Goal: Transaction & Acquisition: Subscribe to service/newsletter

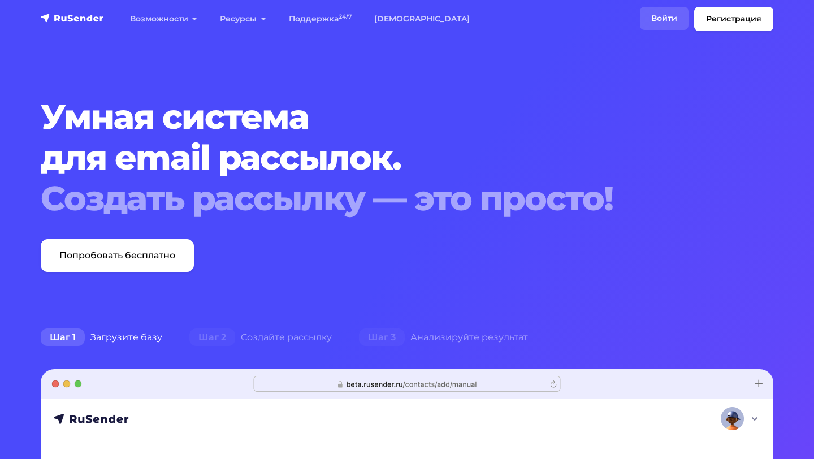
click at [671, 23] on link "Войти" at bounding box center [664, 18] width 49 height 23
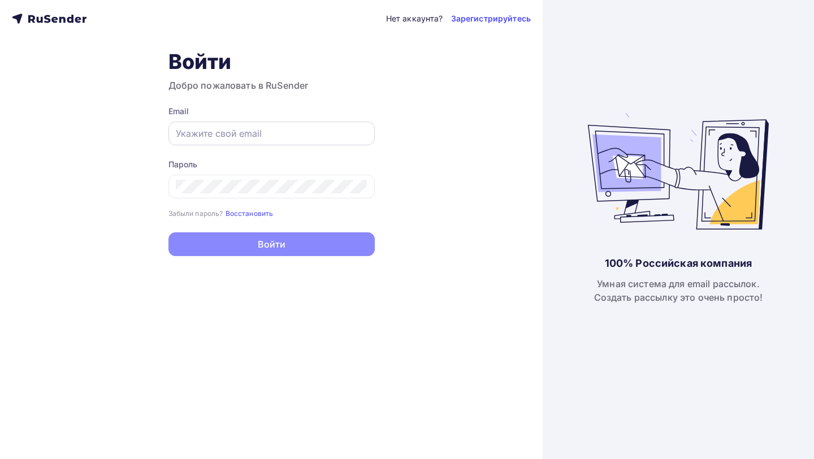
click at [286, 123] on div at bounding box center [271, 133] width 206 height 24
click at [238, 137] on input "text" at bounding box center [272, 134] width 192 height 14
type input "[EMAIL_ADDRESS][DOMAIN_NAME]"
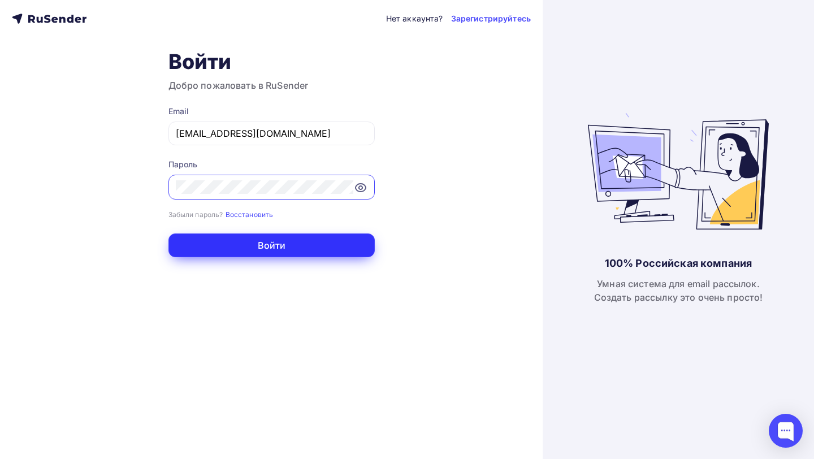
click at [288, 254] on button "Войти" at bounding box center [271, 245] width 206 height 24
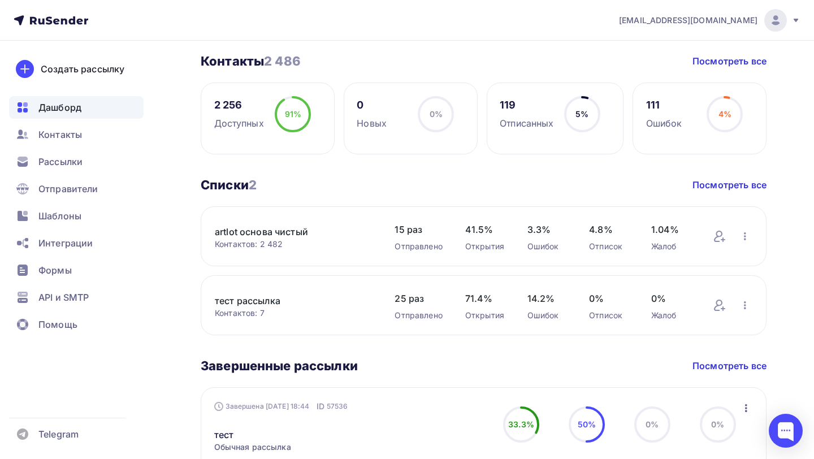
scroll to position [276, 0]
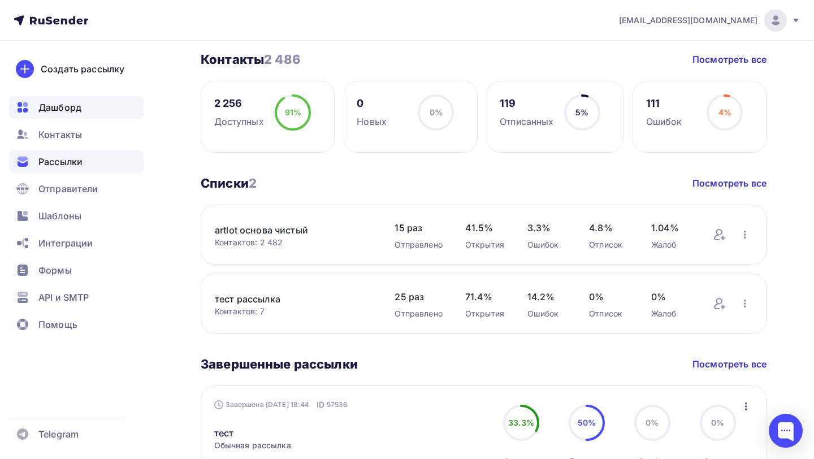
click at [93, 162] on div "Рассылки" at bounding box center [76, 161] width 134 height 23
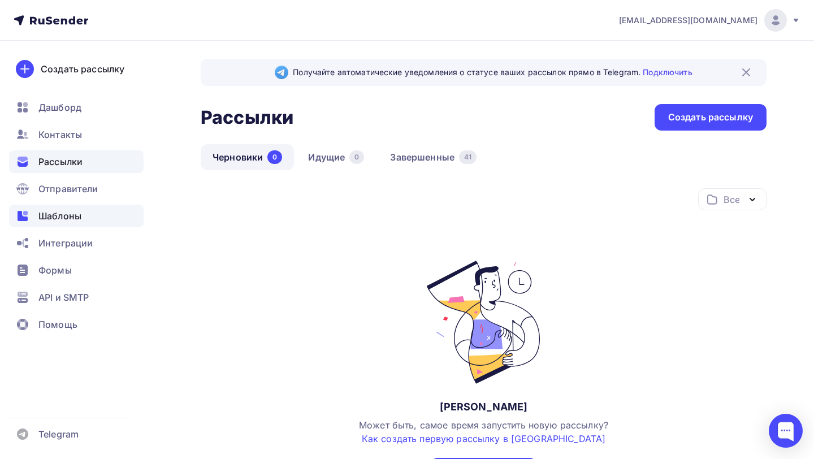
click at [101, 209] on div "Шаблоны" at bounding box center [76, 216] width 134 height 23
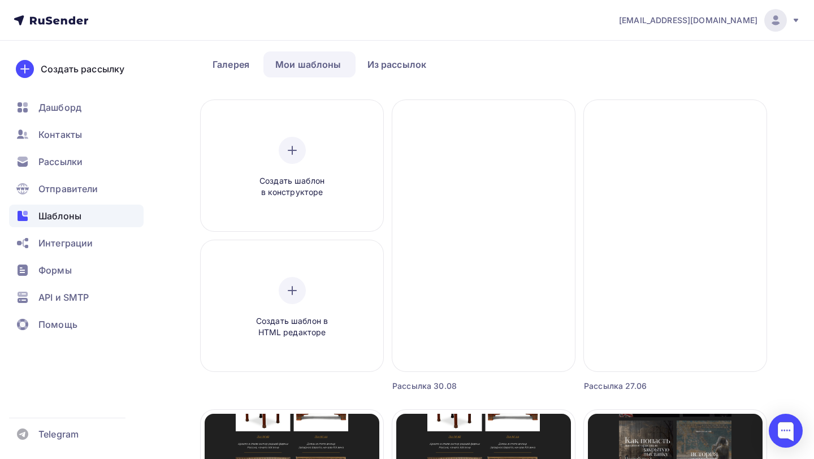
scroll to position [40, 0]
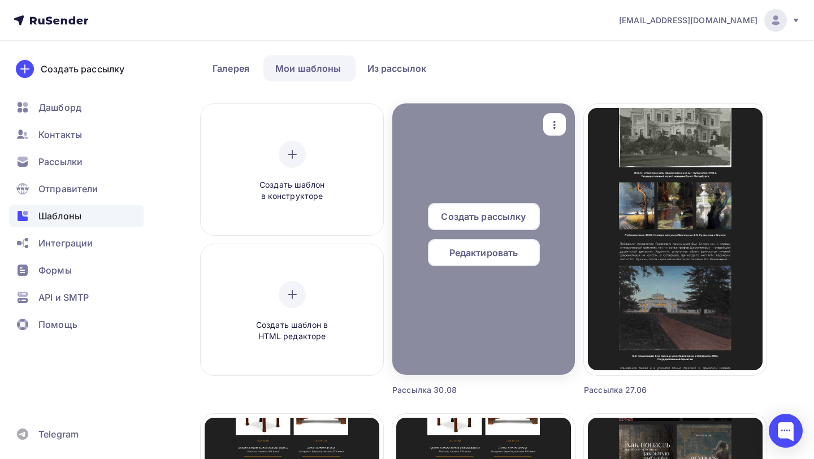
click at [495, 221] on span "Создать рассылку" at bounding box center [483, 217] width 85 height 14
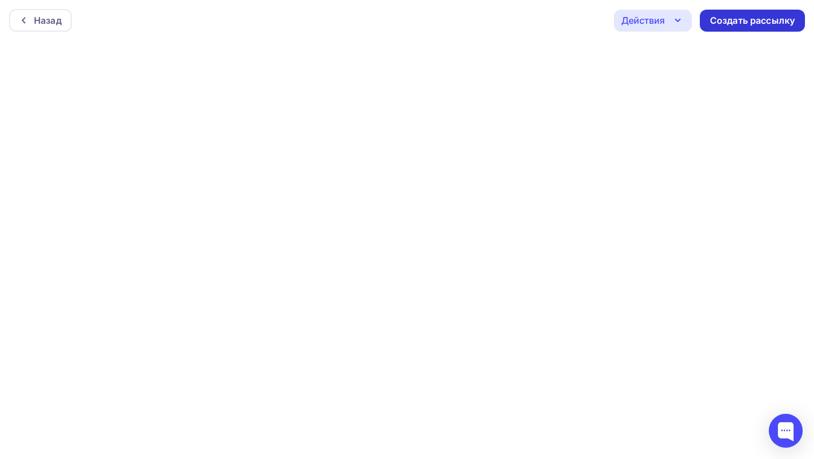
click at [758, 23] on div "Создать рассылку" at bounding box center [752, 20] width 85 height 13
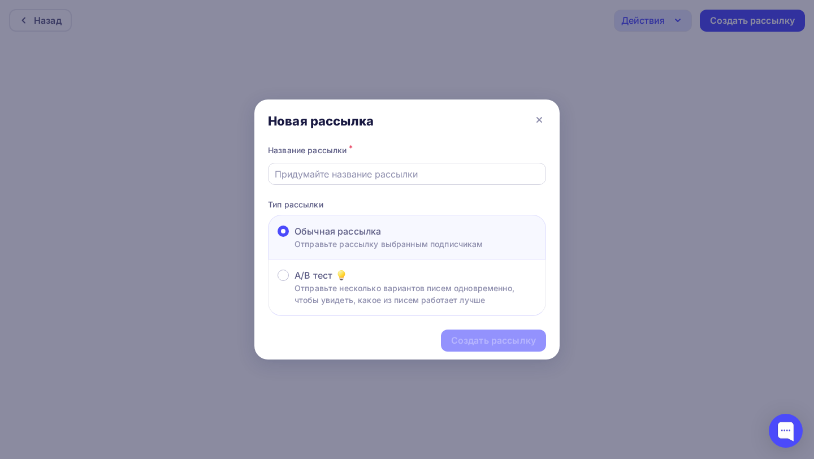
click at [341, 174] on input "text" at bounding box center [407, 174] width 265 height 14
click at [542, 116] on icon at bounding box center [539, 120] width 14 height 14
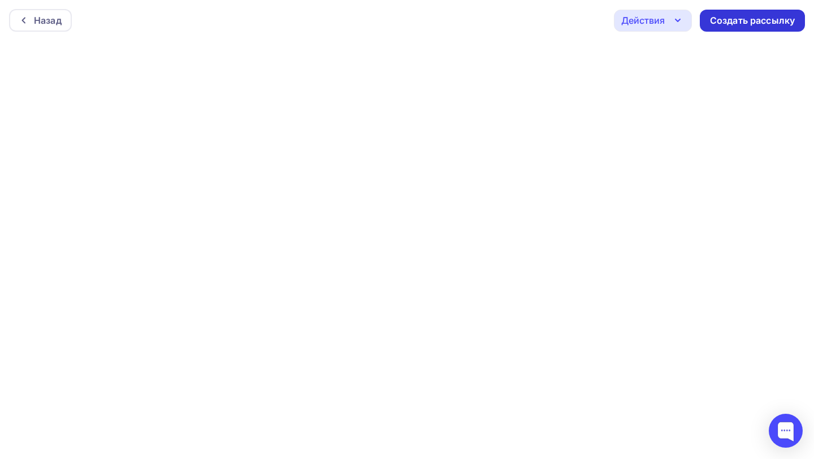
click at [746, 24] on div "Создать рассылку" at bounding box center [752, 20] width 85 height 13
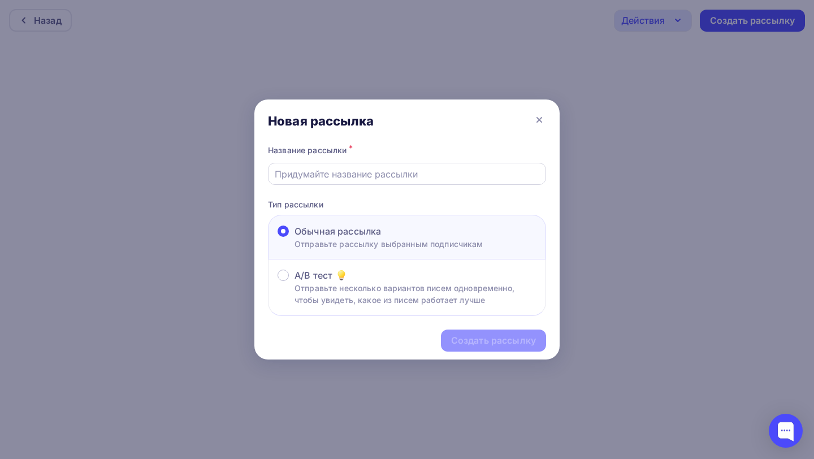
click at [416, 177] on input "text" at bounding box center [407, 174] width 265 height 14
type input "H"
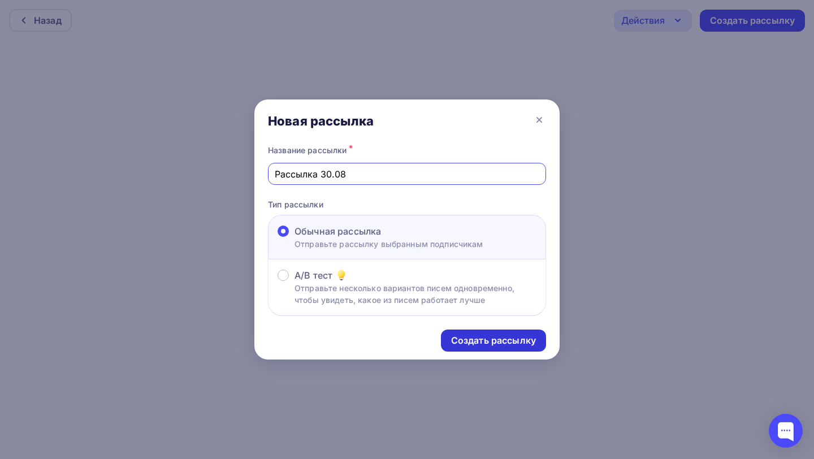
type input "Рассылка 30.08"
click at [496, 339] on div "Создать рассылку" at bounding box center [493, 340] width 85 height 13
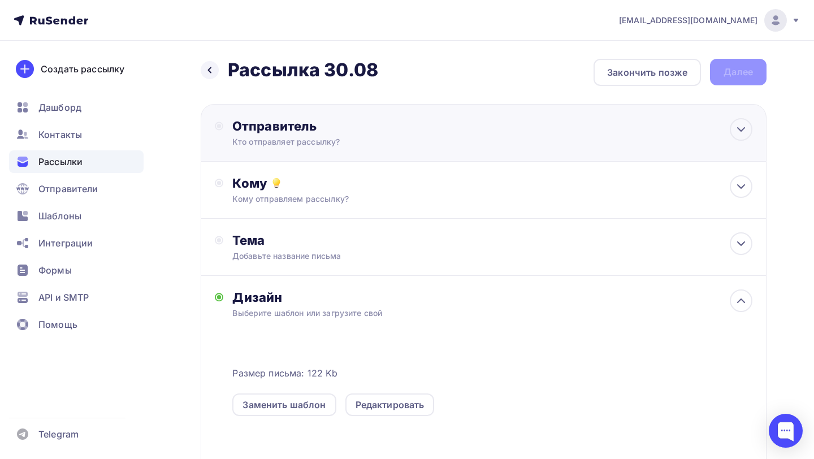
scroll to position [25, 0]
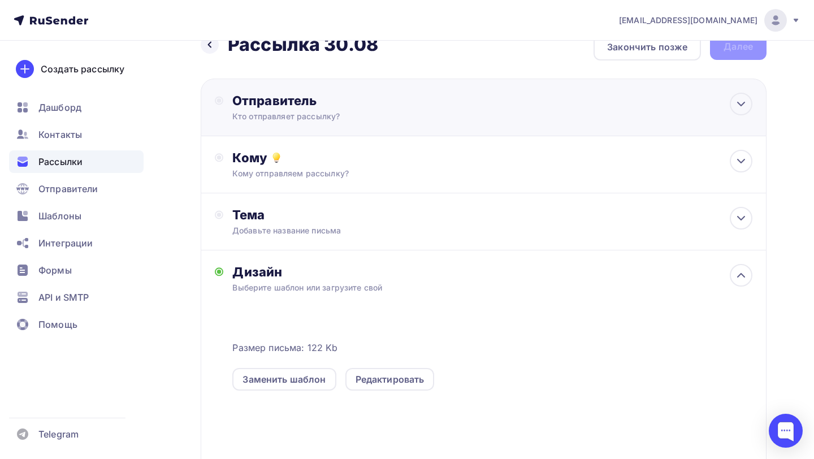
click at [330, 132] on div "Отправитель Кто отправляет рассылку? Email * artlot24adv@yandex.ru info@artlot2…" at bounding box center [484, 108] width 566 height 58
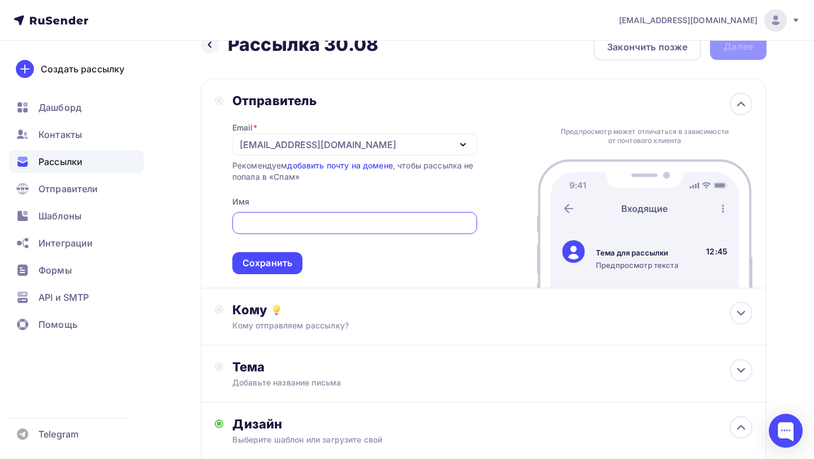
scroll to position [0, 0]
click at [253, 148] on div "artlot24adv@yandex.ru" at bounding box center [318, 145] width 157 height 14
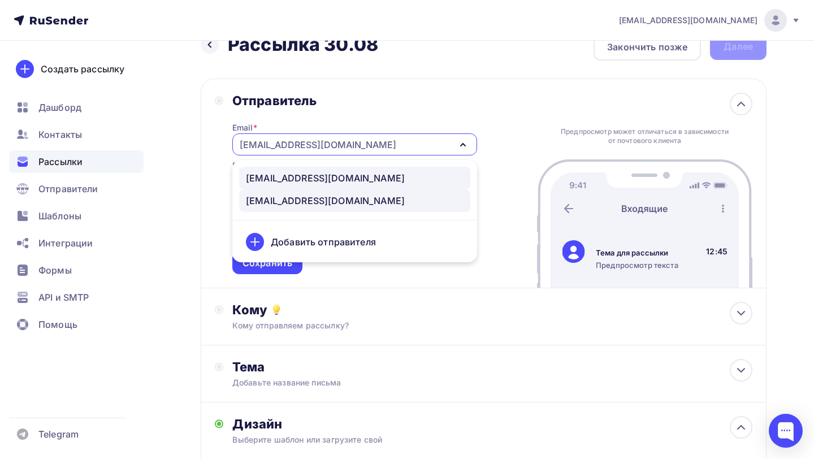
click at [284, 177] on div "info@artlot24.ru" at bounding box center [325, 178] width 159 height 14
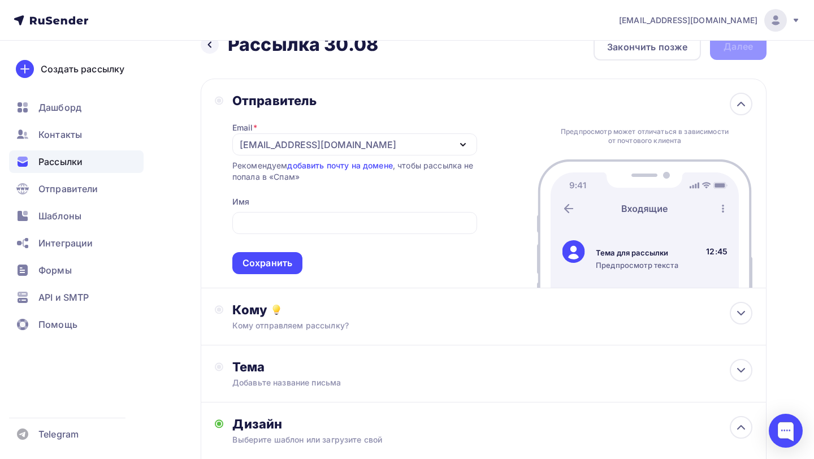
click at [231, 183] on div "Отправитель Email * info@artlot24.ru info@artlot24.ru artlot24adv@yandex.ru Доб…" at bounding box center [346, 183] width 262 height 181
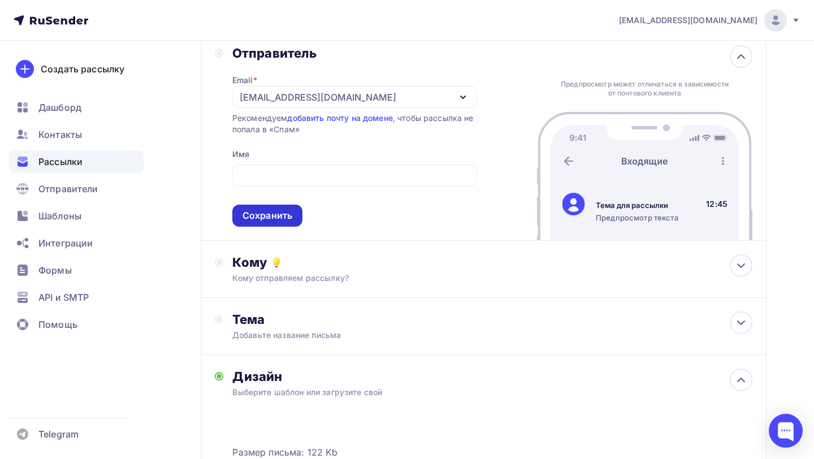
scroll to position [53, 0]
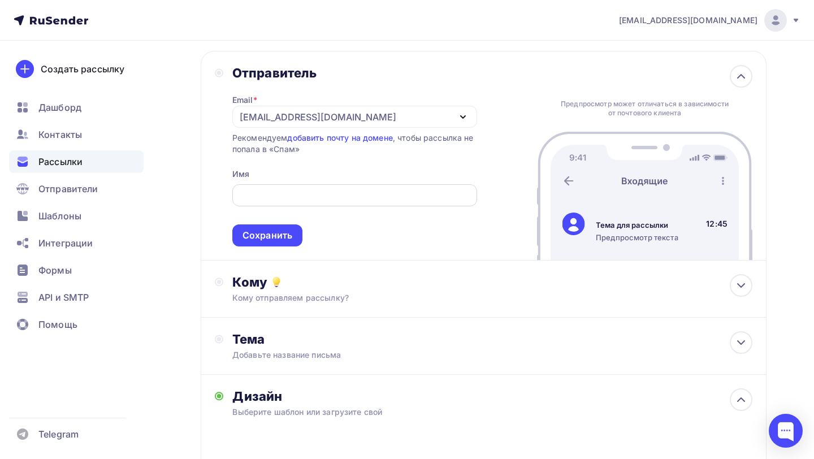
click at [288, 193] on input "text" at bounding box center [354, 196] width 232 height 14
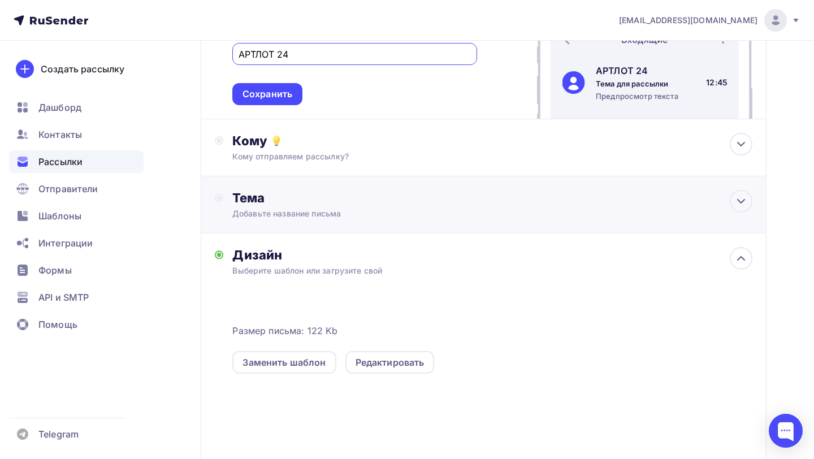
scroll to position [227, 0]
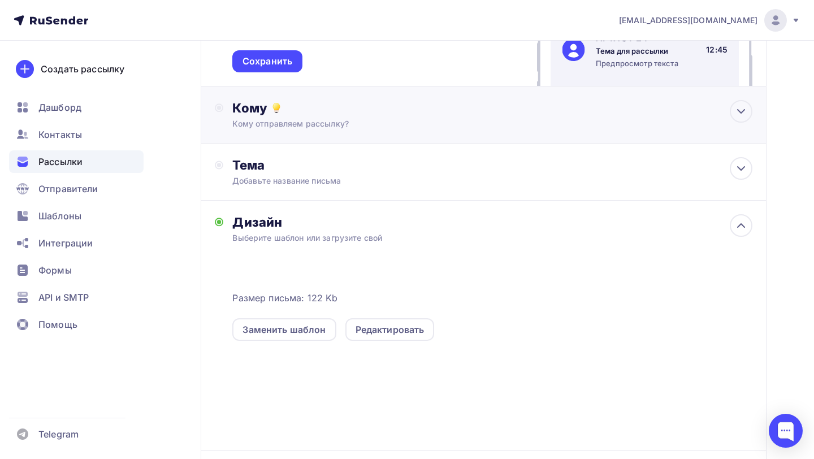
type input "АРТЛОТ 24"
click at [338, 124] on div "Кому отправляем рассылку?" at bounding box center [466, 123] width 468 height 11
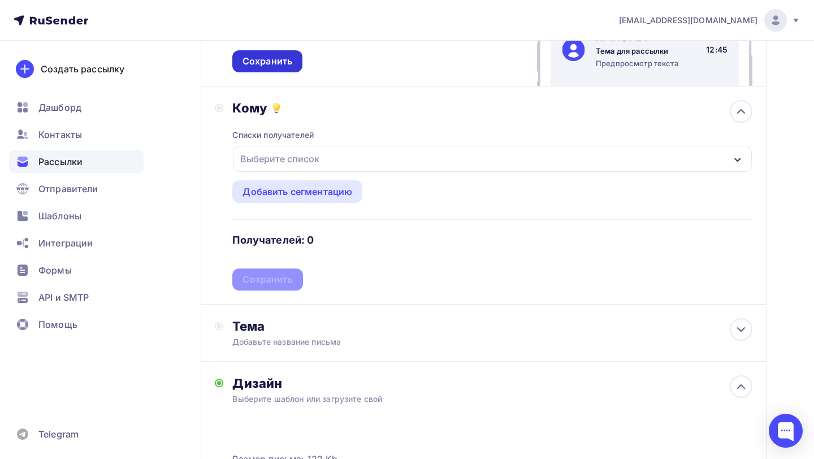
click at [280, 68] on div "Сохранить" at bounding box center [267, 61] width 50 height 13
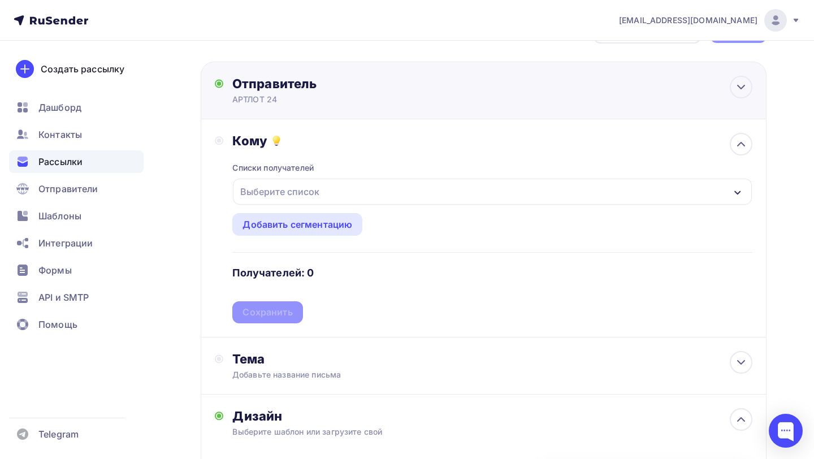
scroll to position [44, 0]
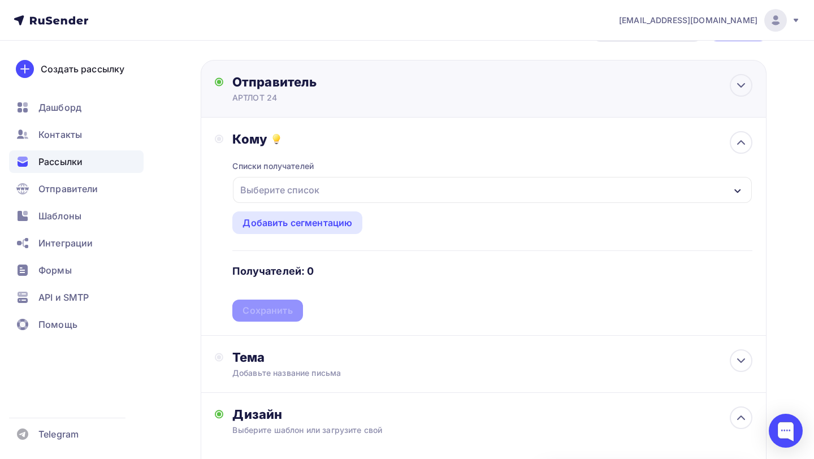
click at [286, 98] on div "АРТЛОТ 24" at bounding box center [342, 97] width 220 height 11
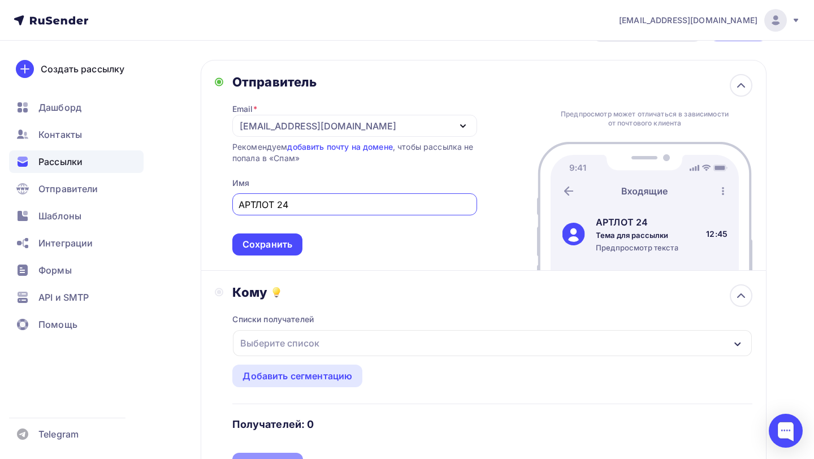
scroll to position [0, 0]
click at [271, 244] on div "Сохранить" at bounding box center [267, 244] width 50 height 13
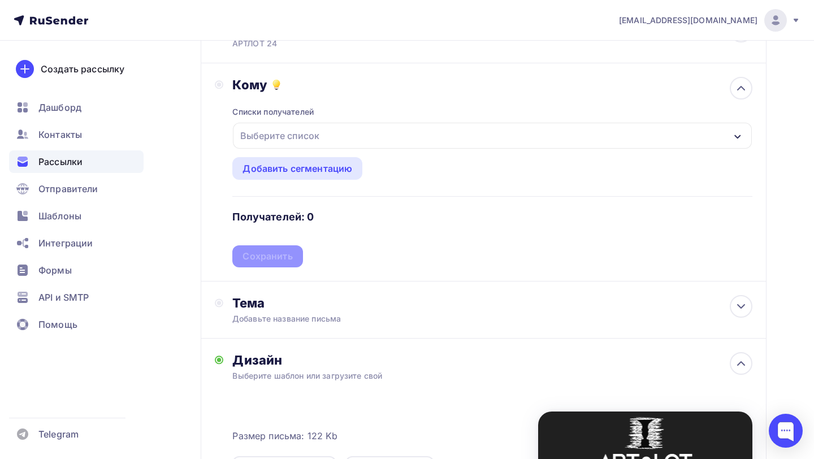
scroll to position [102, 0]
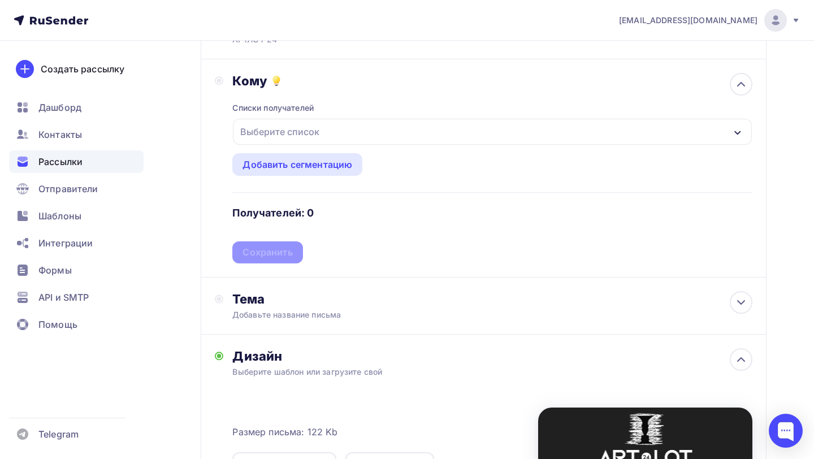
click at [338, 123] on div "Выберите список" at bounding box center [492, 132] width 519 height 26
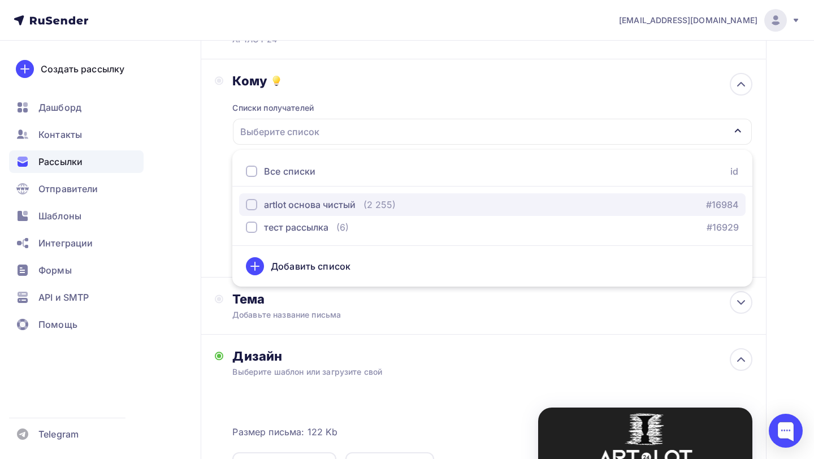
click at [285, 203] on div "artlot основа чистый" at bounding box center [310, 205] width 92 height 14
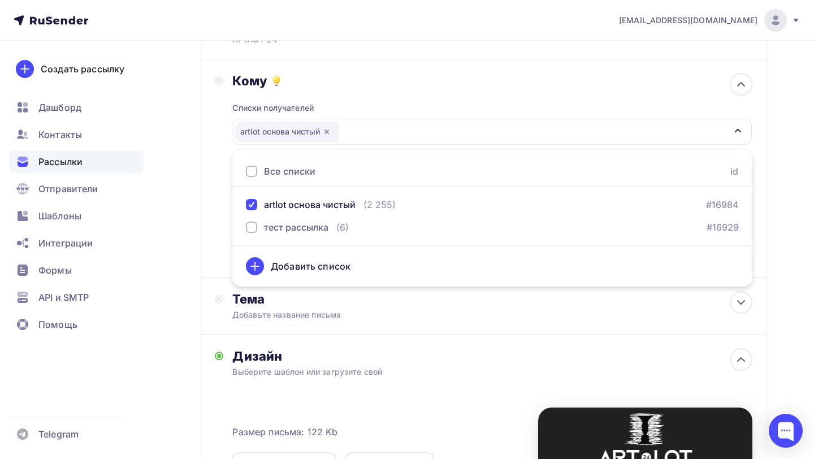
click at [223, 144] on div "Кому Списки получателей artlot основа чистый Все списки id artlot основа чистый…" at bounding box center [483, 168] width 537 height 190
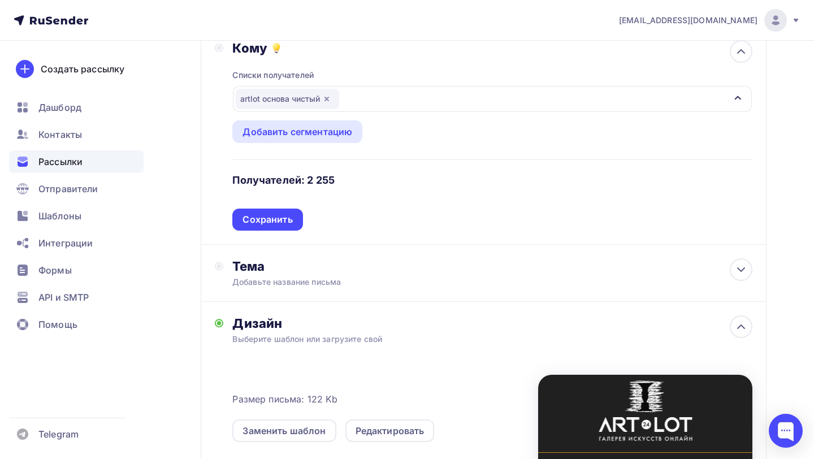
scroll to position [140, 0]
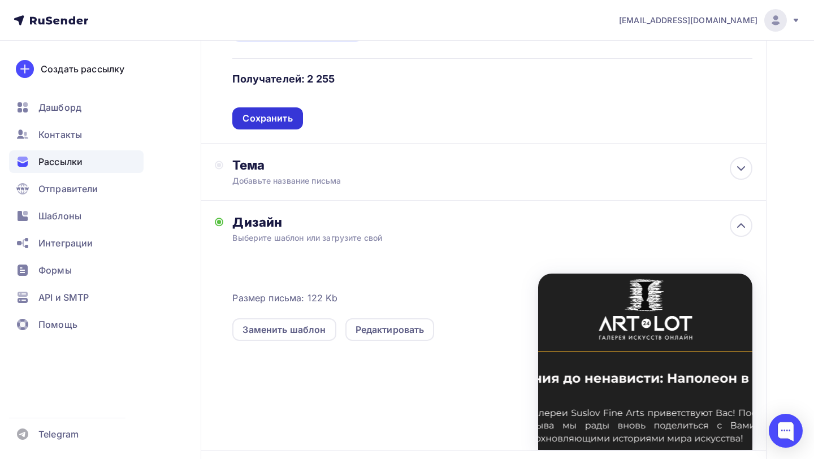
click at [272, 124] on div "Сохранить" at bounding box center [267, 118] width 50 height 13
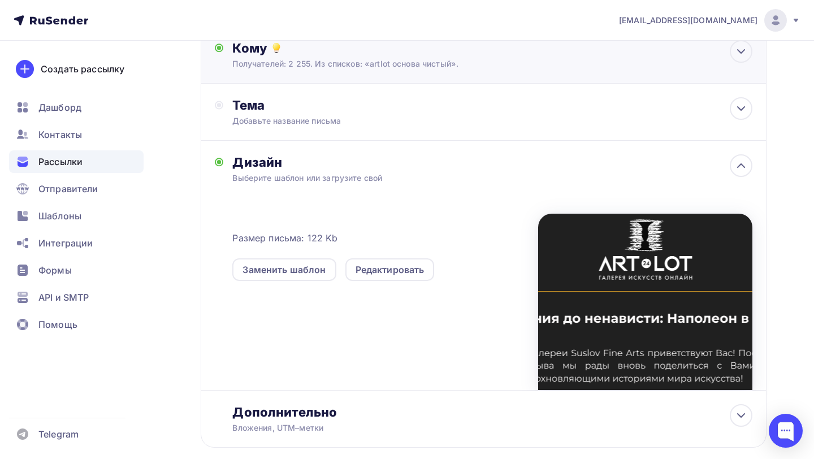
scroll to position [79, 0]
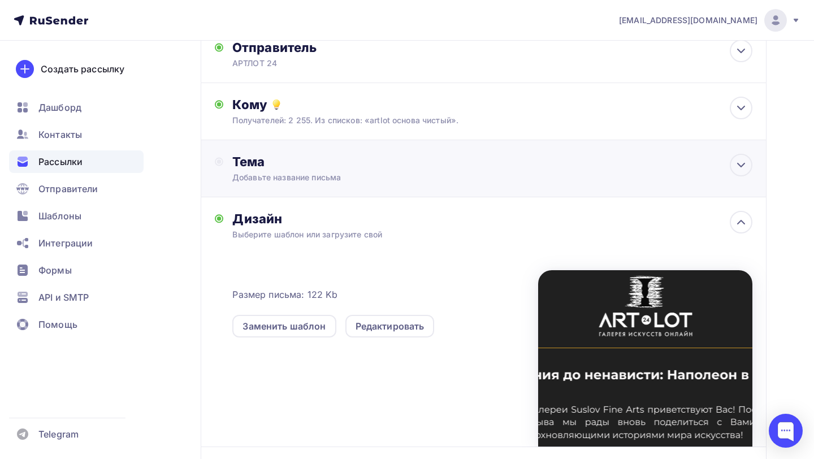
click at [254, 165] on div "Тема" at bounding box center [343, 162] width 223 height 16
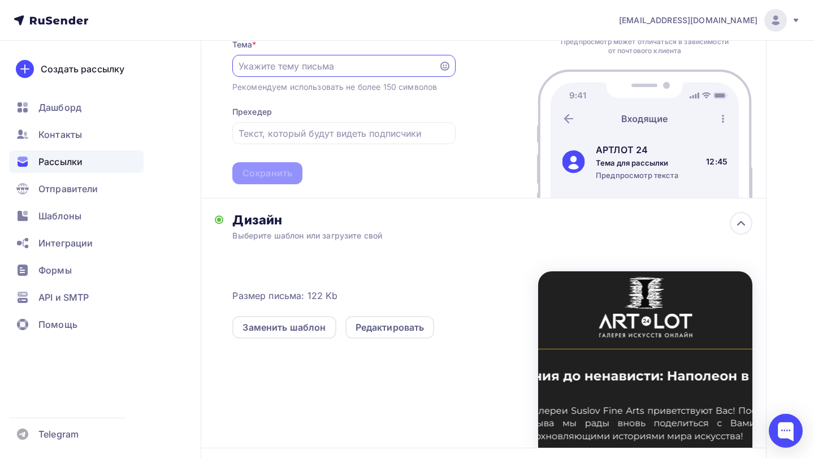
scroll to position [227, 0]
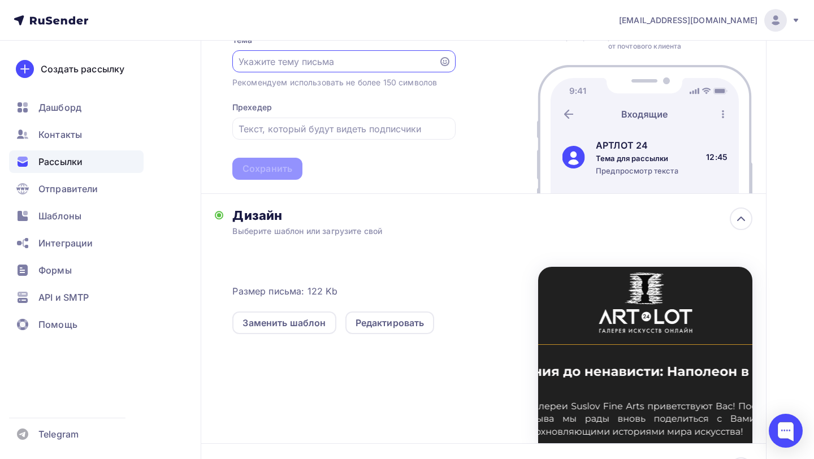
click at [308, 65] on input "text" at bounding box center [334, 62] width 193 height 14
paste input "От обожания до ненависти: Наполеон в искусстве"
type input "От обожания до ненависти: Наполеон в искусстве"
click at [380, 96] on div "Тема * От обожания до ненависти: Наполеон в искусстве Рекомендуем использовать …" at bounding box center [343, 100] width 223 height 159
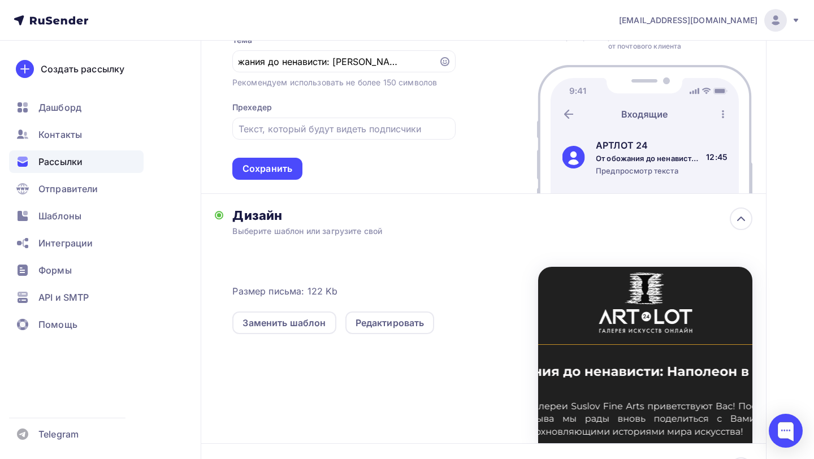
scroll to position [0, 0]
click at [328, 133] on input "text" at bounding box center [343, 129] width 210 height 14
paste input "Антихрист или великий реформатор"
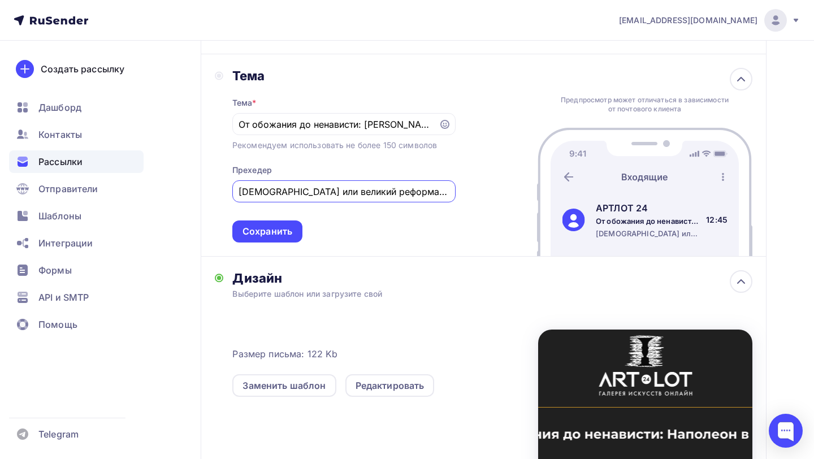
scroll to position [159, 0]
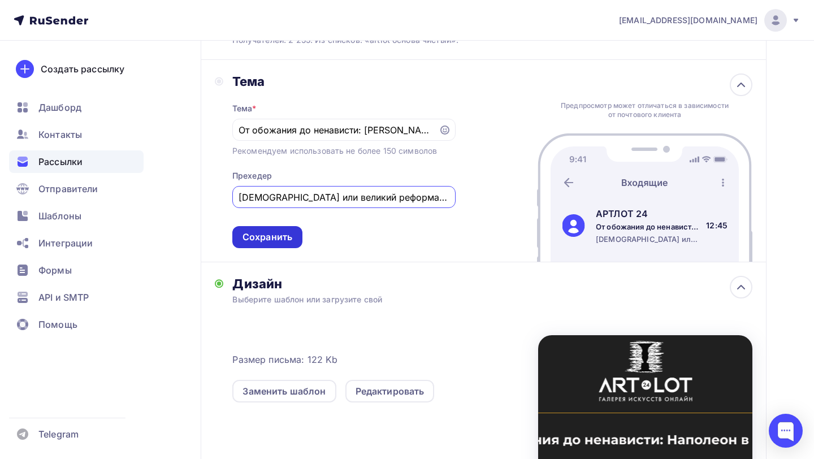
type input "Антихрист или великий реформатор?"
click at [273, 239] on div "Сохранить" at bounding box center [267, 237] width 50 height 13
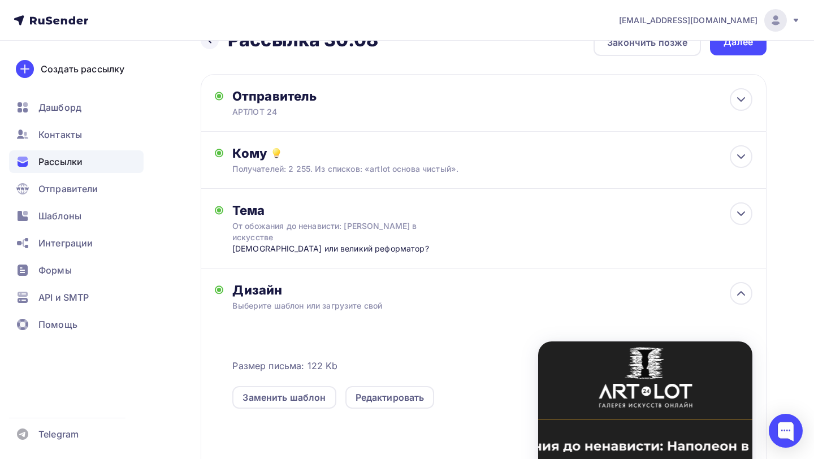
scroll to position [221, 0]
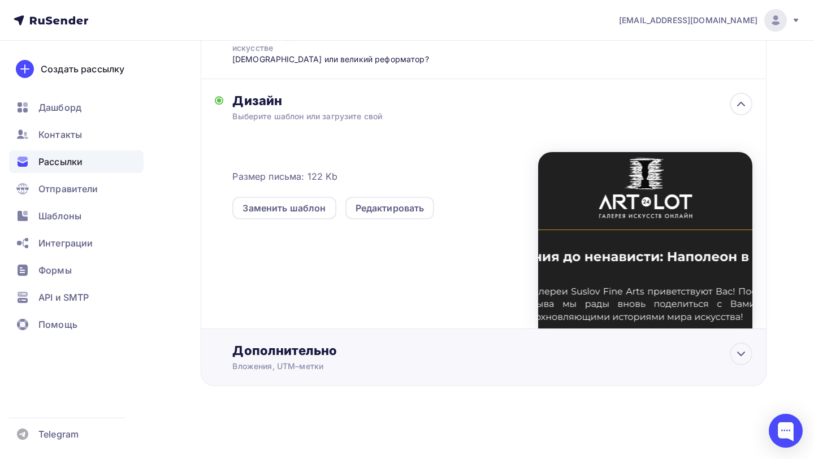
click at [317, 371] on div "Вложения, UTM–метки" at bounding box center [466, 366] width 468 height 11
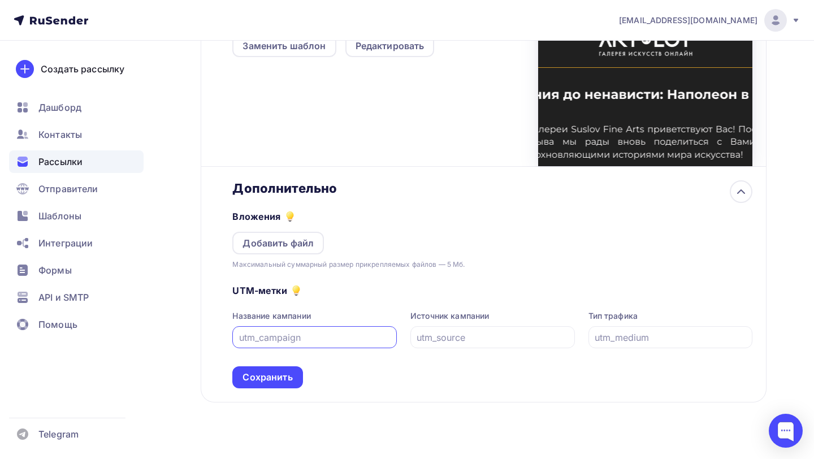
scroll to position [400, 0]
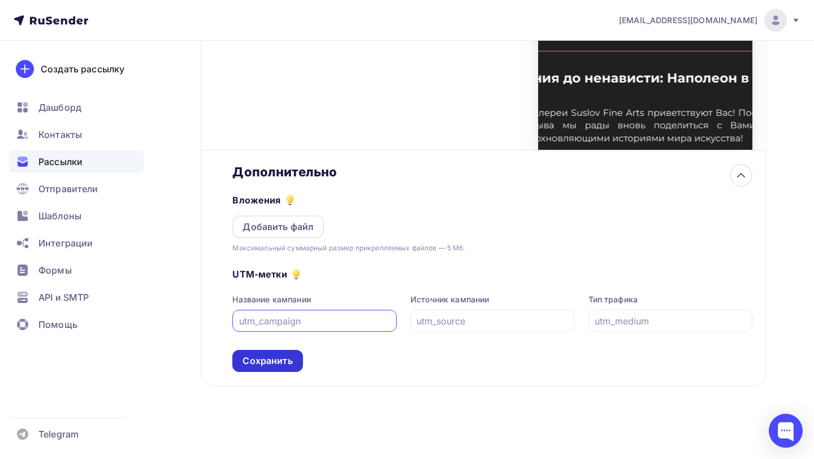
click at [281, 362] on div "Сохранить" at bounding box center [267, 360] width 50 height 13
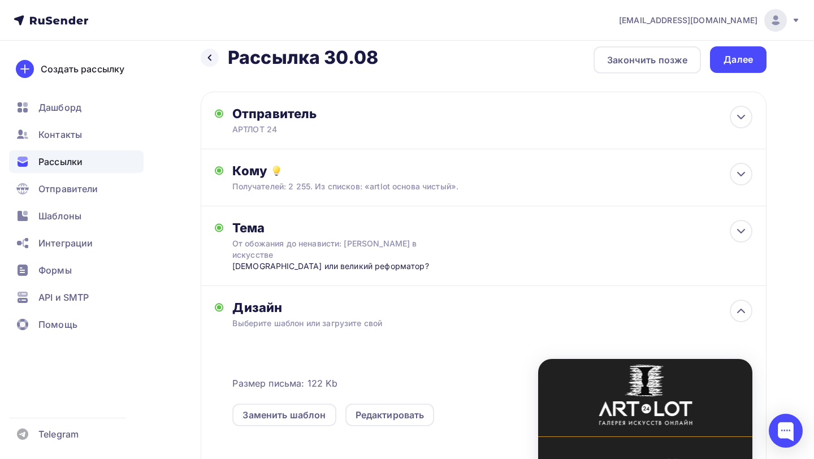
scroll to position [0, 0]
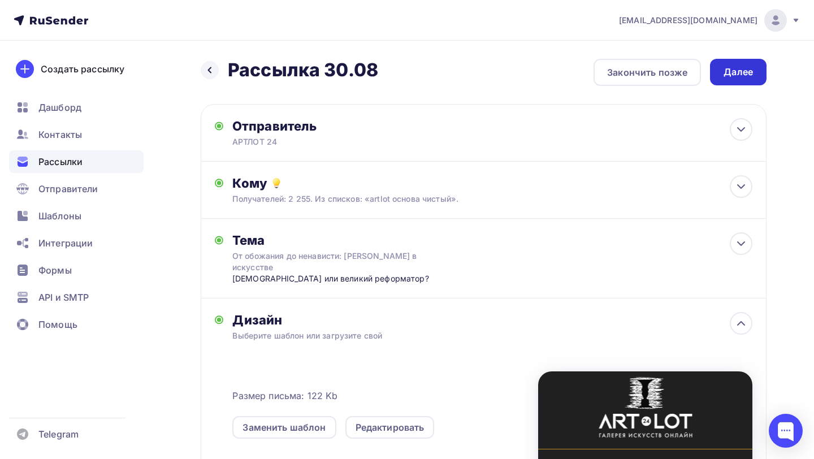
click at [739, 72] on div "Далее" at bounding box center [737, 72] width 29 height 13
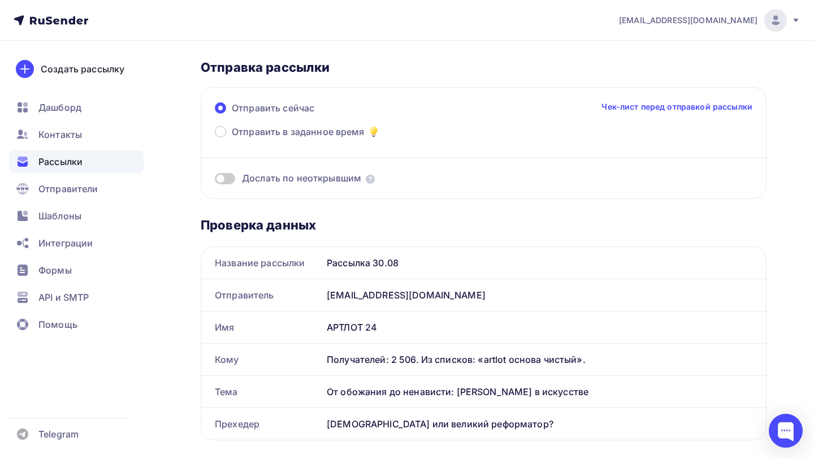
scroll to position [52, 0]
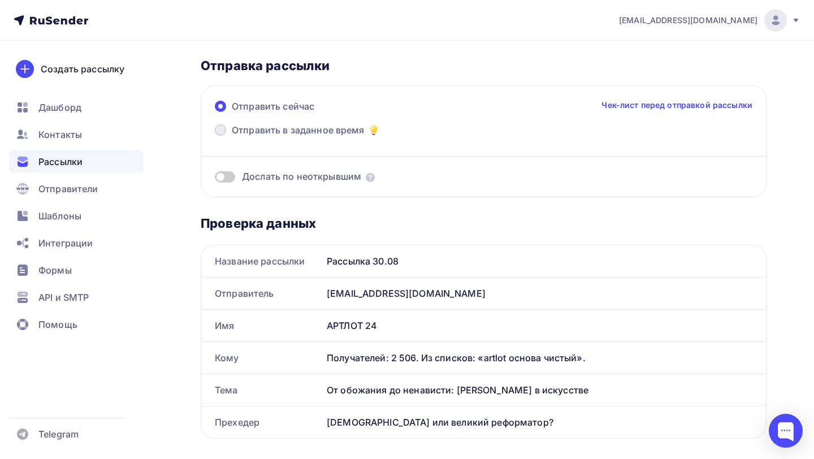
click at [310, 131] on span "Отправить в заданное время" at bounding box center [298, 130] width 133 height 14
click at [232, 137] on input "Отправить в заданное время" at bounding box center [232, 137] width 0 height 0
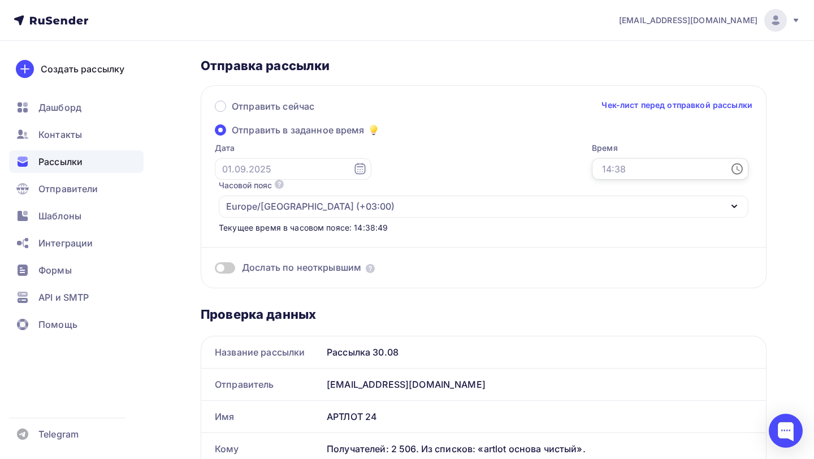
click at [592, 178] on input "text" at bounding box center [670, 168] width 157 height 21
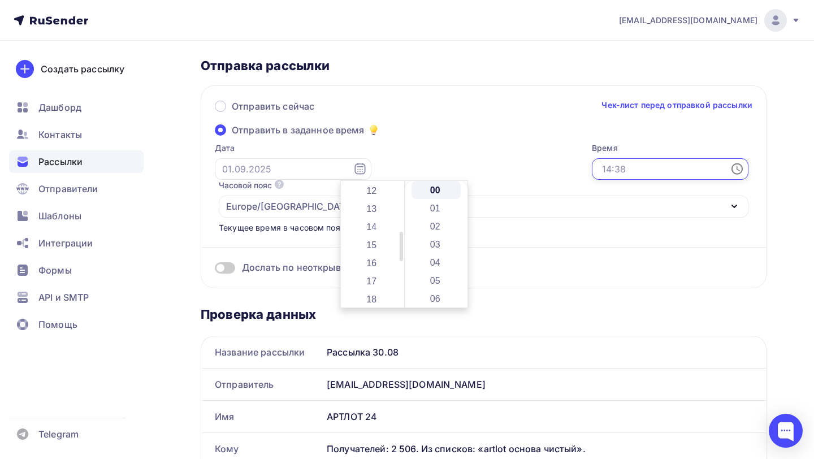
scroll to position [264, 0]
click at [375, 253] on li "18" at bounding box center [373, 251] width 50 height 18
type input "18:00"
click at [441, 191] on li "00" at bounding box center [436, 190] width 50 height 18
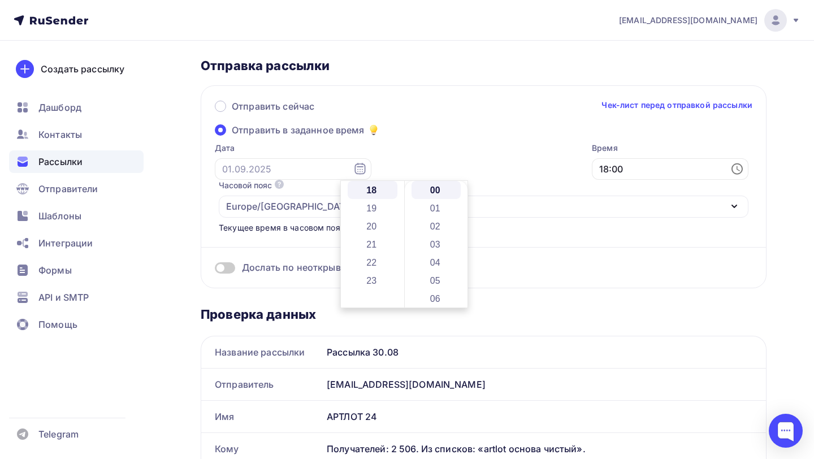
click at [539, 233] on div "Дослать по неоткрывшим" at bounding box center [483, 253] width 537 height 41
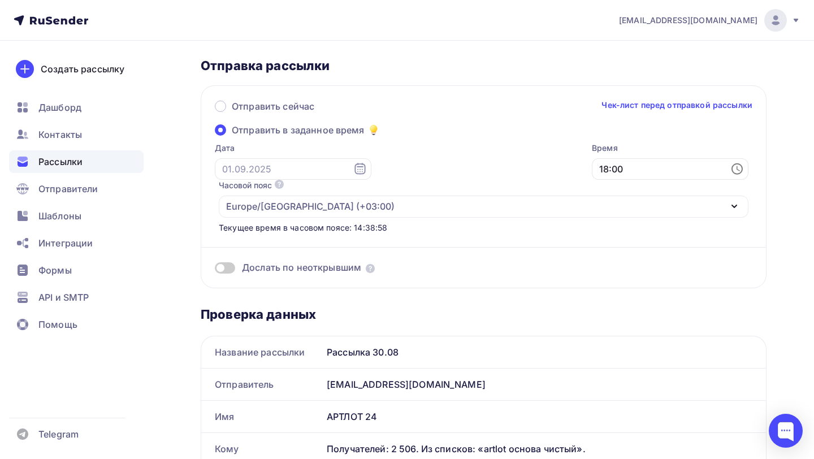
click at [353, 167] on icon at bounding box center [360, 169] width 14 height 14
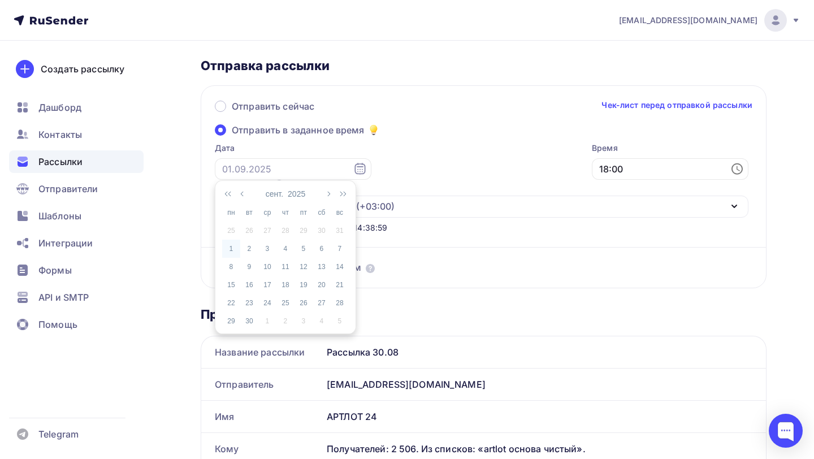
click at [232, 249] on div "1" at bounding box center [231, 249] width 18 height 10
type input "01.09.2025"
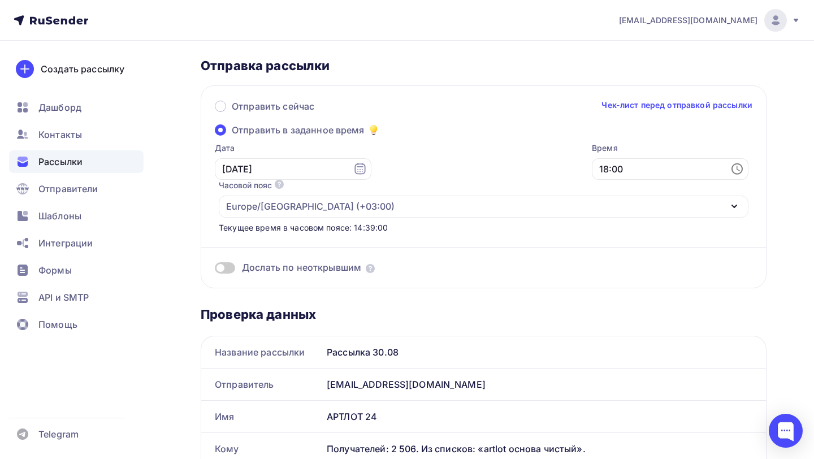
click at [390, 233] on div "Дослать по неоткрывшим" at bounding box center [483, 253] width 537 height 41
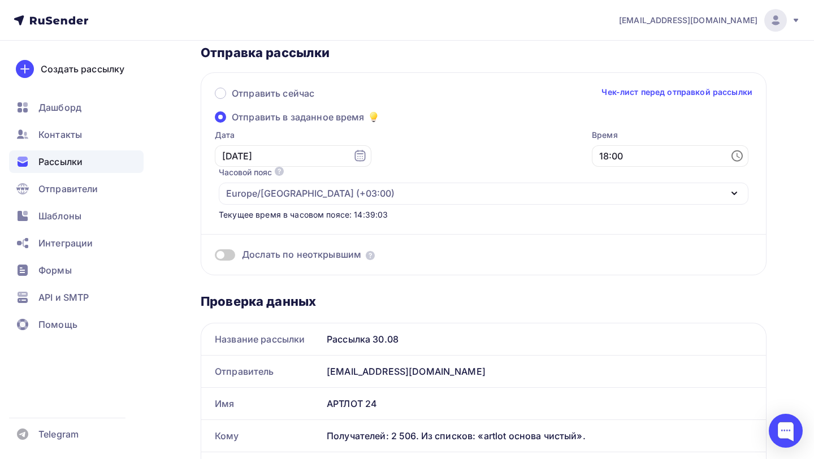
scroll to position [64, 0]
click at [229, 250] on span at bounding box center [225, 255] width 20 height 11
click at [215, 258] on input "checkbox" at bounding box center [215, 258] width 0 height 0
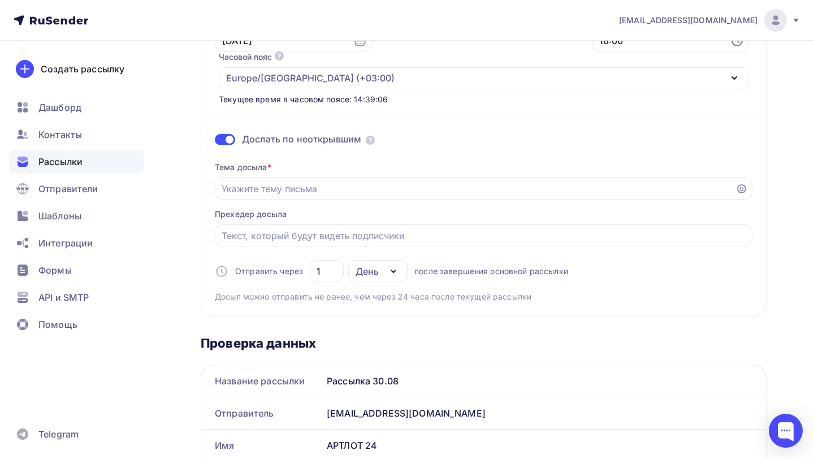
scroll to position [193, 0]
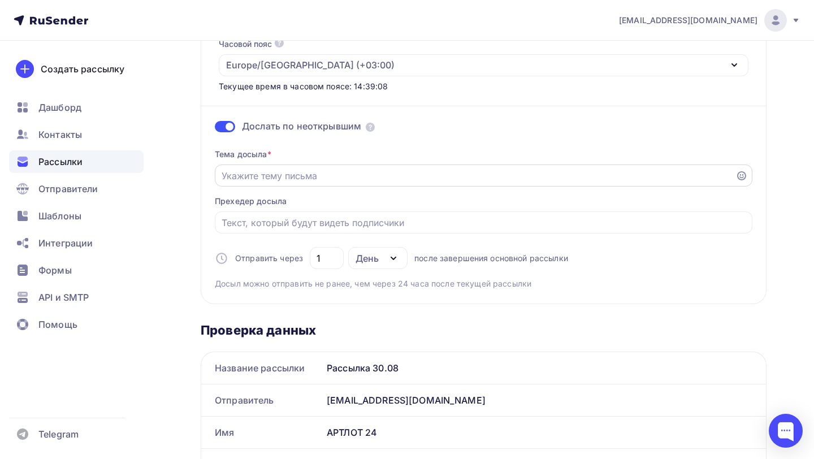
click at [377, 169] on input "Отправить в заданное время" at bounding box center [475, 176] width 507 height 14
paste input "Антихрист или великий реформатор"
type input "Антихрист или великий реформатор?"
click at [340, 216] on input "Отправить в заданное время" at bounding box center [484, 223] width 524 height 14
paste input "От обожания до ненависти: Наполеон в искусстве Антиква"
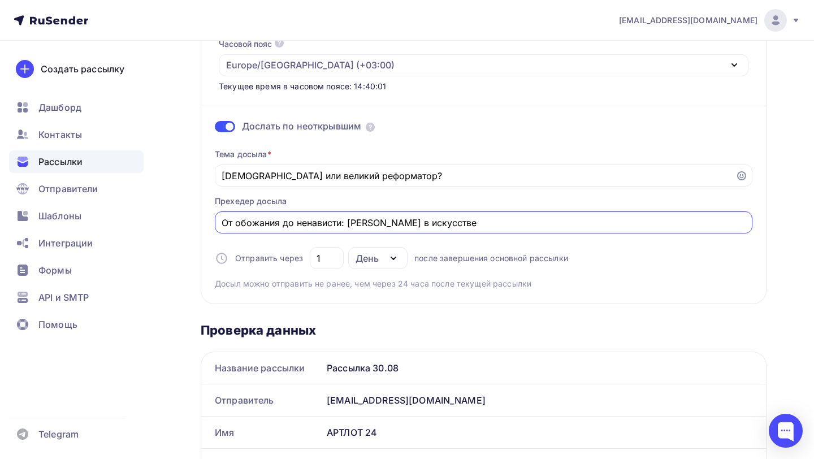
type input "От обожания до ненависти: Наполеон в искусстве"
click at [206, 177] on div "Отправить сейчас Чек-лист перед отправкой рассылки Отправить в заданное время Д…" at bounding box center [484, 124] width 566 height 360
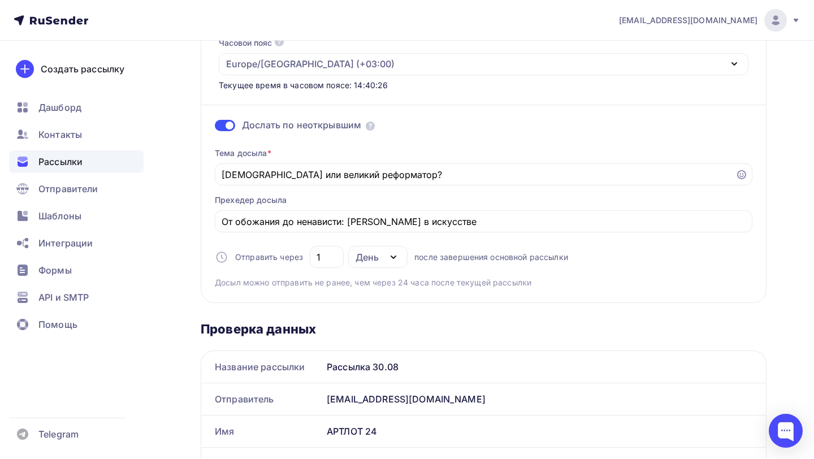
scroll to position [0, 0]
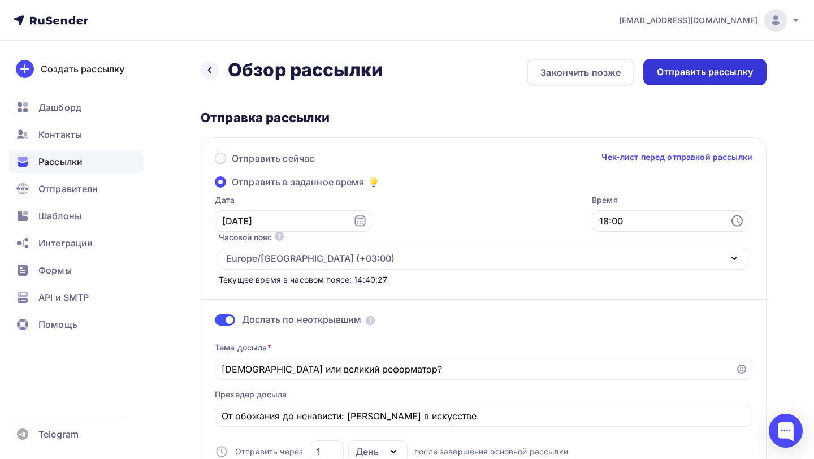
click at [693, 81] on div "Отправить рассылку" at bounding box center [704, 72] width 123 height 27
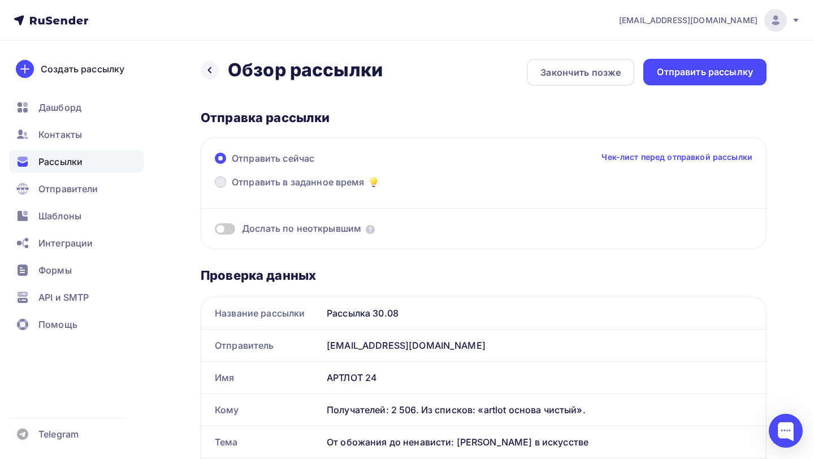
click at [294, 183] on span "Отправить в заданное время" at bounding box center [298, 182] width 133 height 14
click at [232, 189] on input "Отправить в заданное время" at bounding box center [232, 189] width 0 height 0
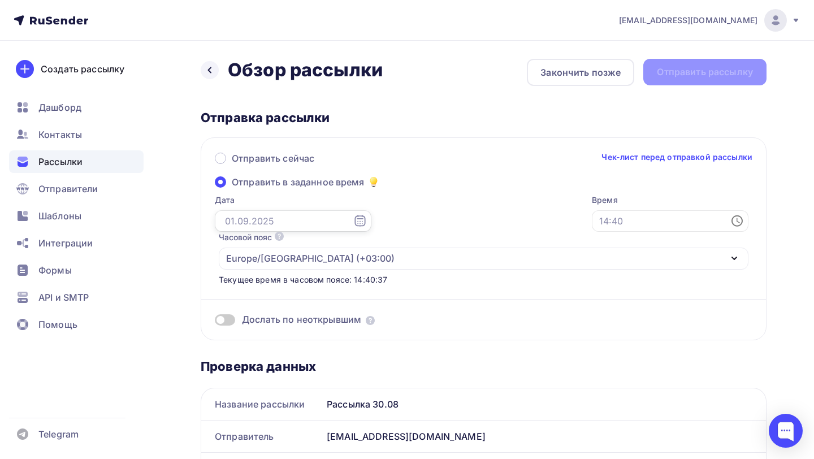
click at [283, 225] on input "text" at bounding box center [293, 220] width 157 height 21
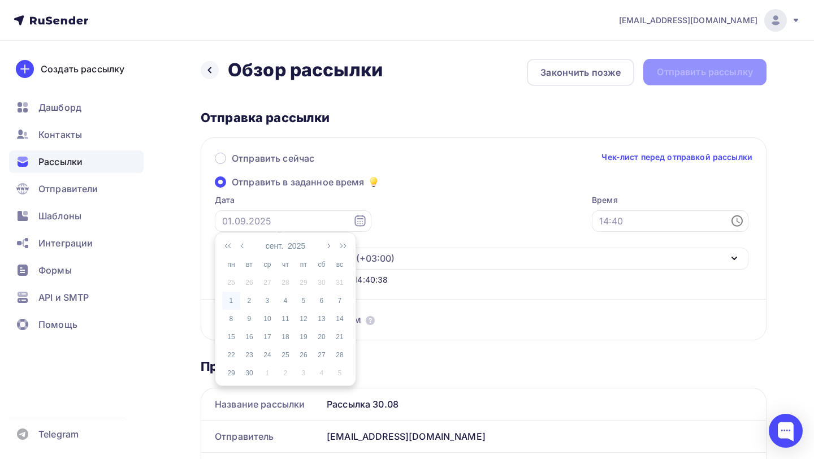
click at [232, 302] on div "1" at bounding box center [231, 301] width 18 height 10
type input "01.09.2025"
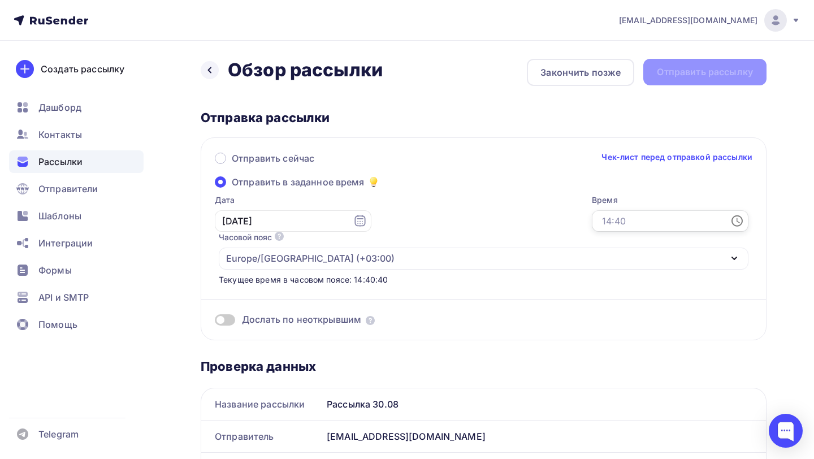
click at [592, 226] on input "text" at bounding box center [670, 220] width 157 height 21
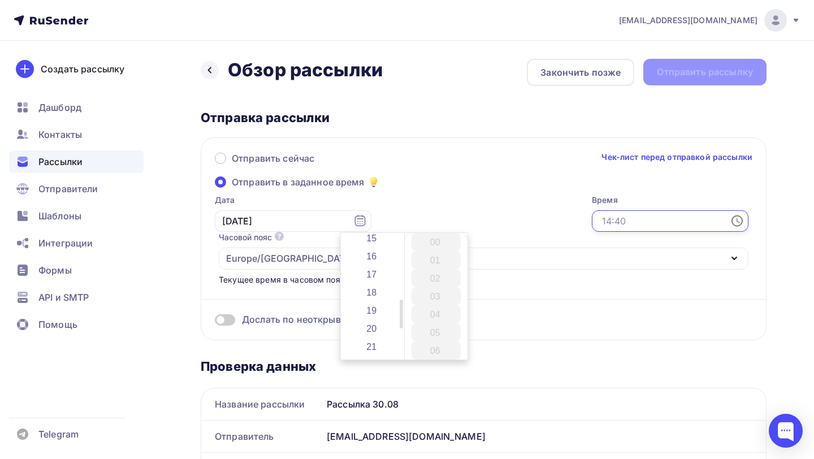
scroll to position [263, 0]
click at [375, 310] on li "18" at bounding box center [373, 304] width 50 height 18
type input "18:00"
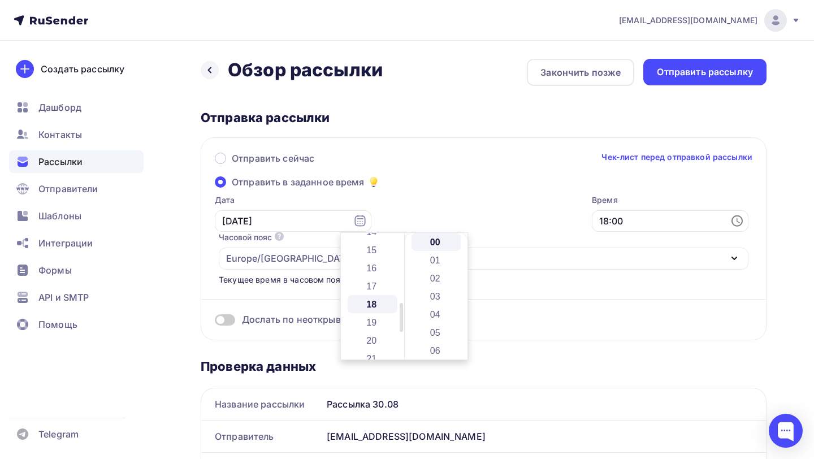
scroll to position [325, 0]
click at [440, 245] on li "00" at bounding box center [436, 242] width 50 height 18
click at [266, 285] on div "Дослать по неоткрывшим" at bounding box center [483, 305] width 537 height 41
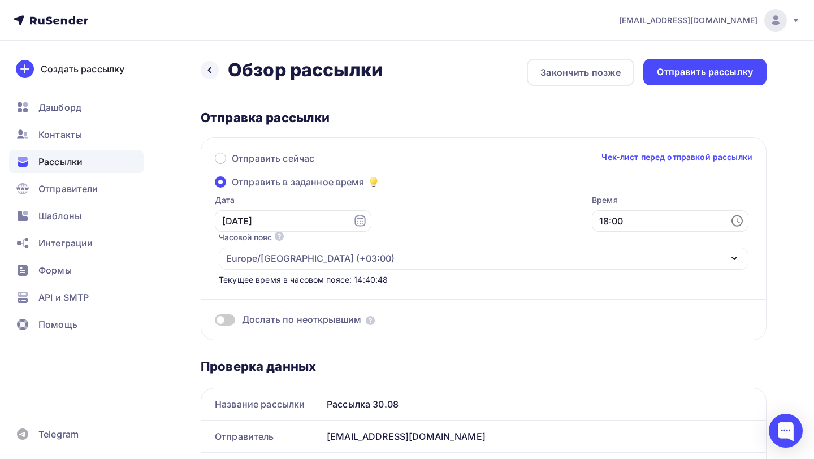
click at [227, 314] on span at bounding box center [225, 319] width 20 height 11
click at [215, 322] on input "checkbox" at bounding box center [215, 322] width 0 height 0
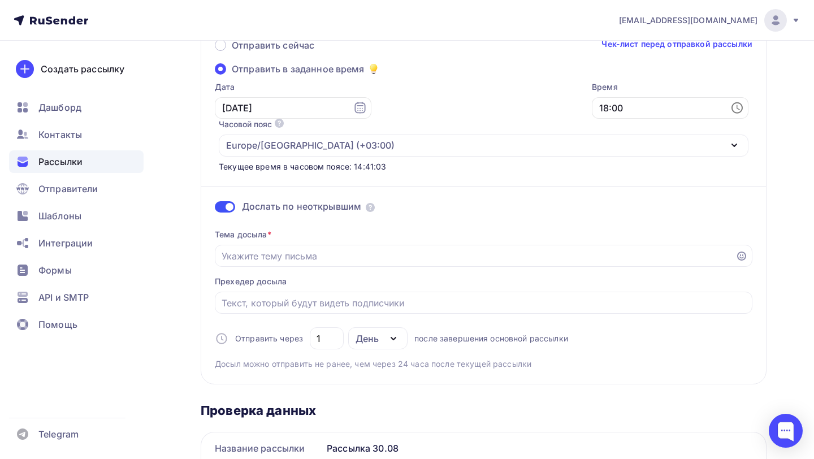
scroll to position [119, 0]
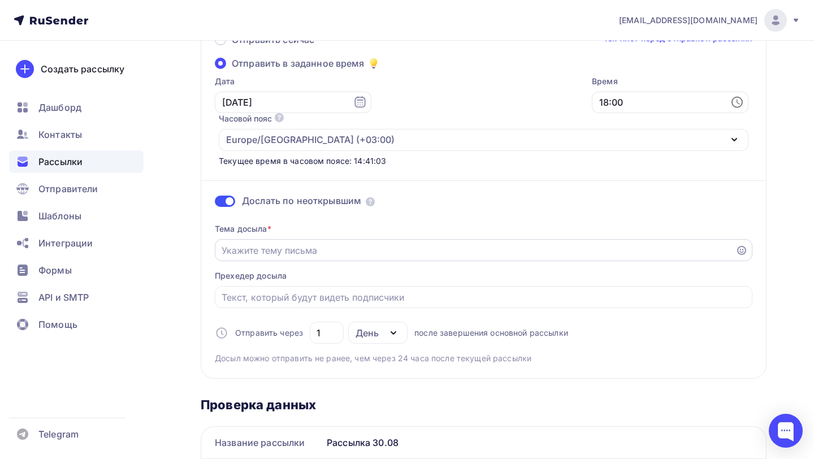
click at [375, 244] on input "Отправить в заданное время" at bounding box center [475, 251] width 507 height 14
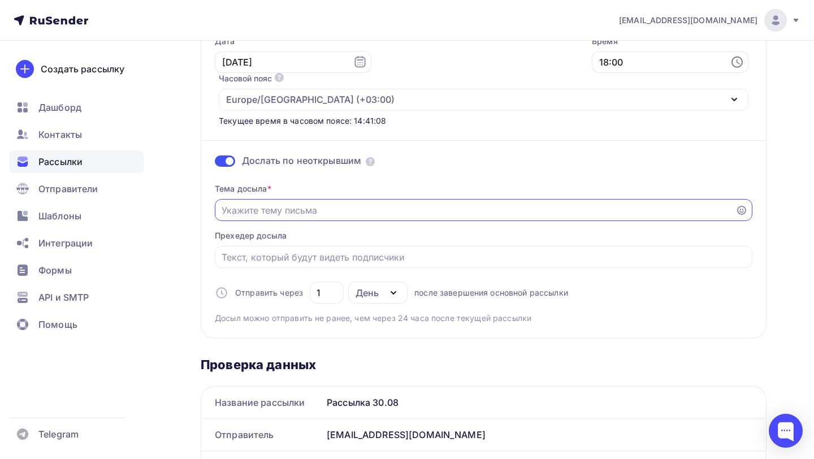
scroll to position [168, 0]
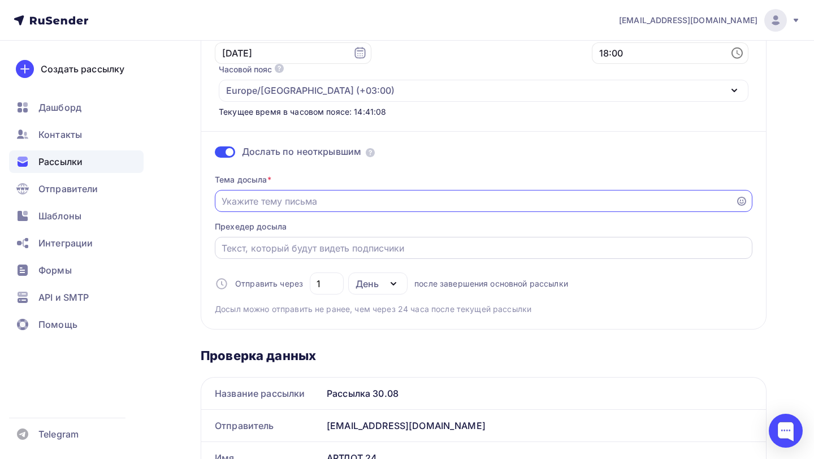
click at [351, 241] on input "Отправить в заданное время" at bounding box center [484, 248] width 524 height 14
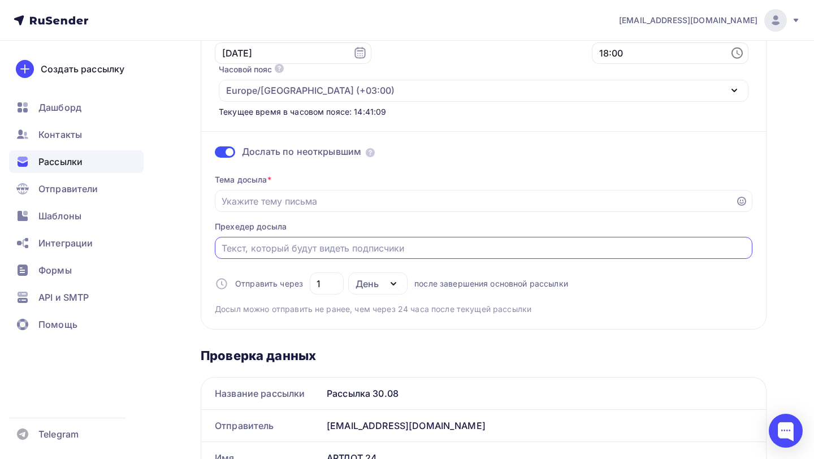
paste input "От обожания до ненависти: Наполеон в искусстве Антиква"
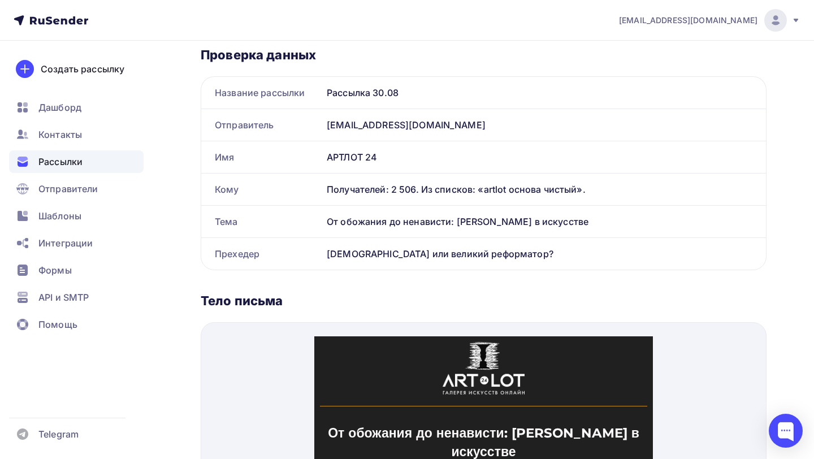
scroll to position [468, 0]
type input "От обожания до ненависти: Наполеон в искусстве"
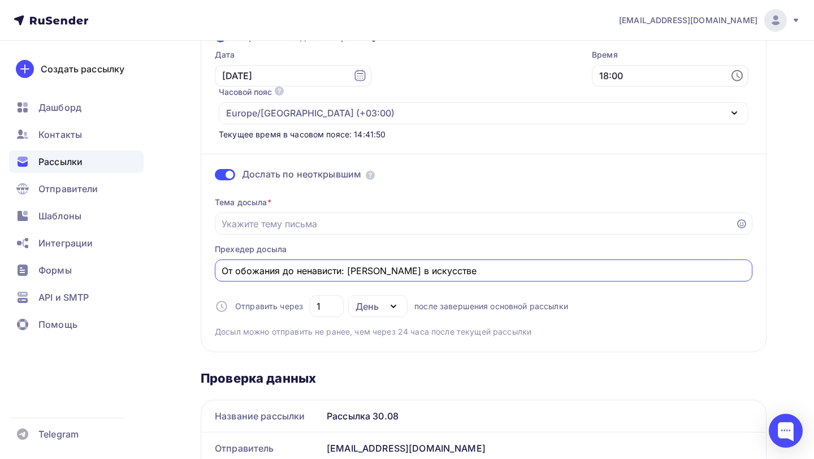
scroll to position [160, 0]
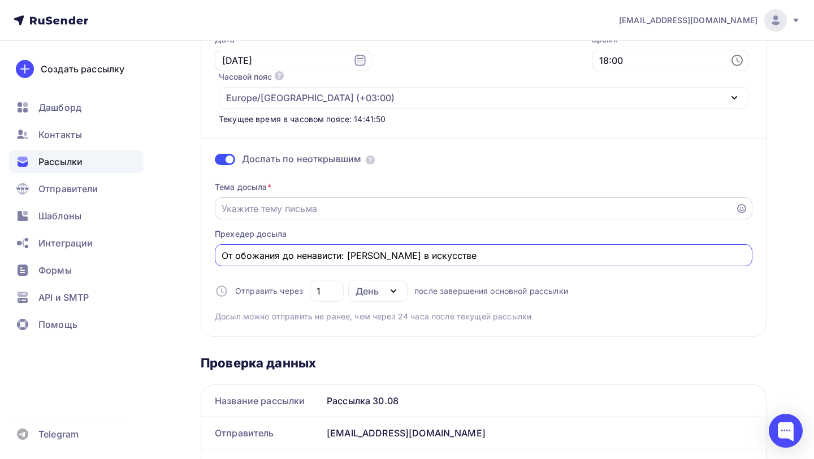
click at [296, 202] on input "Отправить в заданное время" at bounding box center [475, 209] width 507 height 14
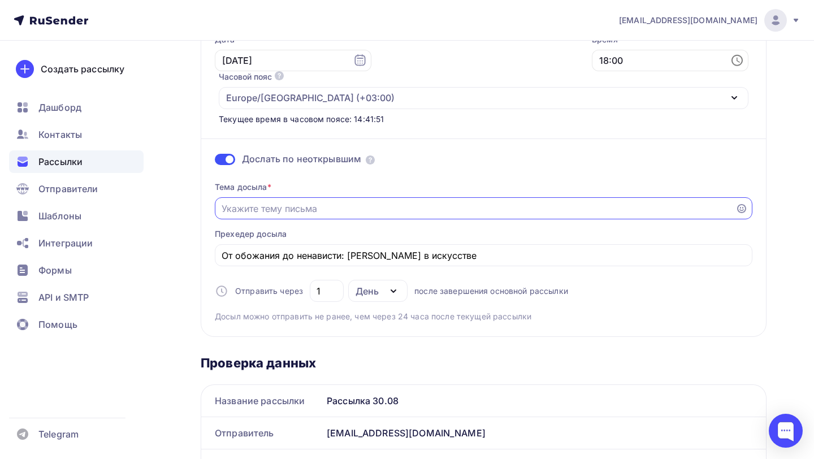
paste input "Антихрист или великий реформатор"
click at [207, 209] on div "Отправить сейчас Чек-лист перед отправкой рассылки Отправить в заданное время Д…" at bounding box center [484, 157] width 566 height 360
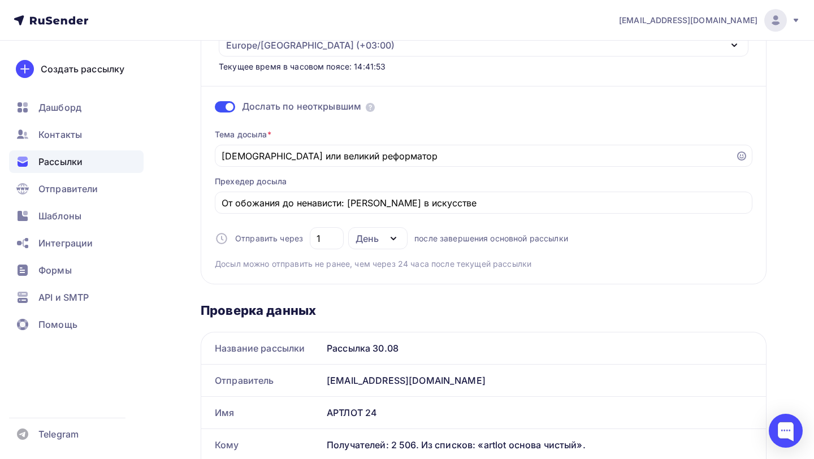
scroll to position [208, 0]
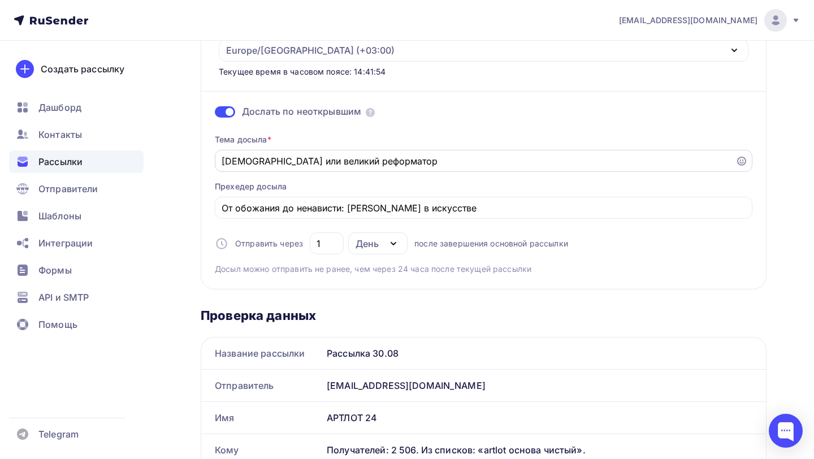
click at [423, 154] on input "Антихрист или великий реформатор" at bounding box center [475, 161] width 507 height 14
type input "Антихрист или великий реформатор?"
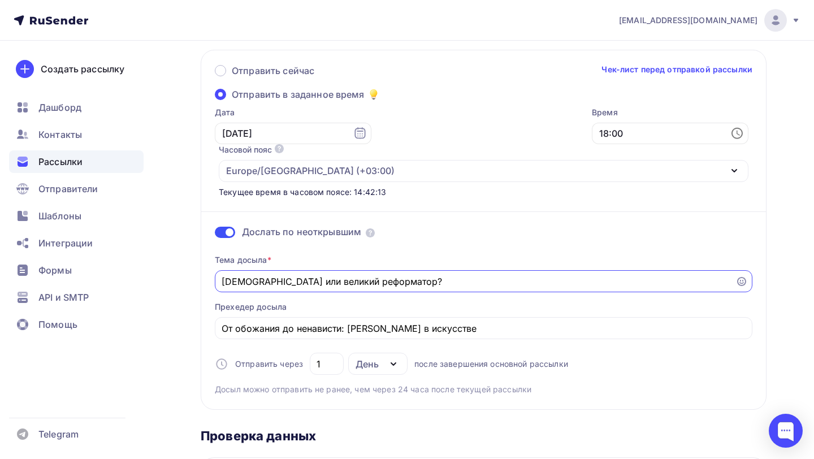
scroll to position [0, 0]
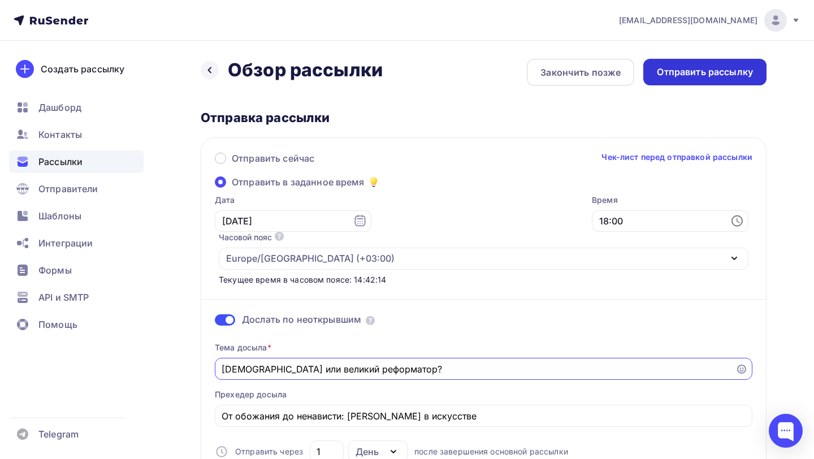
click at [704, 75] on div "Отправить рассылку" at bounding box center [705, 72] width 96 height 13
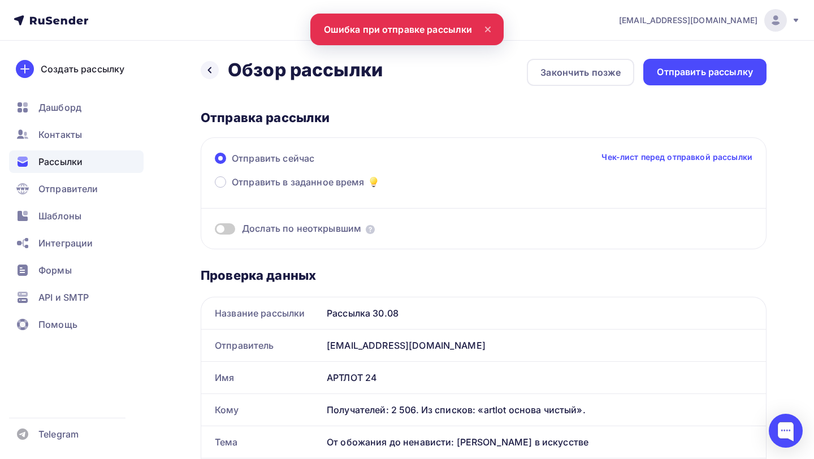
click at [424, 29] on nav "artlot24adv@yandex.ru Аккаунт Тарифы Выйти Создать рассылку Дашборд Контакты Ра…" at bounding box center [407, 20] width 814 height 41
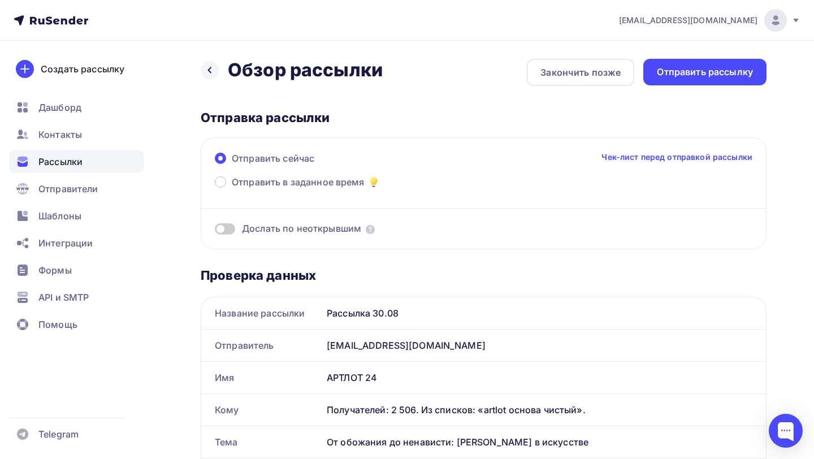
click at [410, 26] on nav "artlot24adv@yandex.ru Аккаунт Тарифы Выйти Создать рассылку Дашборд Контакты Ра…" at bounding box center [407, 20] width 814 height 41
click at [72, 159] on span "Рассылки" at bounding box center [60, 162] width 44 height 14
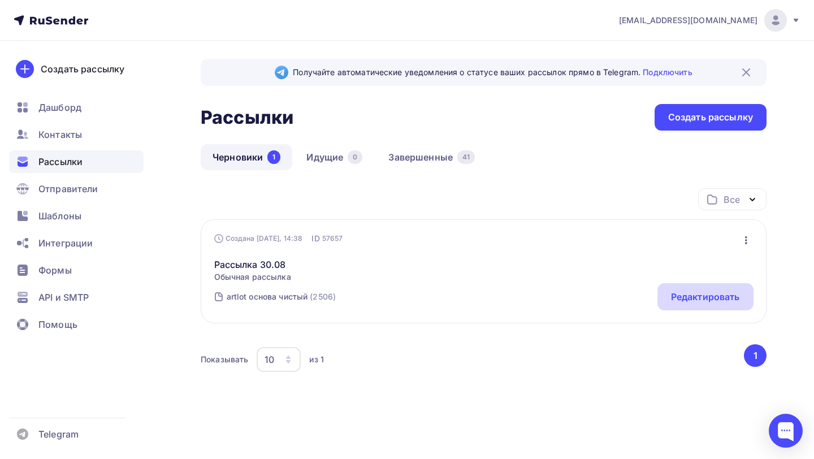
click at [689, 297] on div "Редактировать" at bounding box center [705, 297] width 69 height 14
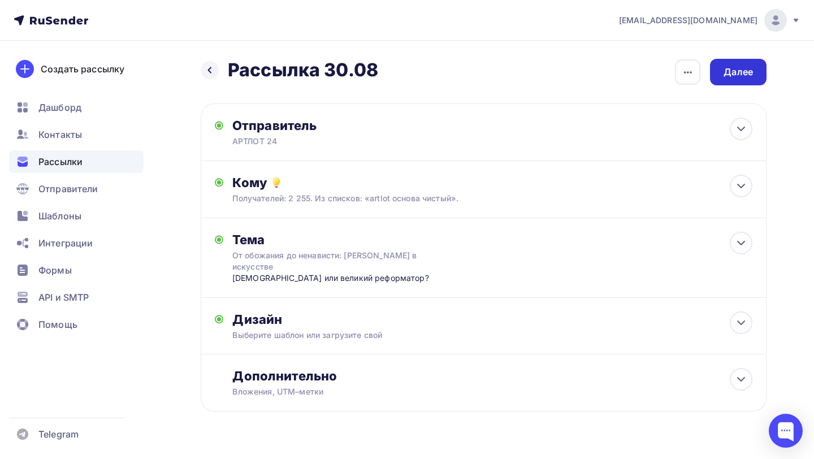
click at [746, 69] on div "Далее" at bounding box center [737, 72] width 29 height 13
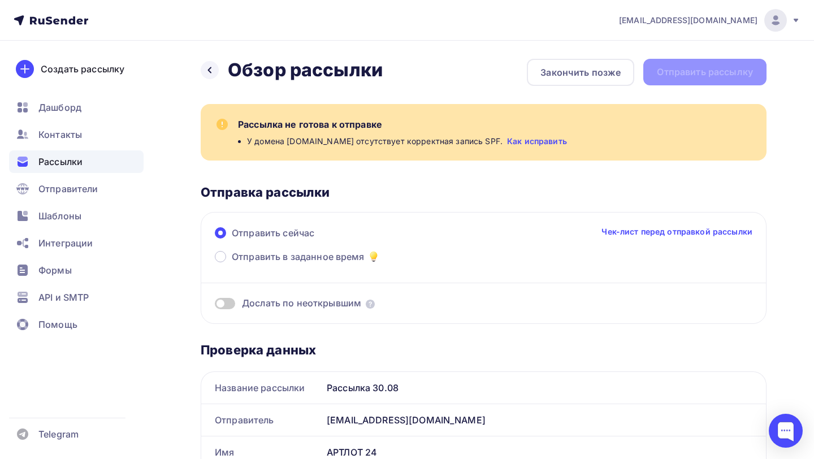
click at [229, 114] on div "Рассылка не готова к отправке У домена artlot24.ru отсутствует корректная запис…" at bounding box center [484, 132] width 566 height 57
click at [329, 114] on div "Рассылка не готова к отправке У домена artlot24.ru отсутствует корректная запис…" at bounding box center [484, 132] width 566 height 57
click at [509, 141] on link "Как исправить" at bounding box center [537, 141] width 60 height 11
click at [77, 192] on span "Отправители" at bounding box center [68, 189] width 60 height 14
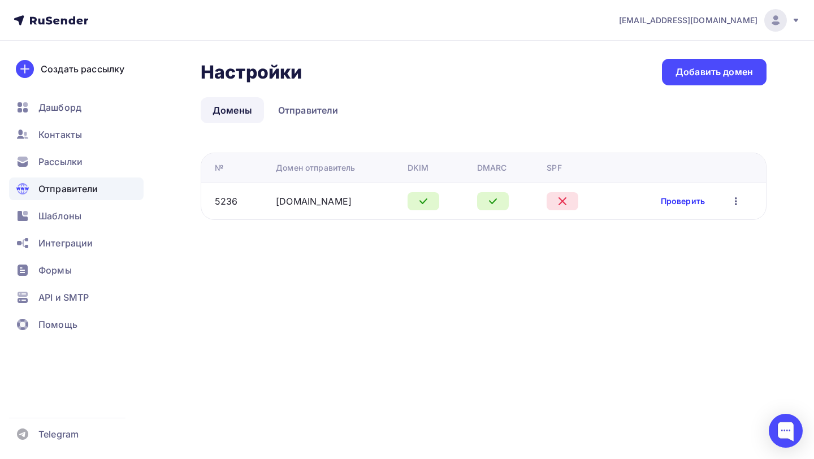
click at [691, 203] on link "Проверить" at bounding box center [683, 201] width 44 height 11
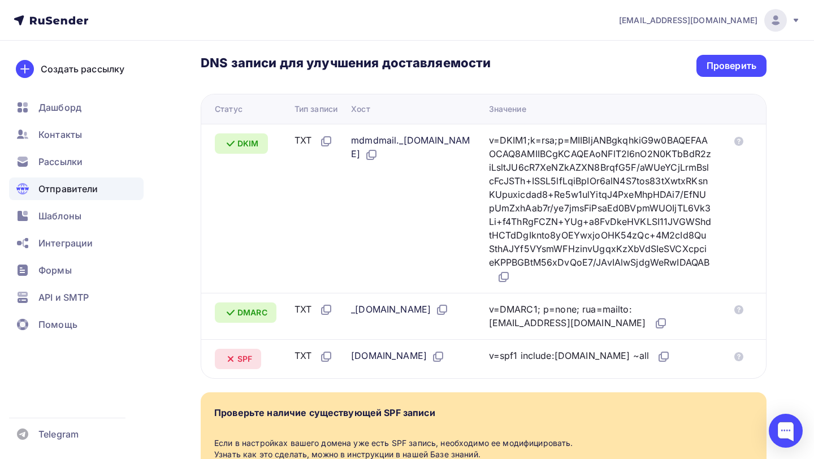
scroll to position [299, 0]
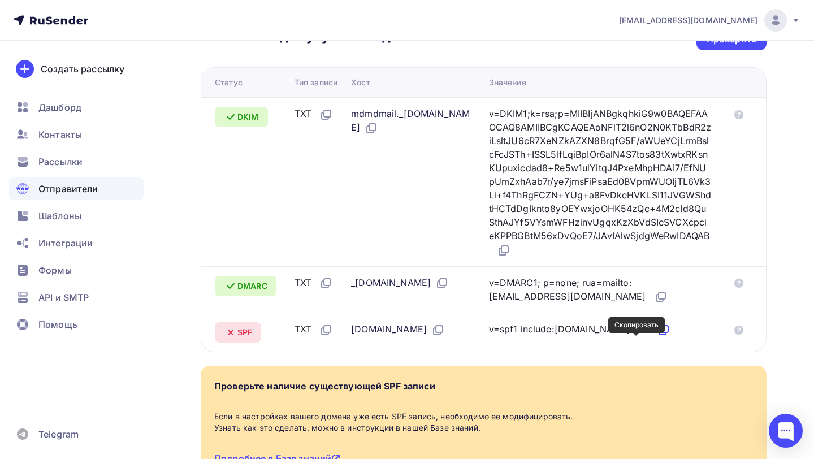
click at [657, 337] on icon at bounding box center [664, 330] width 14 height 14
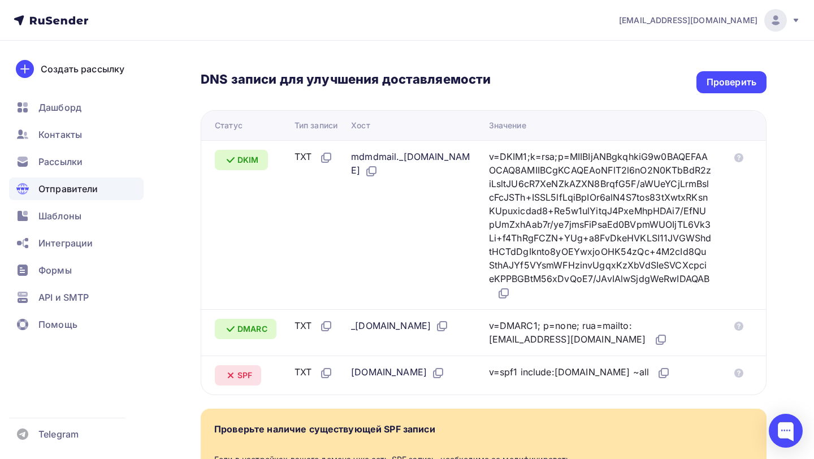
scroll to position [182, 0]
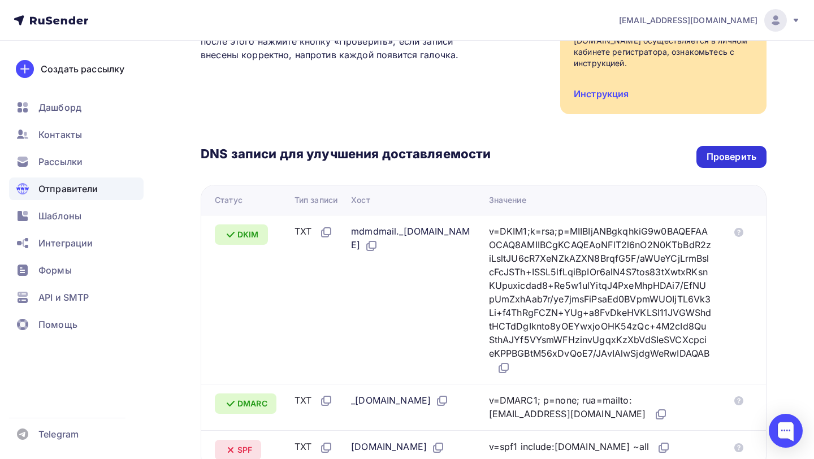
click at [744, 154] on div "Проверить" at bounding box center [731, 156] width 50 height 13
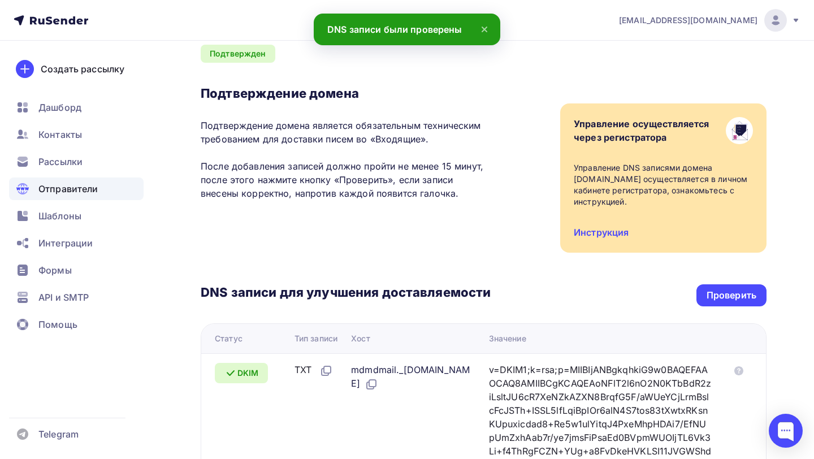
scroll to position [0, 0]
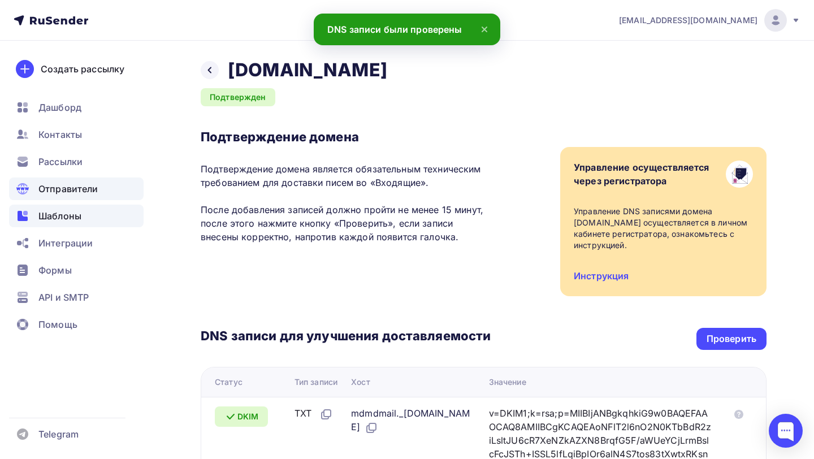
click at [73, 215] on span "Шаблоны" at bounding box center [59, 216] width 43 height 14
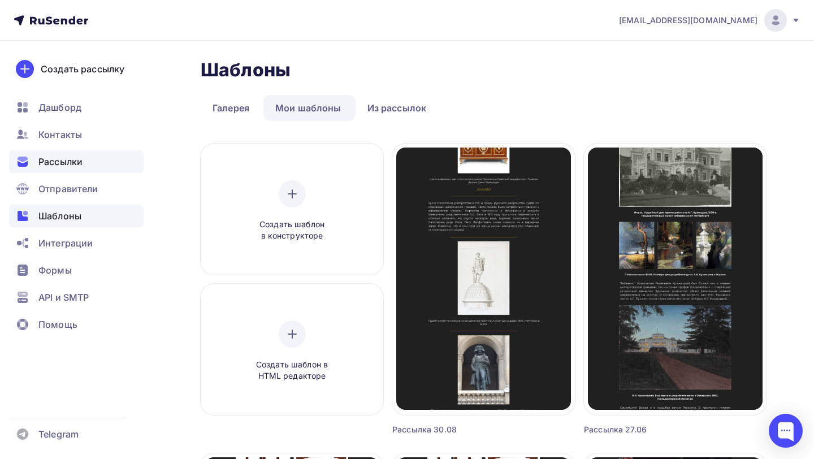
click at [75, 158] on span "Рассылки" at bounding box center [60, 162] width 44 height 14
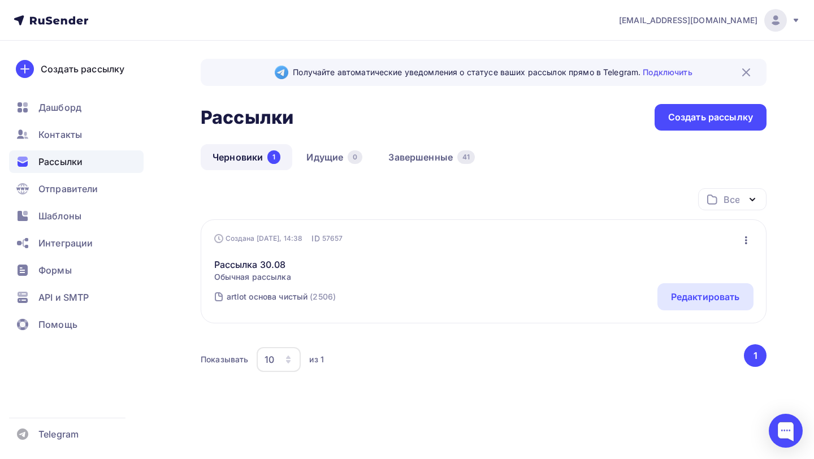
scroll to position [1, 0]
click at [707, 285] on div "Редактировать" at bounding box center [705, 296] width 96 height 27
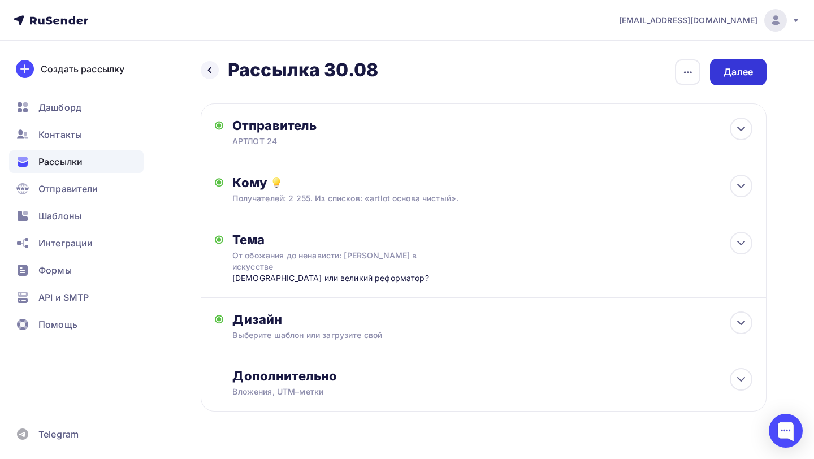
click at [744, 69] on div "Далее" at bounding box center [737, 72] width 29 height 13
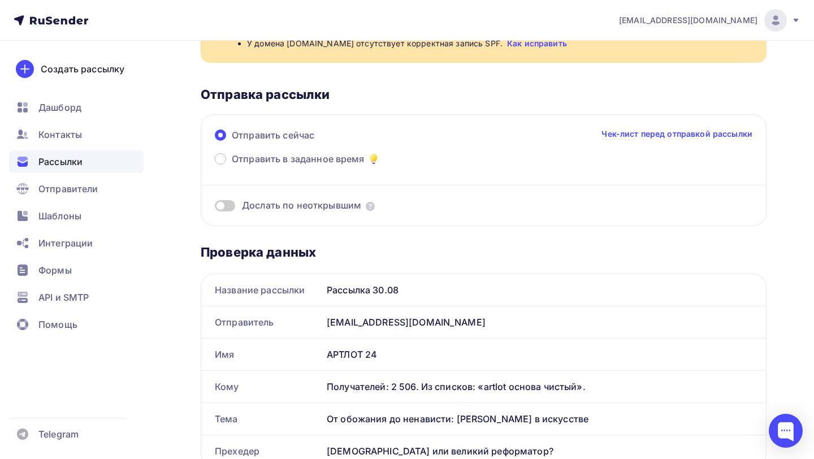
scroll to position [175, 0]
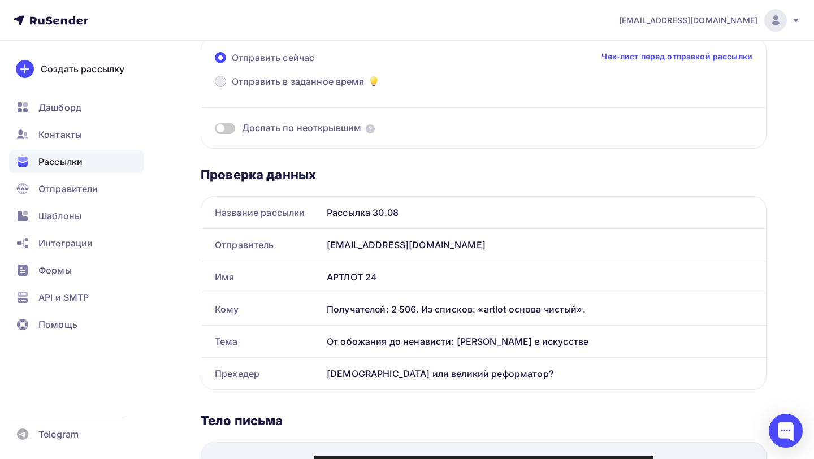
click at [223, 85] on span at bounding box center [220, 81] width 11 height 11
click at [232, 88] on input "Отправить в заданное время" at bounding box center [232, 88] width 0 height 0
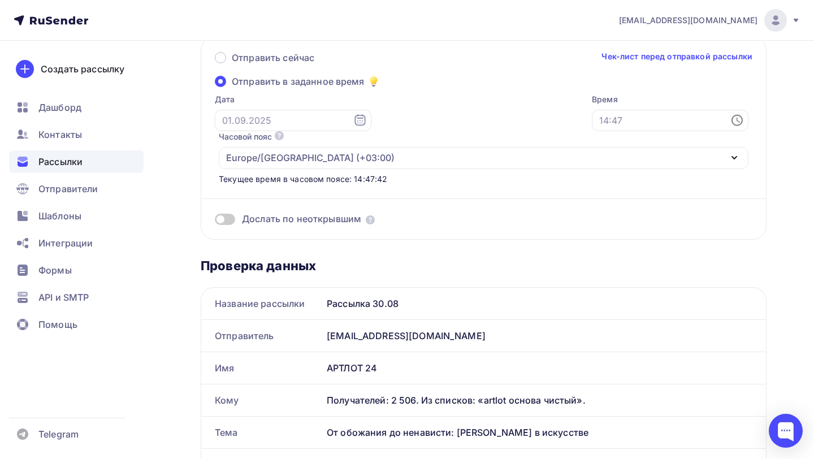
click at [353, 119] on icon at bounding box center [360, 121] width 14 height 14
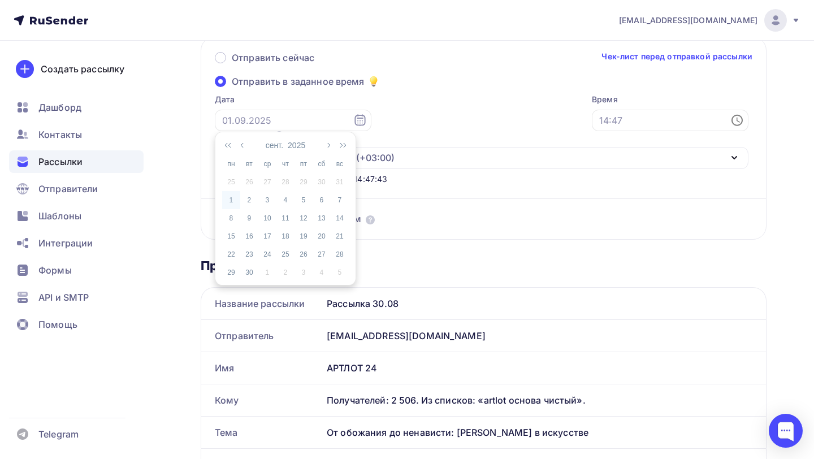
click at [232, 200] on div "1" at bounding box center [231, 200] width 18 height 10
type input "01.09.2025"
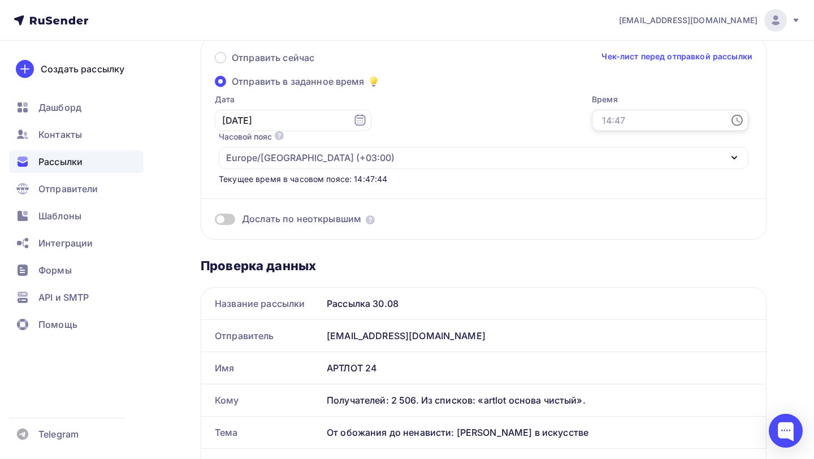
click at [592, 119] on input "text" at bounding box center [670, 120] width 157 height 21
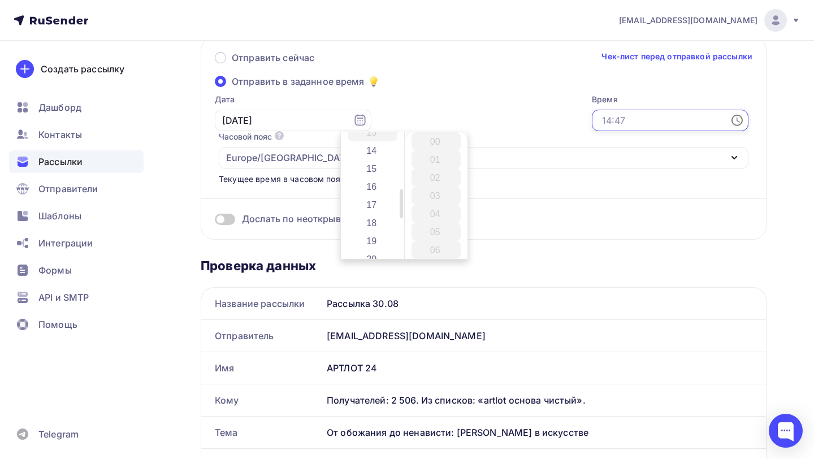
scroll to position [242, 0]
click at [381, 224] on li "18" at bounding box center [373, 224] width 50 height 18
type input "18:00"
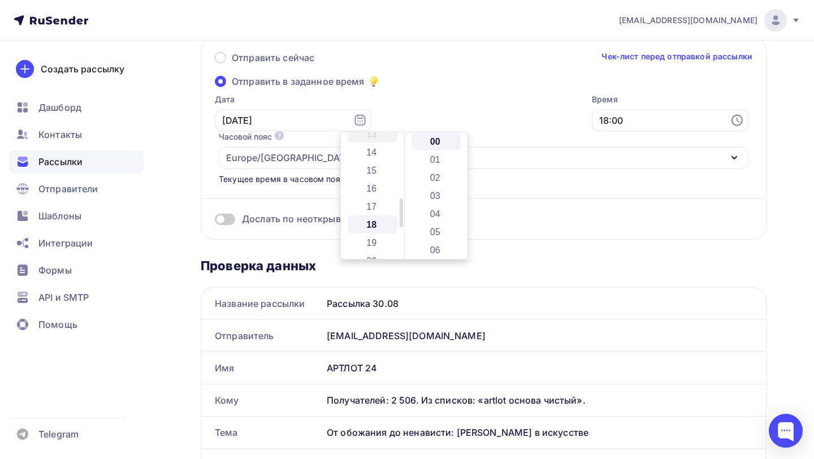
scroll to position [325, 0]
click at [436, 141] on li "00" at bounding box center [436, 141] width 50 height 18
click at [271, 185] on div "Дослать по неоткрывшим" at bounding box center [483, 205] width 537 height 41
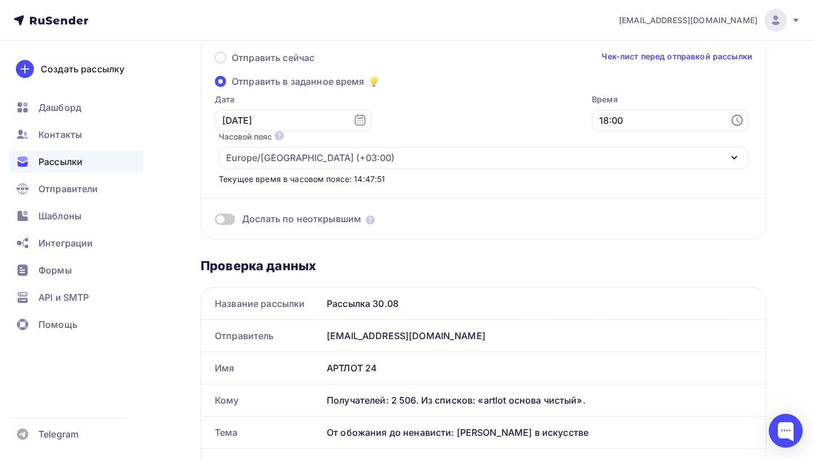
click at [228, 214] on span at bounding box center [225, 219] width 20 height 11
click at [215, 221] on input "checkbox" at bounding box center [215, 221] width 0 height 0
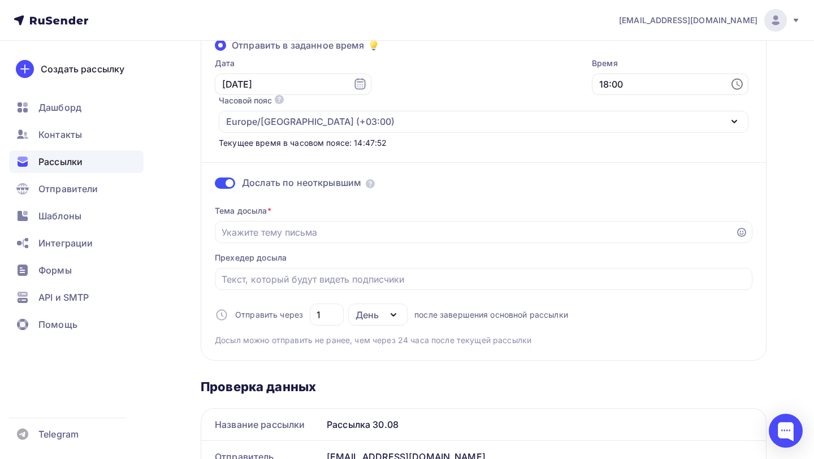
scroll to position [232, 0]
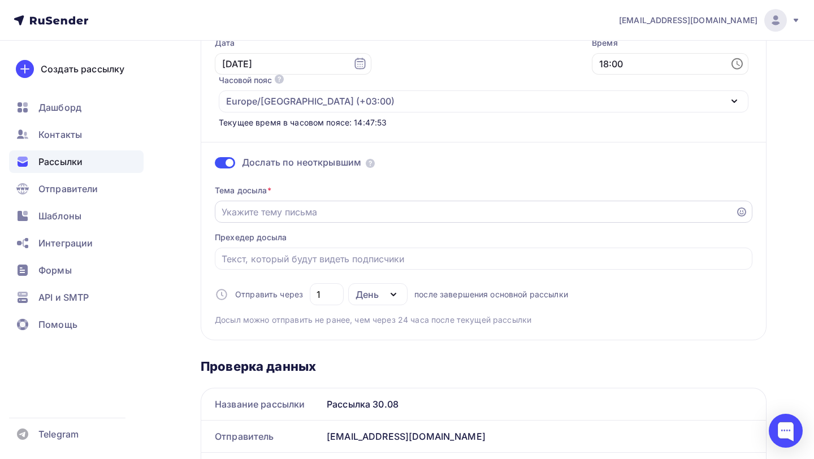
click at [392, 205] on input "Отправить в заданное время" at bounding box center [475, 212] width 507 height 14
paste input "include:[DOMAIN_NAME] ~all"
type input "include:[DOMAIN_NAME] ~all"
paste input "Антихрист или великий реформатор"
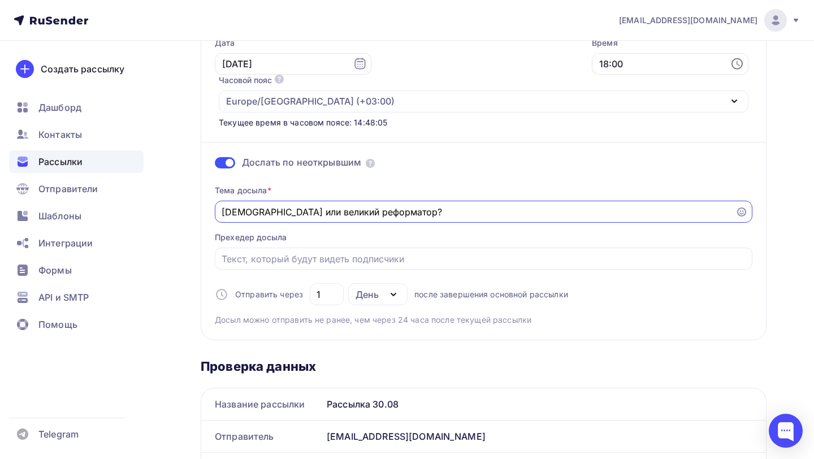
type input "Антихрист или великий реформатор?"
click at [327, 252] on input "Отправить в заданное время" at bounding box center [484, 259] width 524 height 14
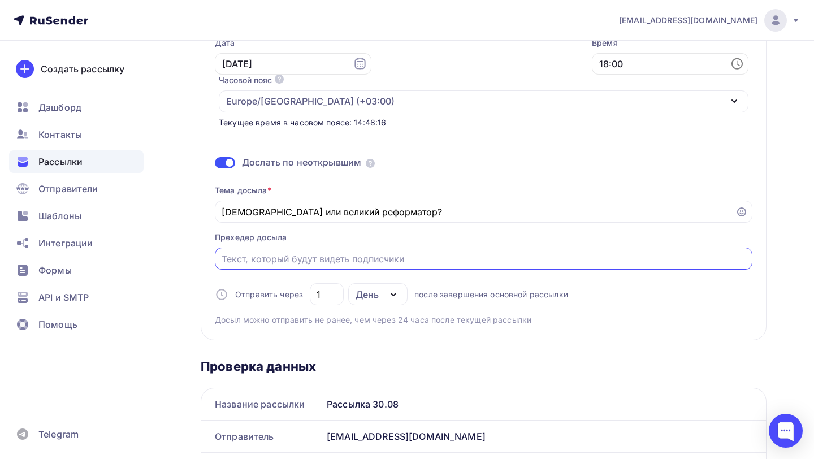
paste input "От обожания до ненависти: Наполеон в искусстве Антиква"
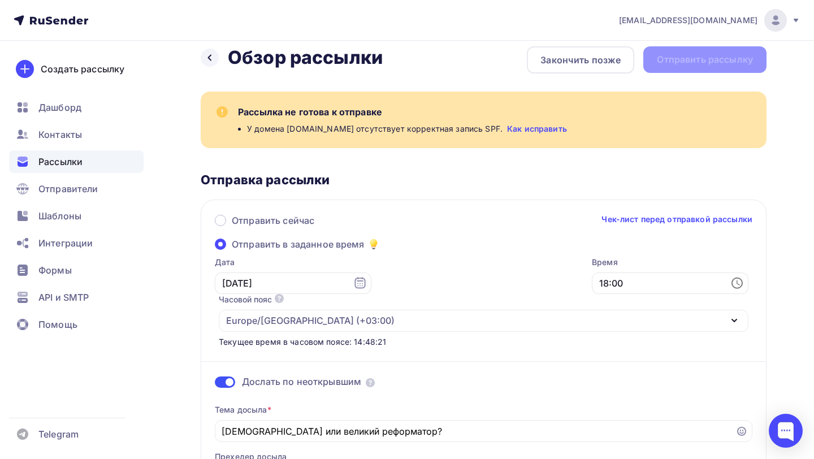
scroll to position [0, 0]
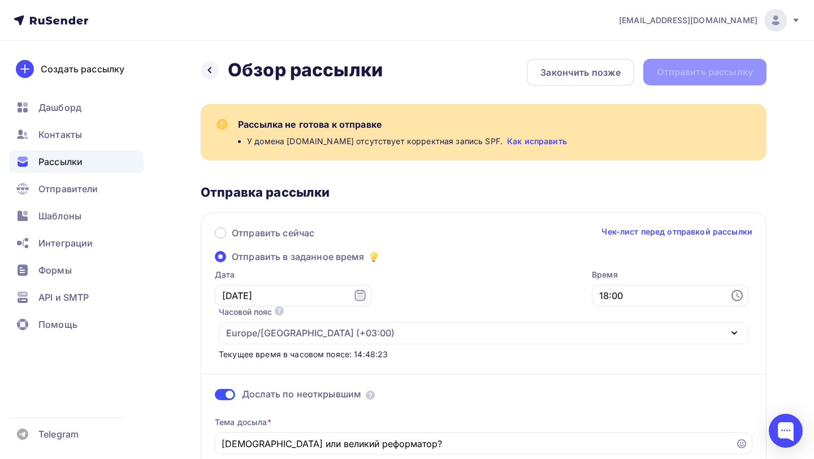
type input "От обожания до ненависти: Наполеон в искусстве"
click at [542, 180] on div "Рассылка не готова к отправке У домена artlot24.ru отсутствует корректная запис…" at bounding box center [484, 338] width 566 height 468
click at [596, 75] on div "Закончить позже" at bounding box center [580, 73] width 80 height 14
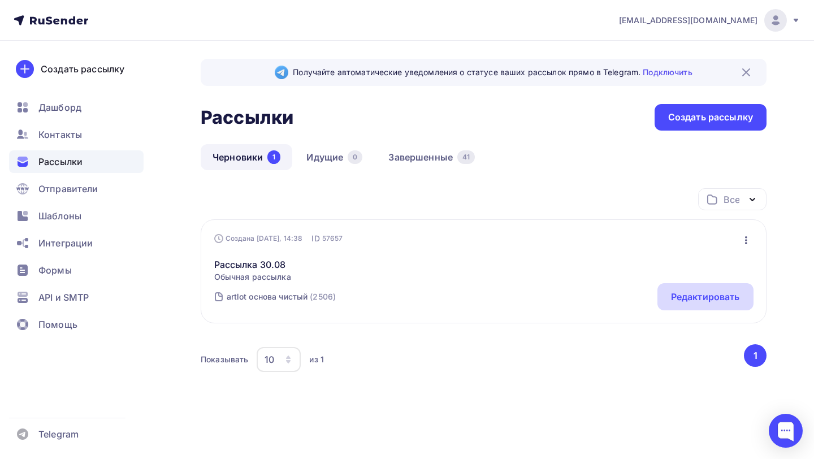
click at [726, 293] on div "Редактировать" at bounding box center [705, 297] width 69 height 14
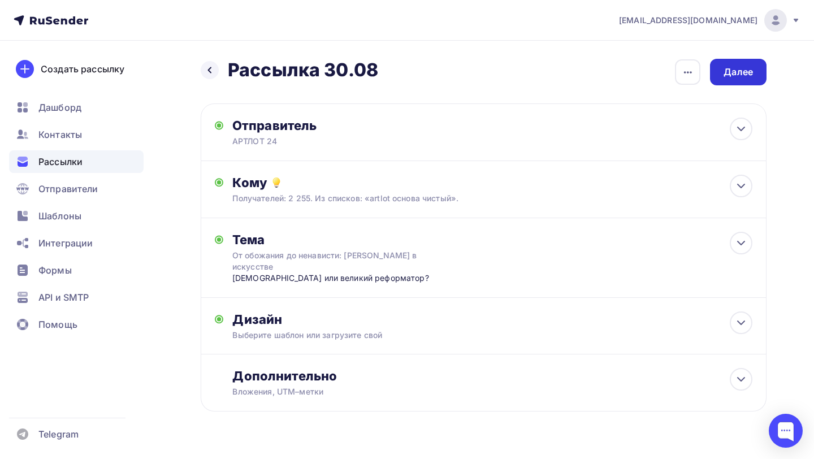
click at [764, 80] on div "Далее" at bounding box center [738, 72] width 57 height 27
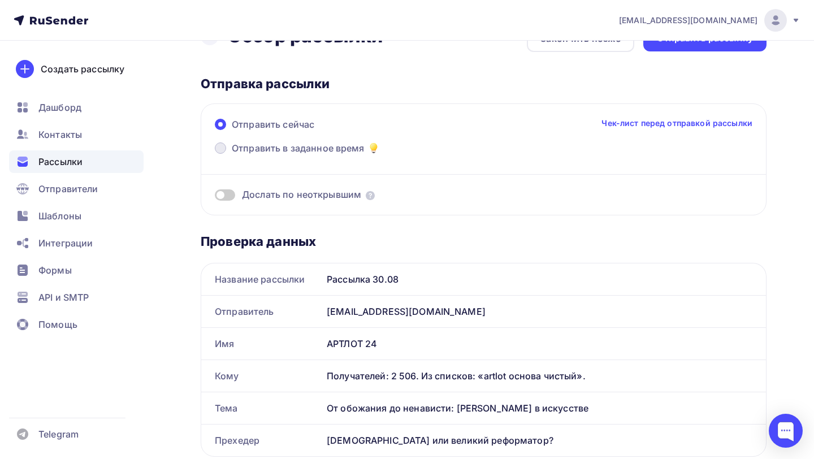
scroll to position [35, 0]
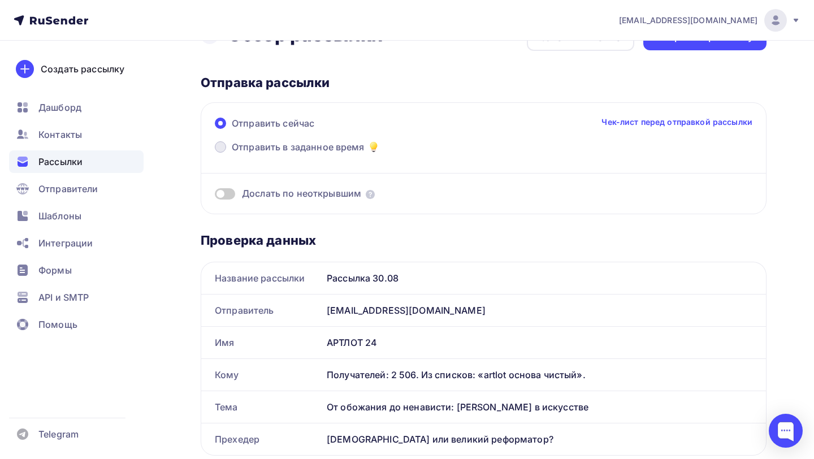
click at [281, 149] on span "Отправить в заданное время" at bounding box center [298, 147] width 133 height 14
click at [232, 154] on input "Отправить в заданное время" at bounding box center [232, 154] width 0 height 0
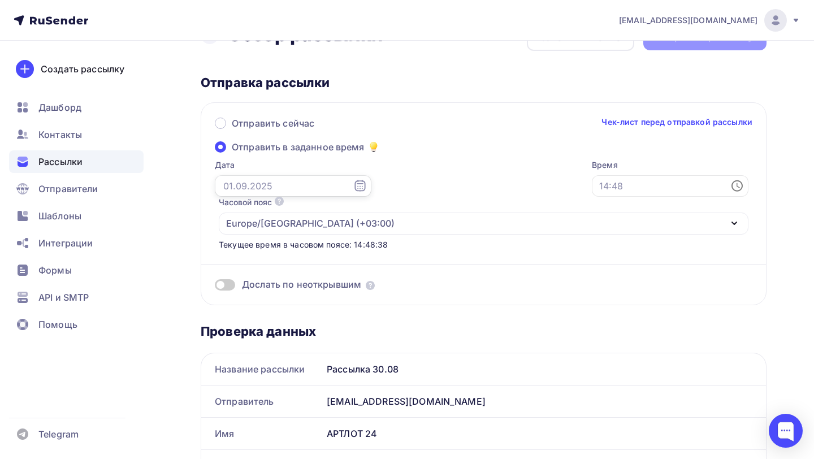
click at [280, 187] on input "text" at bounding box center [293, 185] width 157 height 21
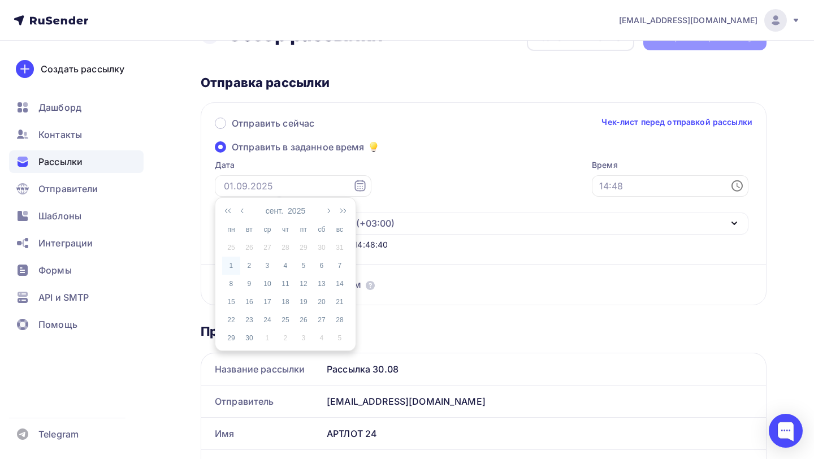
click at [226, 260] on div "1" at bounding box center [231, 265] width 18 height 10
type input "01.09.2025"
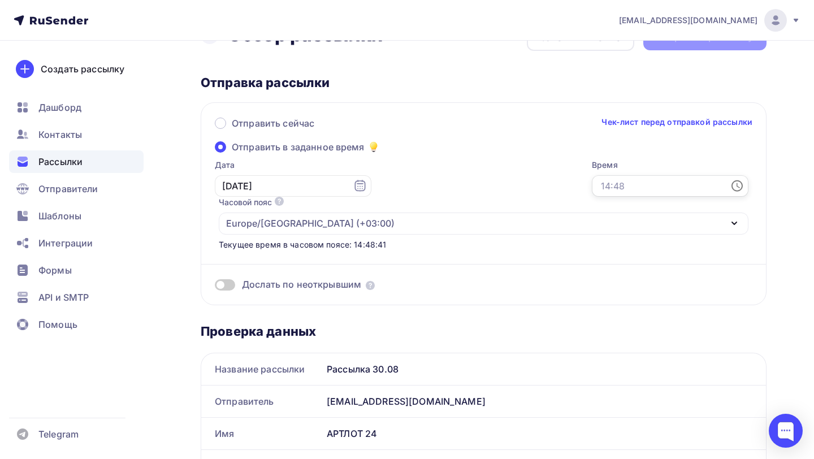
click at [592, 186] on input "text" at bounding box center [670, 185] width 157 height 21
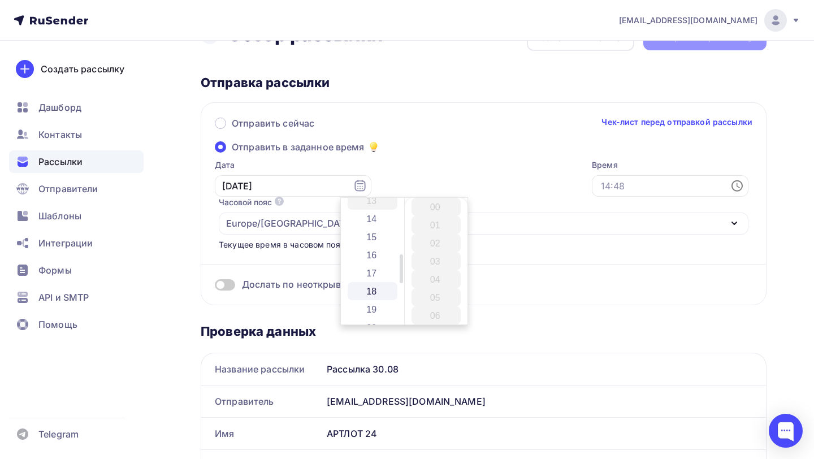
click at [380, 292] on li "18" at bounding box center [373, 291] width 50 height 18
type input "18:00"
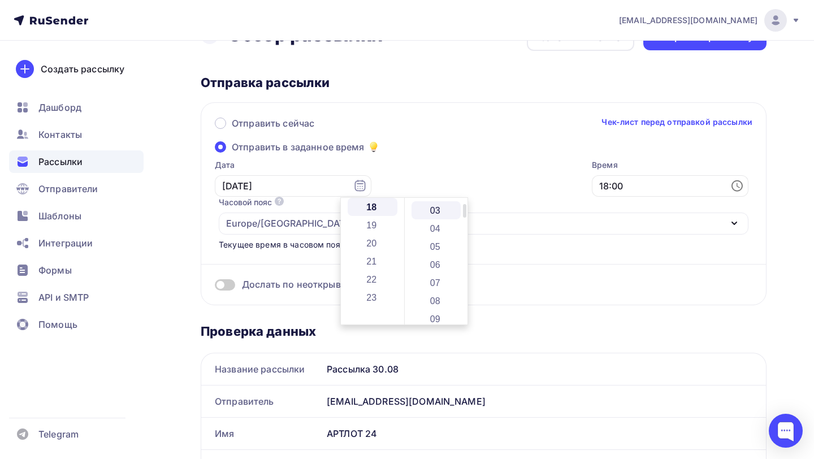
scroll to position [0, 0]
click at [433, 202] on li "00" at bounding box center [436, 207] width 50 height 18
click at [435, 208] on li "00" at bounding box center [436, 207] width 50 height 18
click at [275, 250] on div "Дослать по неоткрывшим" at bounding box center [483, 270] width 537 height 41
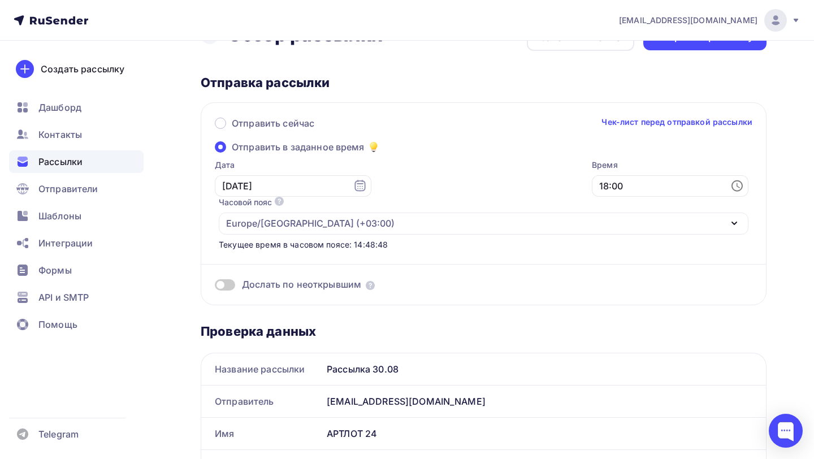
click at [229, 279] on span at bounding box center [225, 284] width 20 height 11
click at [215, 286] on input "checkbox" at bounding box center [215, 286] width 0 height 0
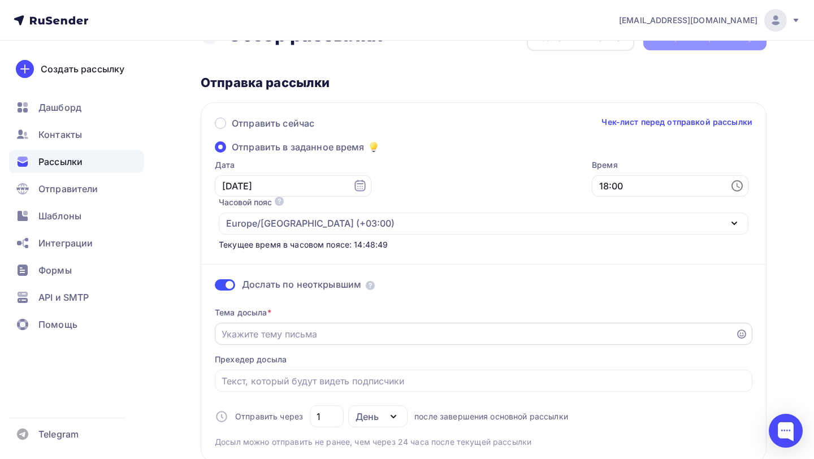
click at [349, 327] on input "Отправить в заданное время" at bounding box center [475, 334] width 507 height 14
paste input "От обожания до ненависти: Наполеон в искусстве Антиква"
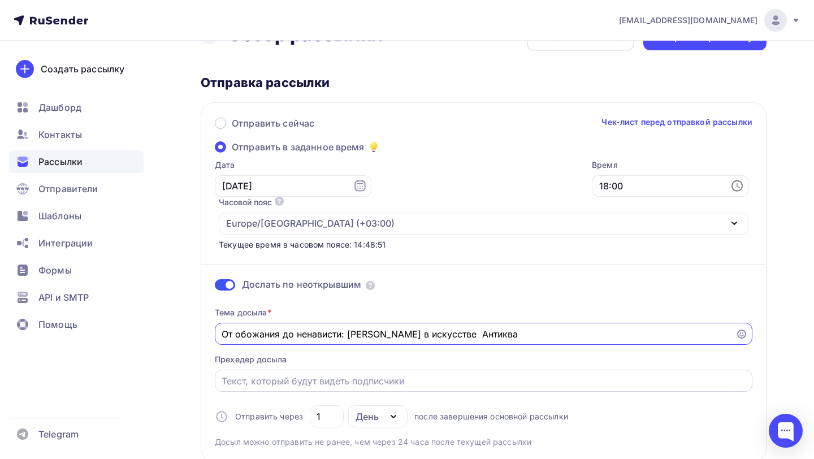
click at [305, 374] on input "Отправить в заданное время" at bounding box center [484, 381] width 524 height 14
click at [475, 327] on input "От обожания до ненависти: Наполеон в искусстве Антиква" at bounding box center [475, 334] width 507 height 14
type input "От обожания до ненависти: Наполеон в искусстве"
click at [350, 374] on input "Отправить в заданное время" at bounding box center [484, 381] width 524 height 14
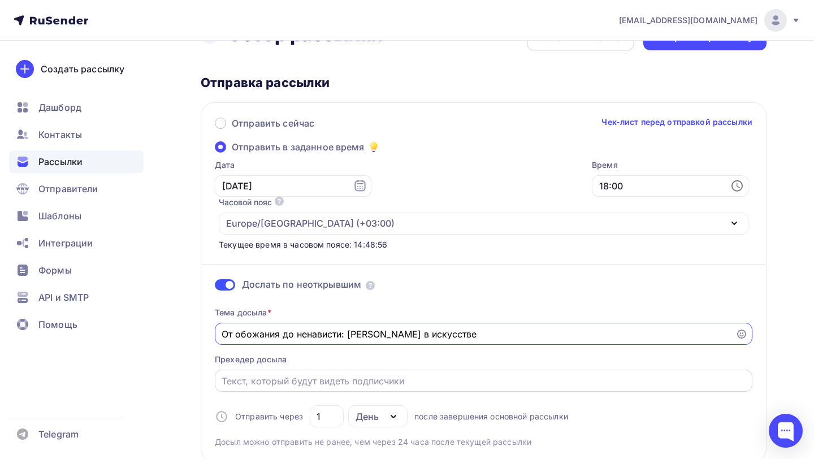
paste input "От обожания до ненависти: Наполеон в искусстве Антиква"
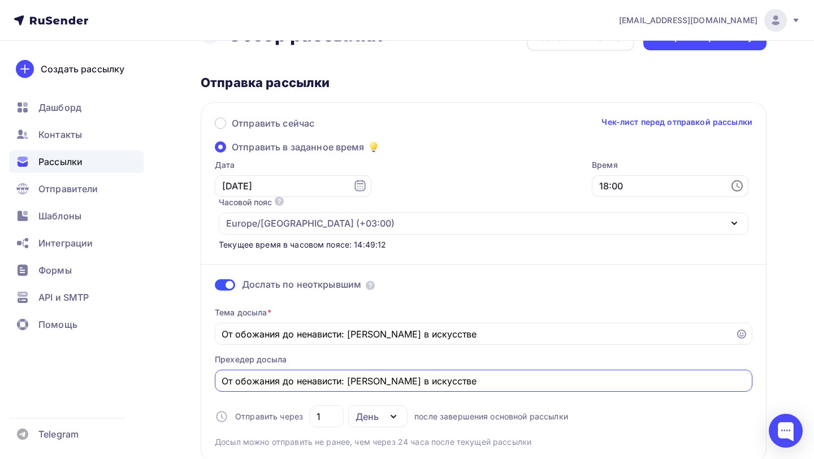
click at [350, 374] on input "От обожания до ненависти: Наполеон в искусстве" at bounding box center [484, 381] width 524 height 14
paste input "нтихрист или великий реформатор"
type input "Антихрист или великий реформатор?"
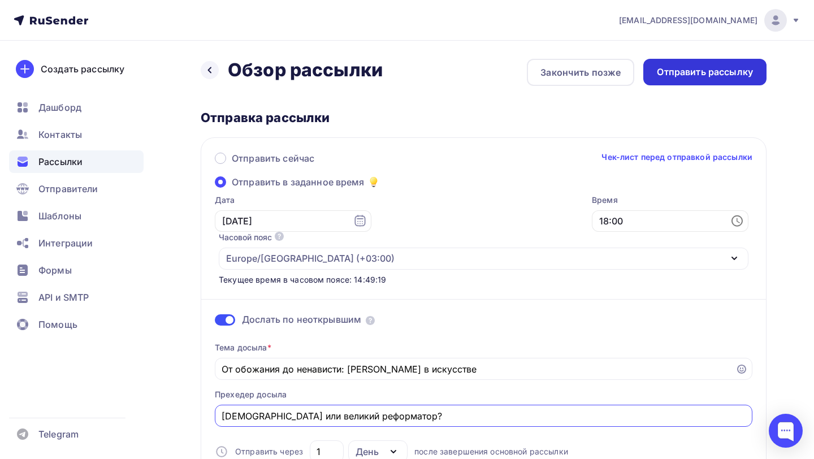
click at [706, 70] on div "Отправить рассылку" at bounding box center [705, 72] width 96 height 13
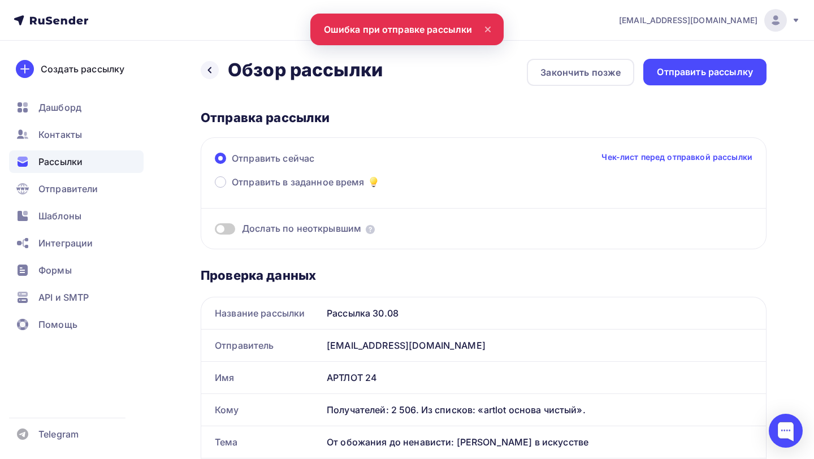
click at [409, 26] on nav "artlot24adv@yandex.ru Аккаунт Тарифы Выйти Создать рассылку Дашборд Контакты Ра…" at bounding box center [407, 20] width 814 height 41
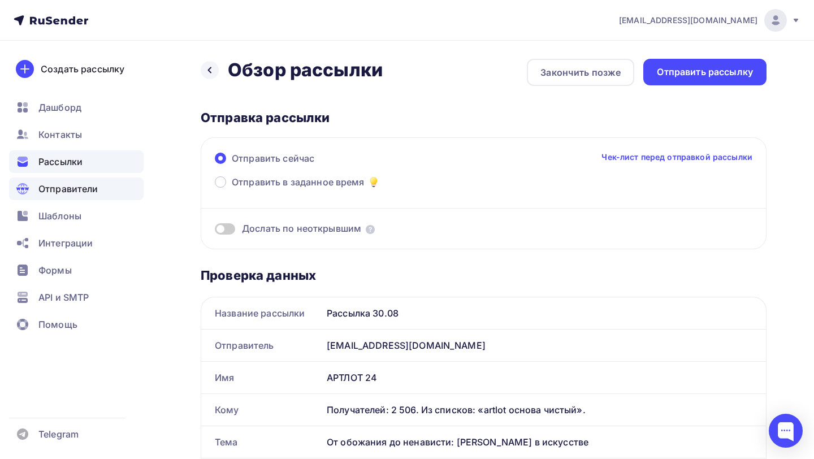
click at [86, 192] on span "Отправители" at bounding box center [68, 189] width 60 height 14
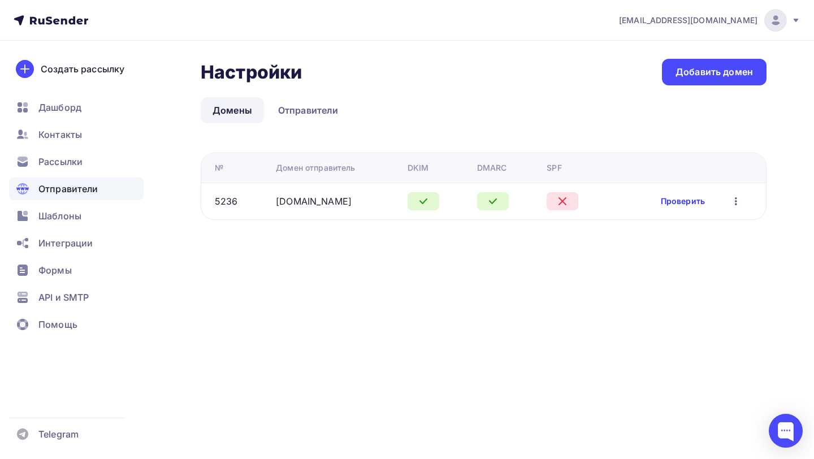
click at [688, 198] on link "Проверить" at bounding box center [683, 201] width 44 height 11
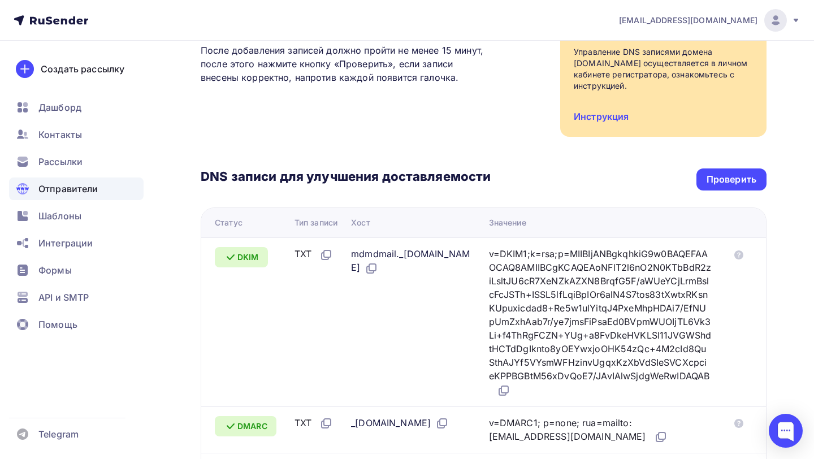
scroll to position [223, 0]
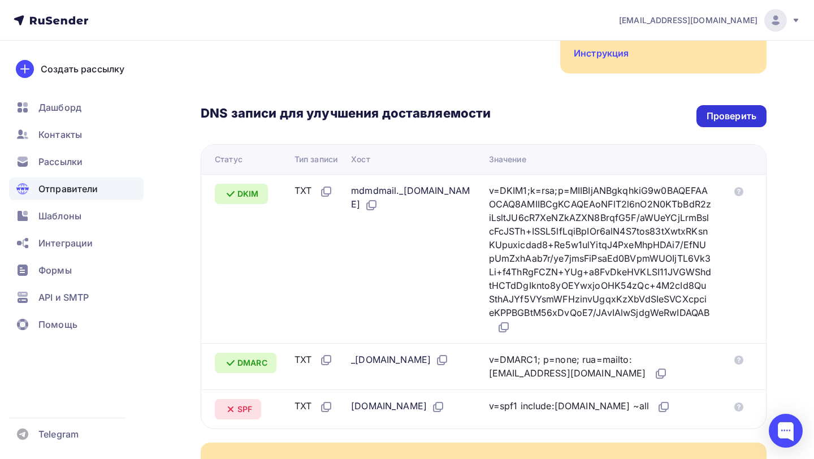
click at [736, 121] on div "Проверить" at bounding box center [731, 116] width 50 height 13
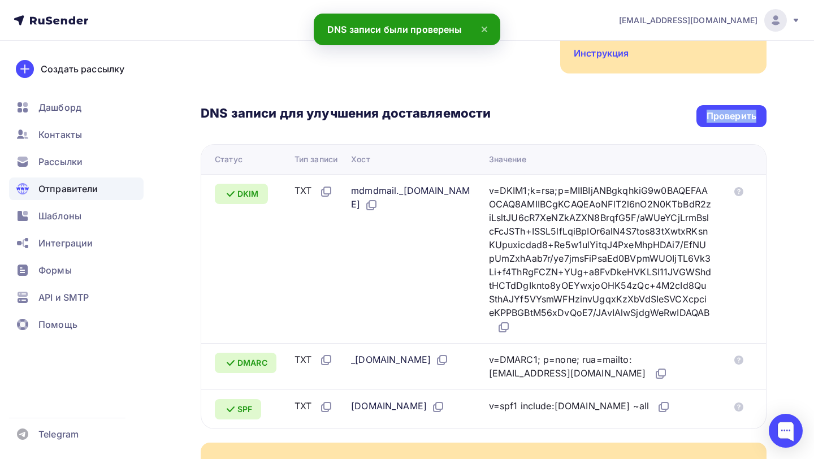
click at [556, 102] on div "DNS записи для улучшения доставляемости Проверить Статус Тип записи Хост Значен…" at bounding box center [484, 250] width 566 height 355
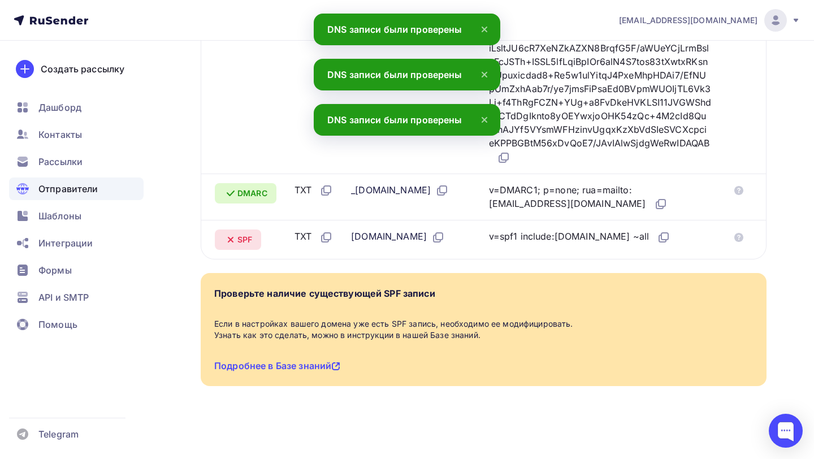
scroll to position [405, 0]
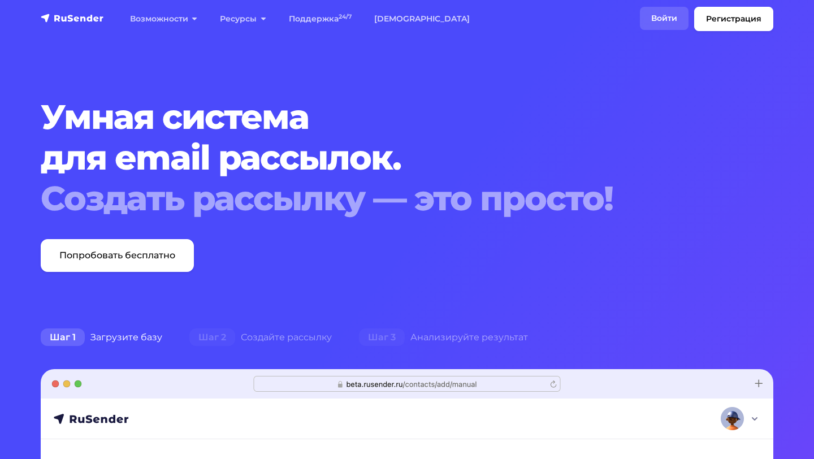
click at [672, 20] on link "Войти" at bounding box center [664, 18] width 49 height 23
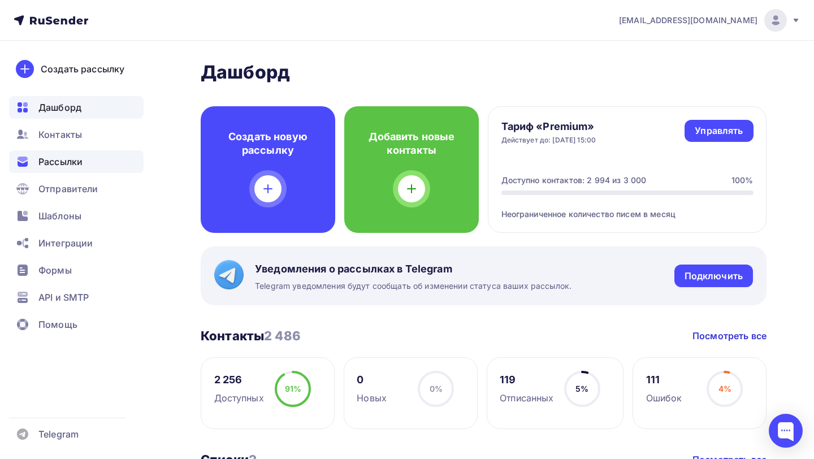
click at [86, 169] on div "Рассылки" at bounding box center [76, 161] width 134 height 23
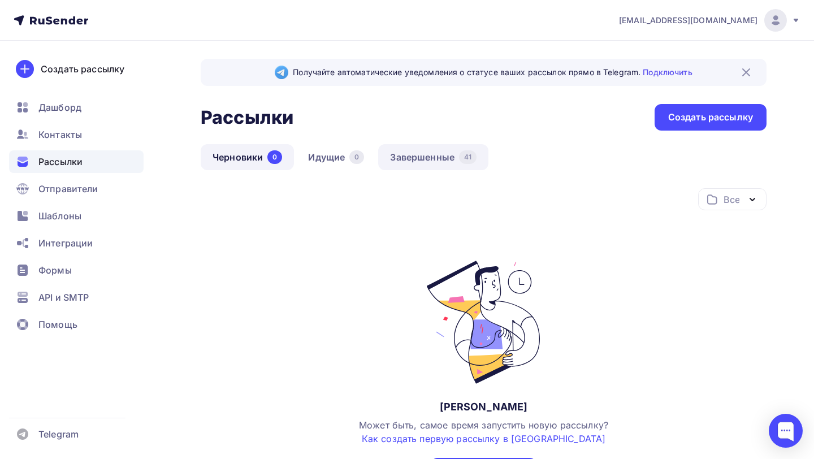
click at [423, 159] on link "Завершенные 41" at bounding box center [433, 157] width 110 height 26
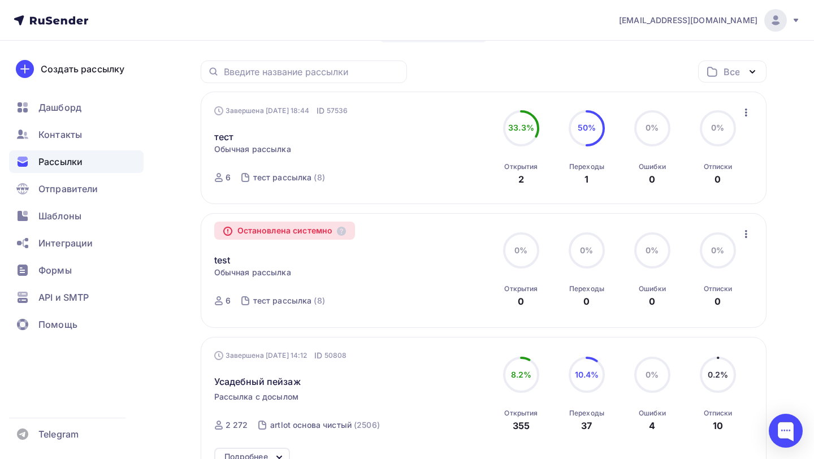
scroll to position [128, 0]
click at [229, 138] on link "тест" at bounding box center [224, 136] width 20 height 14
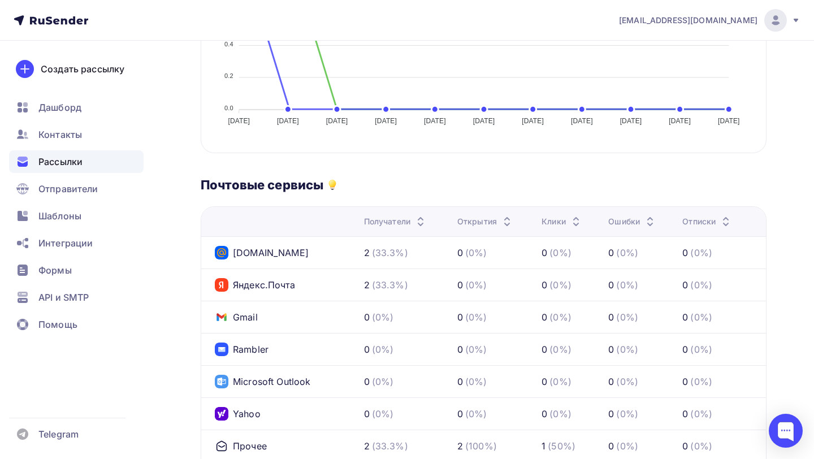
scroll to position [419, 0]
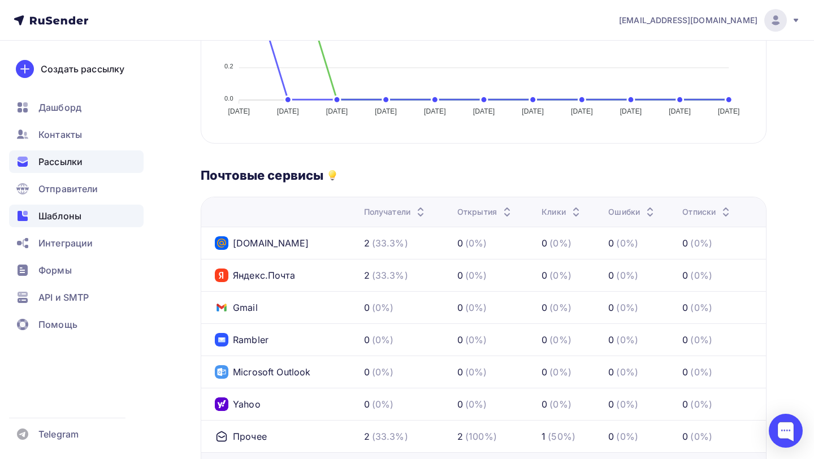
click at [67, 214] on span "Шаблоны" at bounding box center [59, 216] width 43 height 14
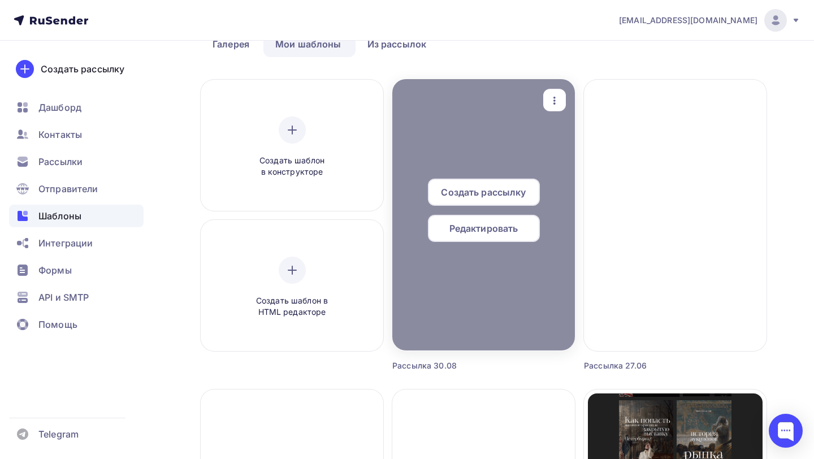
scroll to position [27, 0]
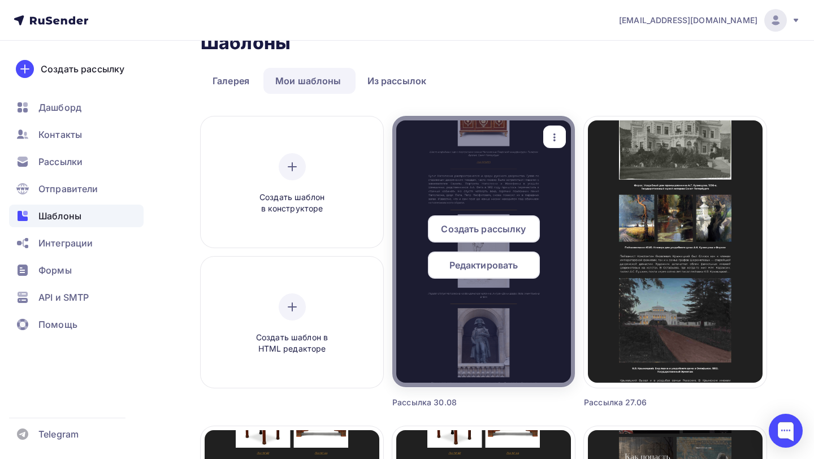
click at [487, 268] on span "Редактировать" at bounding box center [483, 265] width 69 height 14
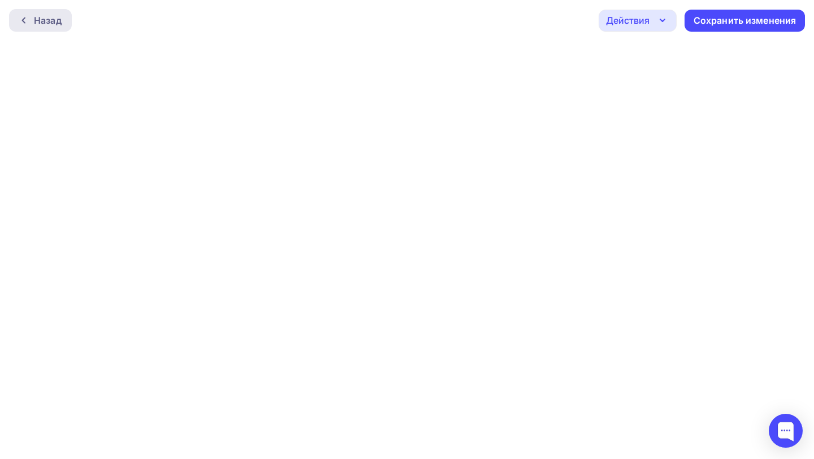
click at [19, 18] on icon at bounding box center [23, 20] width 9 height 9
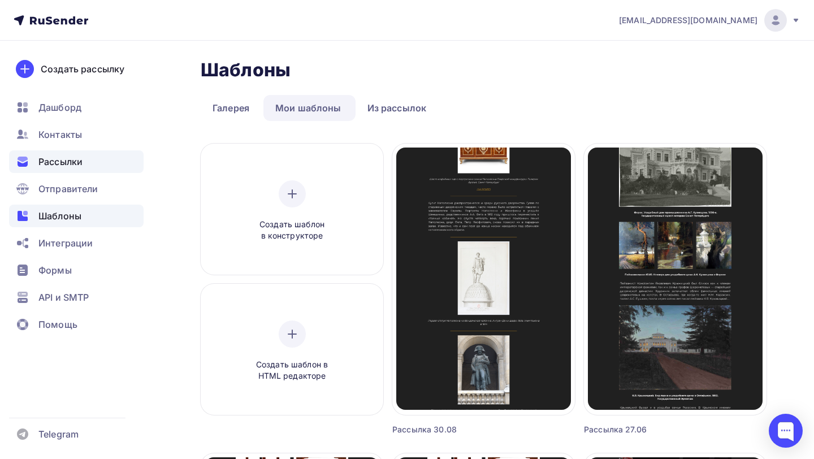
click at [63, 164] on span "Рассылки" at bounding box center [60, 162] width 44 height 14
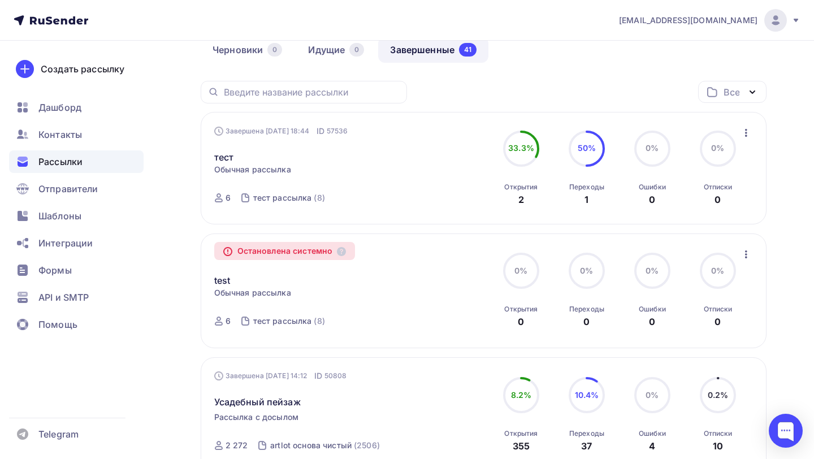
scroll to position [100, 0]
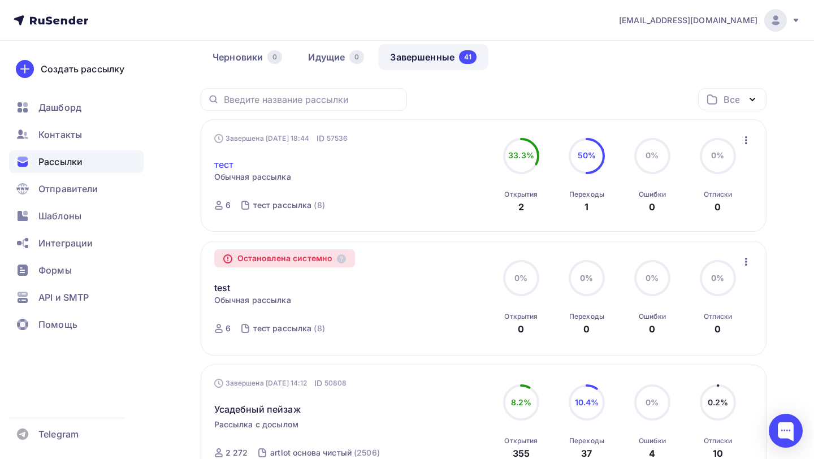
click at [222, 164] on link "тест" at bounding box center [224, 165] width 20 height 14
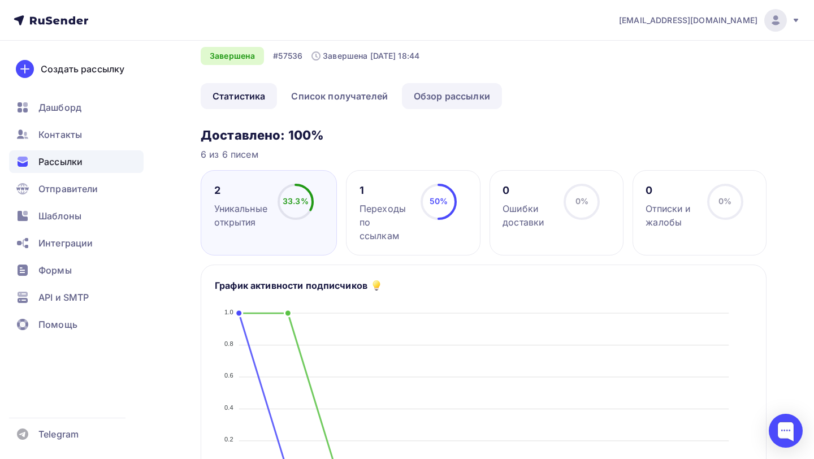
scroll to position [25, 0]
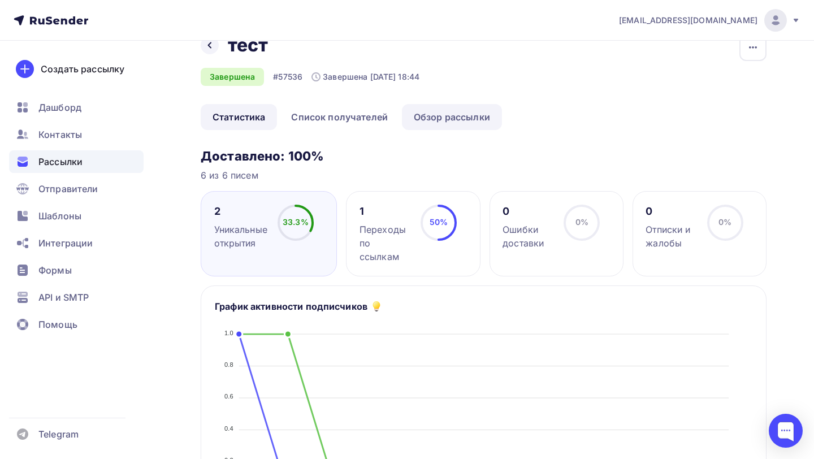
click at [442, 117] on link "Обзор рассылки" at bounding box center [452, 117] width 100 height 26
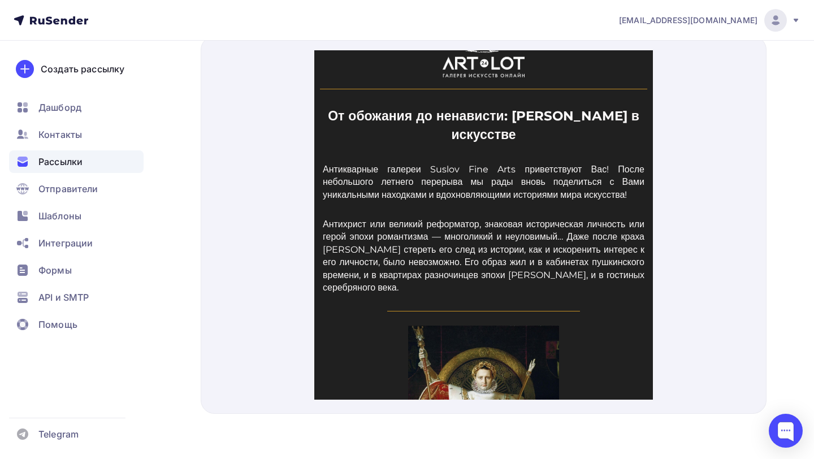
scroll to position [20, 0]
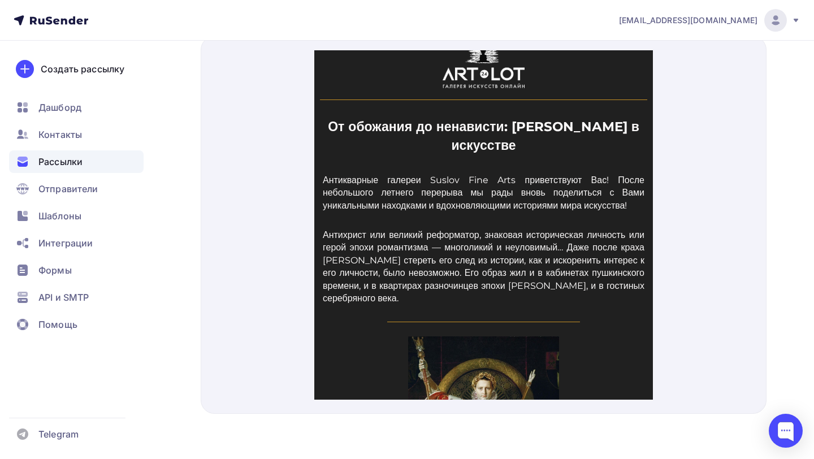
click at [327, 233] on p "Антихрист или великий реформатор, знаковая историческая личность или герой эпох…" at bounding box center [483, 253] width 322 height 76
copy p "Антихрист или великий реформатор"
click at [349, 112] on p "От обожания до ненависти: Наполеон в искусстве" at bounding box center [482, 122] width 327 height 36
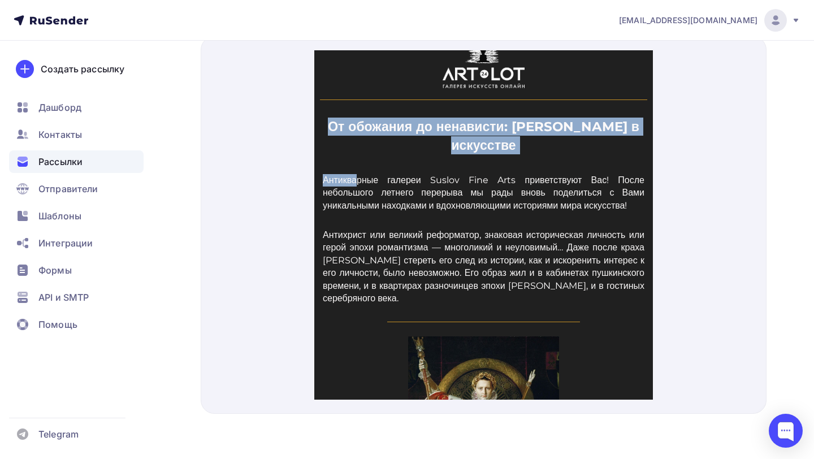
copy td "От обожания до ненависти: Наполеон в искусстве Антиква"
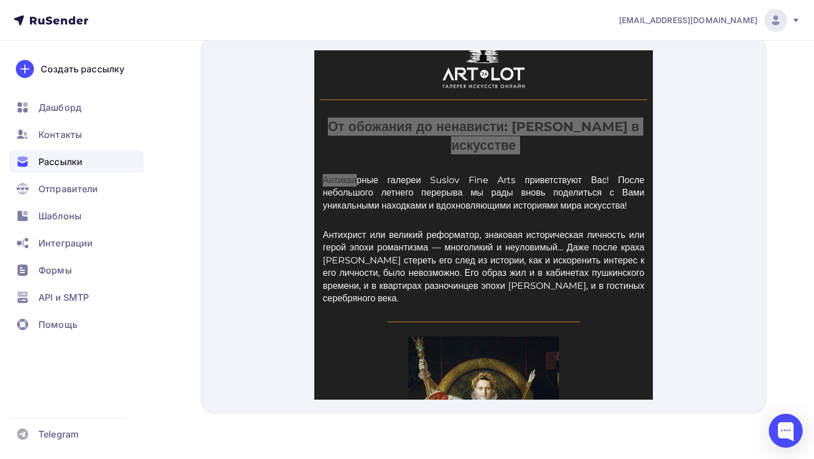
click at [80, 163] on span "Рассылки" at bounding box center [60, 162] width 44 height 14
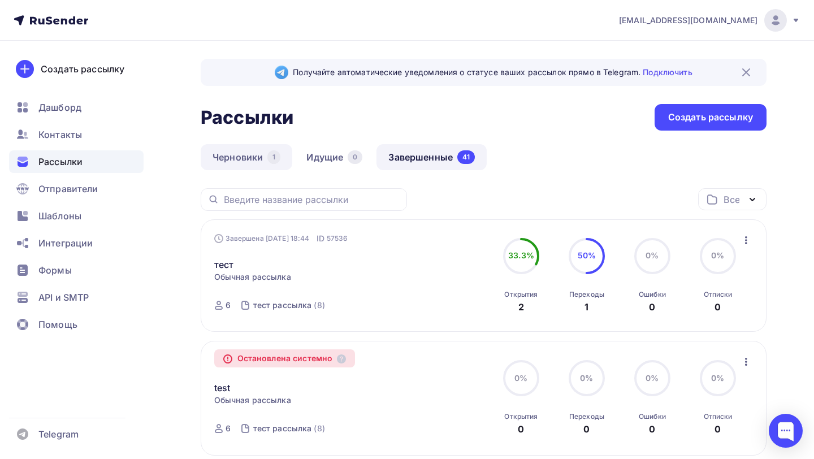
click at [250, 154] on link "Черновики 1" at bounding box center [247, 157] width 92 height 26
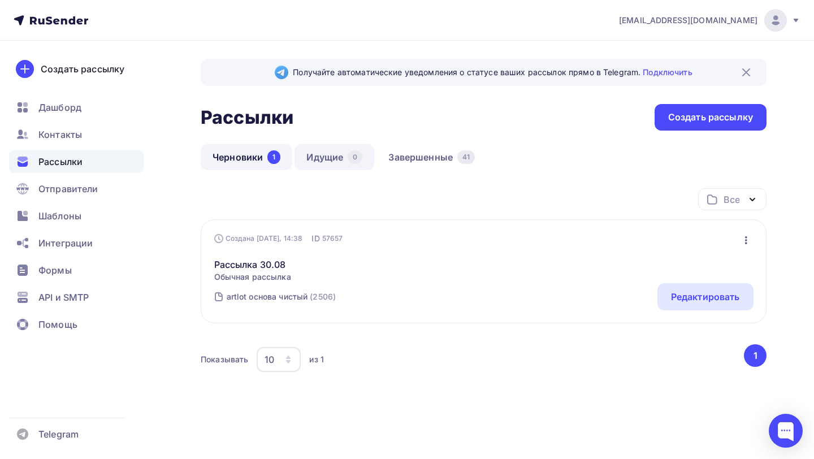
click at [327, 150] on link "Идущие 0" at bounding box center [334, 157] width 80 height 26
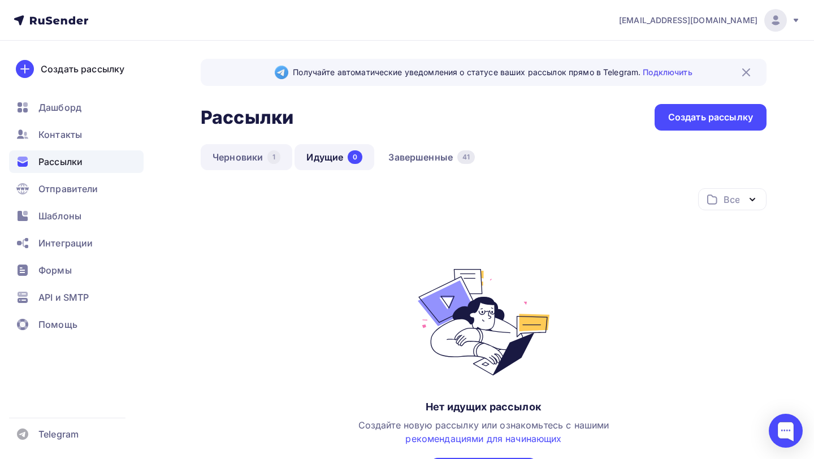
click at [245, 160] on link "Черновики 1" at bounding box center [247, 157] width 92 height 26
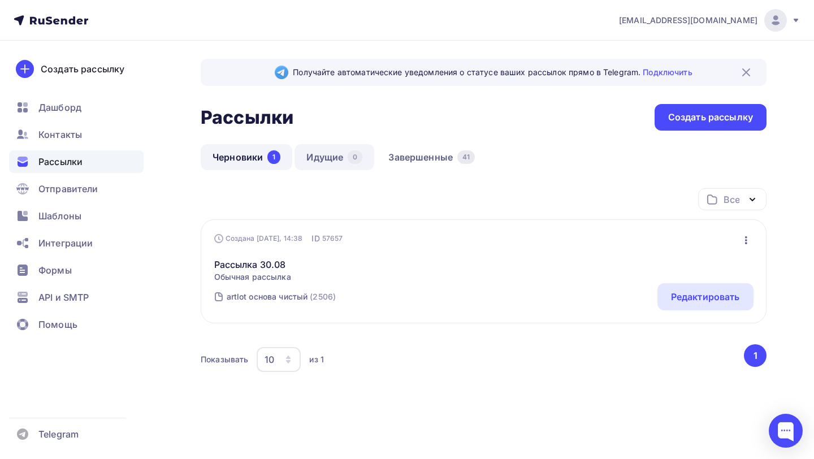
click at [331, 157] on link "Идущие 0" at bounding box center [334, 157] width 80 height 26
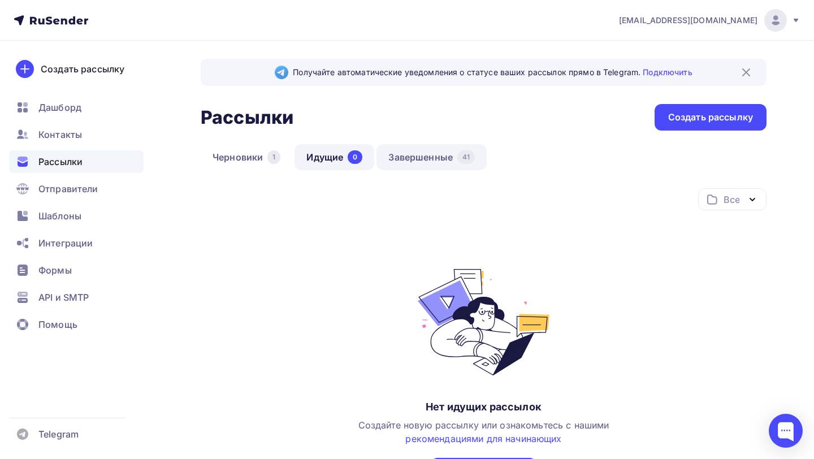
click at [418, 157] on link "Завершенные 41" at bounding box center [431, 157] width 110 height 26
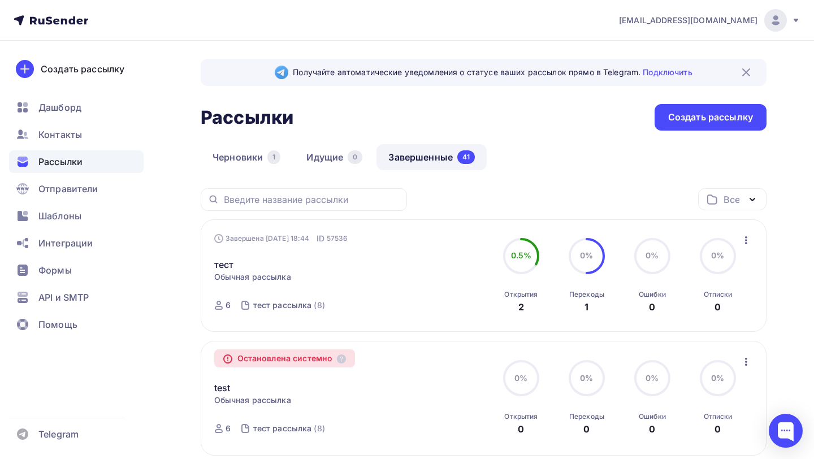
click at [297, 271] on div "тест Статистика Обзор рассылки Копировать в новую Добавить в папку" at bounding box center [343, 257] width 258 height 27
click at [224, 270] on link "тест" at bounding box center [224, 265] width 20 height 14
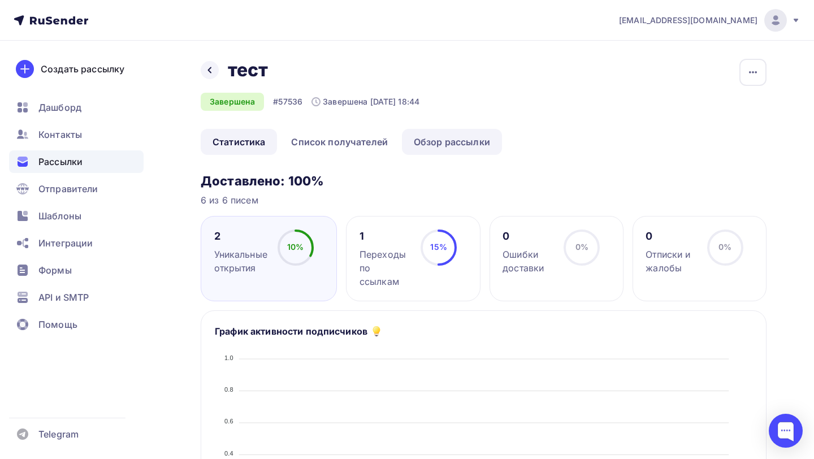
click at [462, 145] on link "Обзор рассылки" at bounding box center [452, 142] width 100 height 26
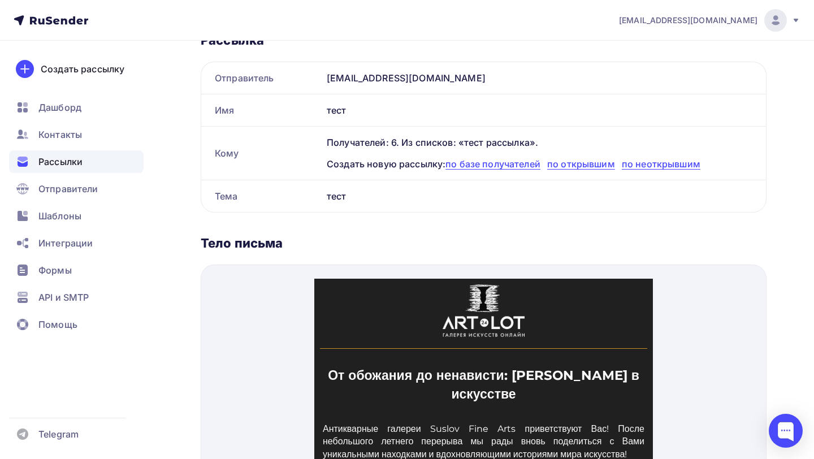
scroll to position [262, 0]
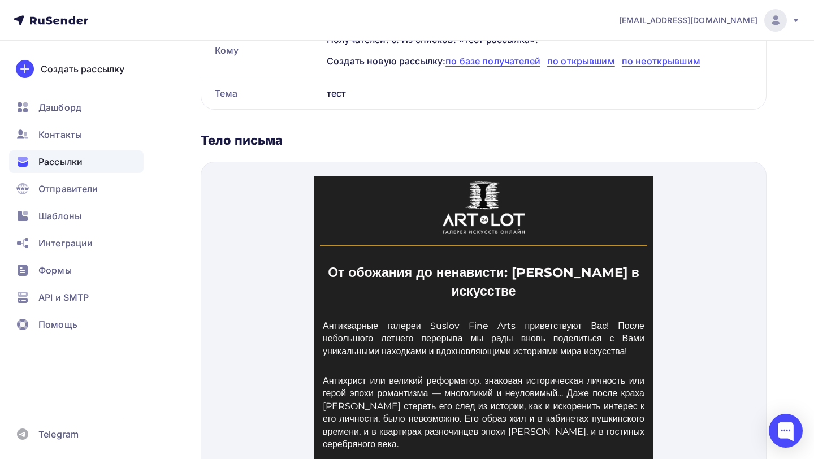
click at [335, 375] on p "Антихрист или великий реформатор, знаковая историческая личность или герой эпох…" at bounding box center [483, 399] width 322 height 76
copy p "Антихрист или великий реформатор"
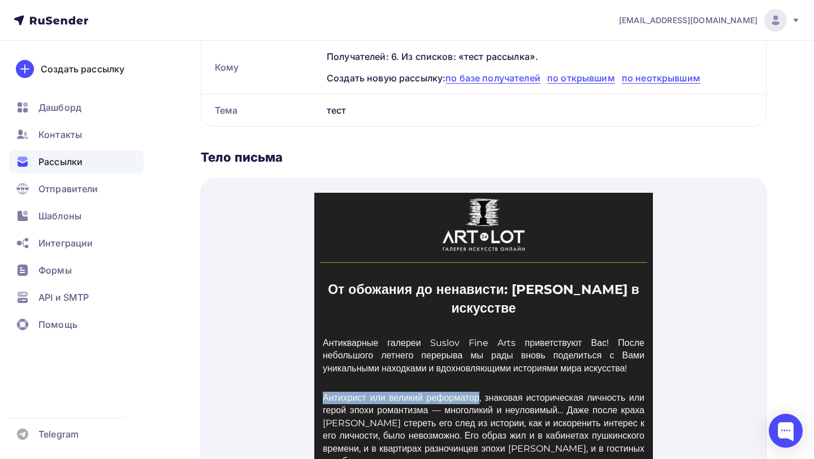
scroll to position [269, 0]
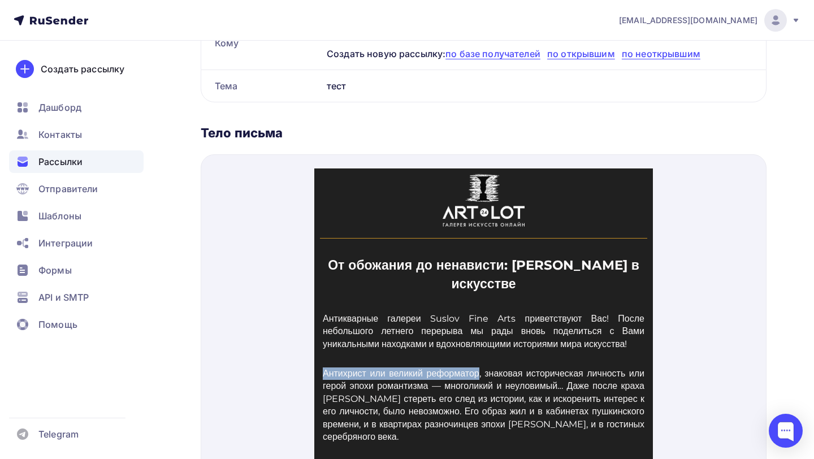
copy p "Антихрист или великий реформатор"
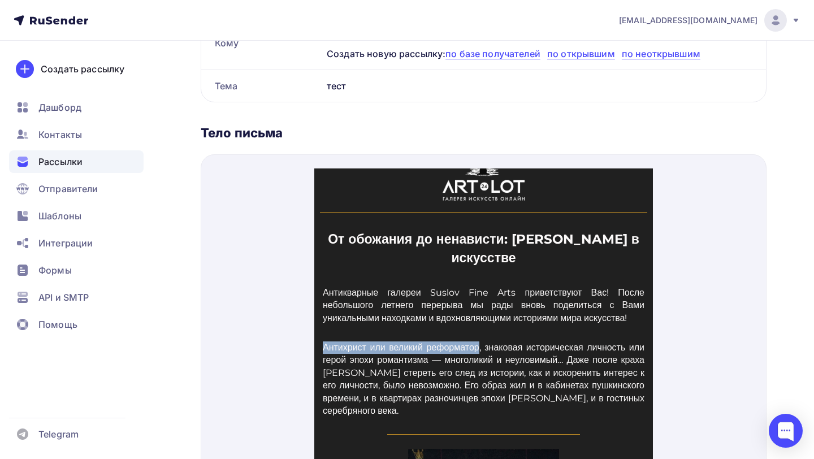
scroll to position [0, 0]
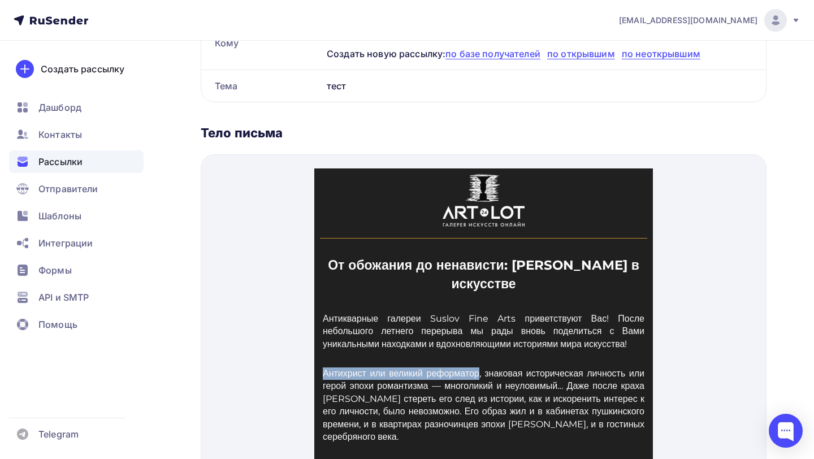
click at [353, 251] on p "От обожания до ненависти: Наполеон в искусстве" at bounding box center [482, 260] width 327 height 36
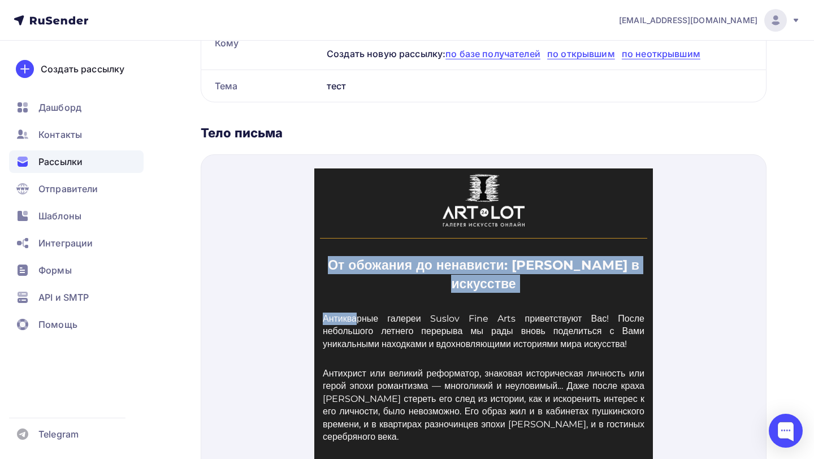
copy td "От обожания до ненависти: Наполеон в искусстве Антиква"
click at [367, 319] on p "Антикварные галереи Suslov Fine Arts приветствуют Вас! После небольшого летнего…" at bounding box center [483, 318] width 322 height 38
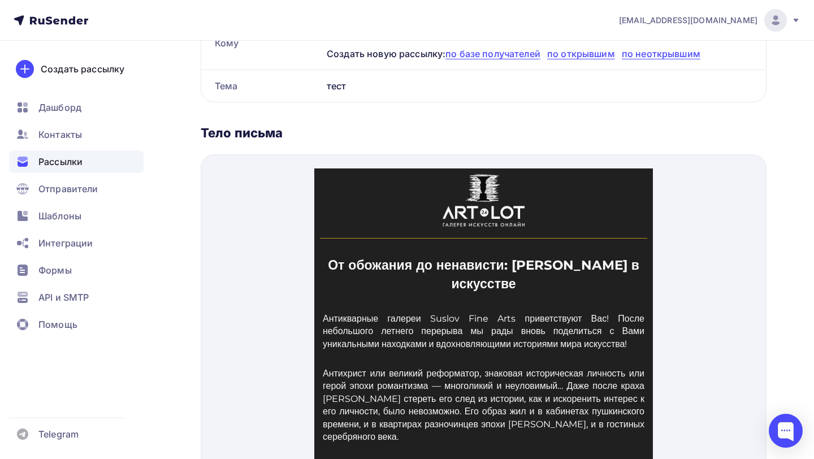
click at [344, 374] on p "Антихрист или великий реформатор, знаковая историческая личность или герой эпох…" at bounding box center [483, 392] width 322 height 76
copy p "Антихрист или великий реформатор"
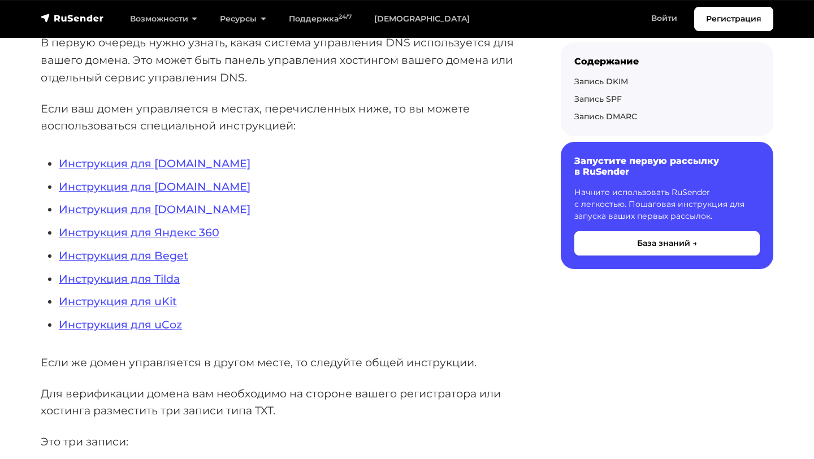
scroll to position [286, 0]
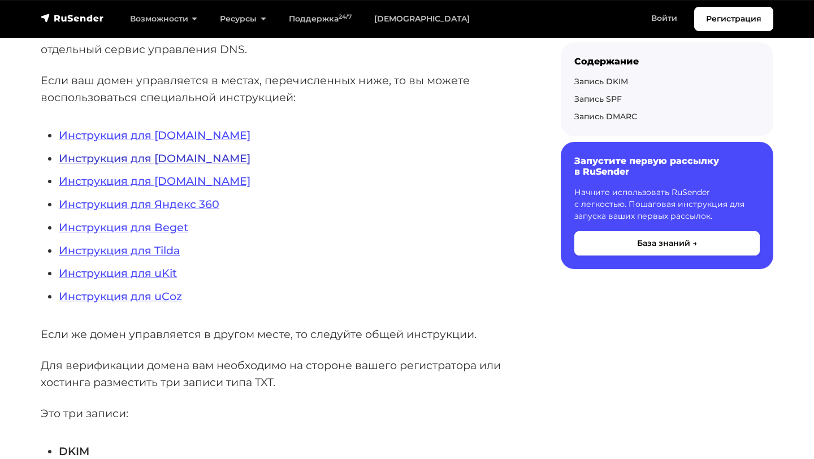
click at [173, 157] on link "Инструкция для [DOMAIN_NAME]" at bounding box center [155, 158] width 192 height 14
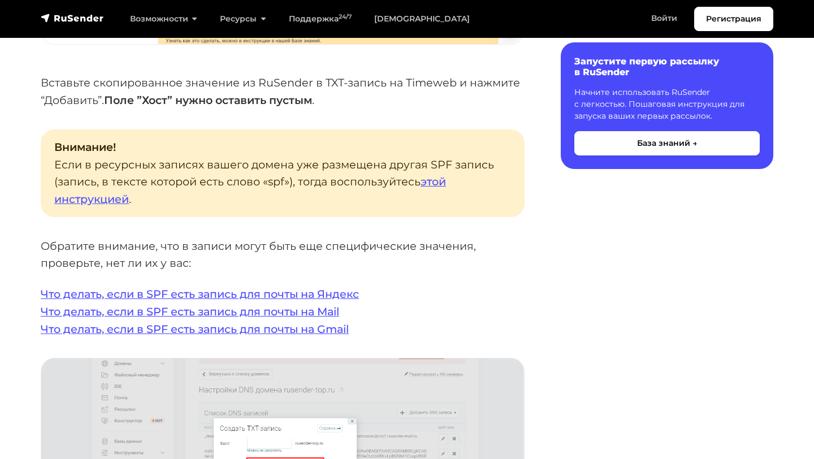
scroll to position [1818, 0]
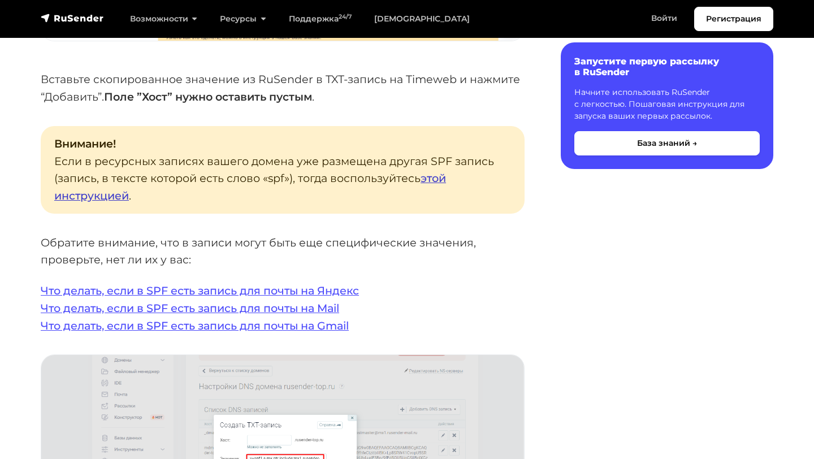
click at [441, 171] on link "этой инструкцией" at bounding box center [250, 186] width 392 height 31
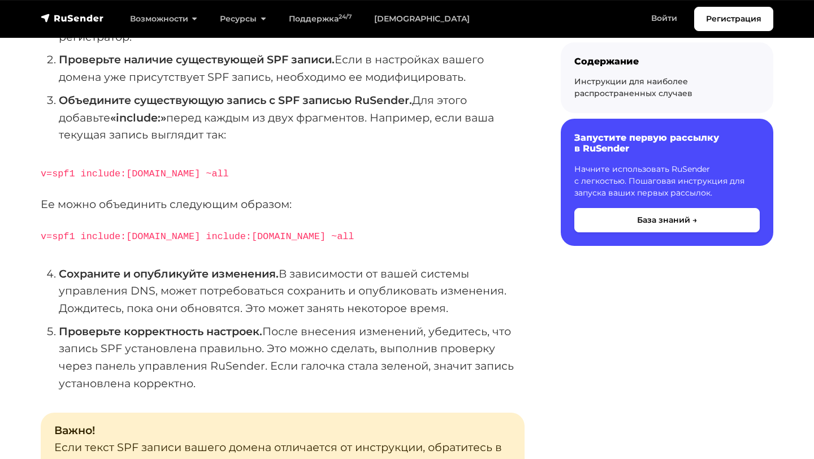
scroll to position [343, 0]
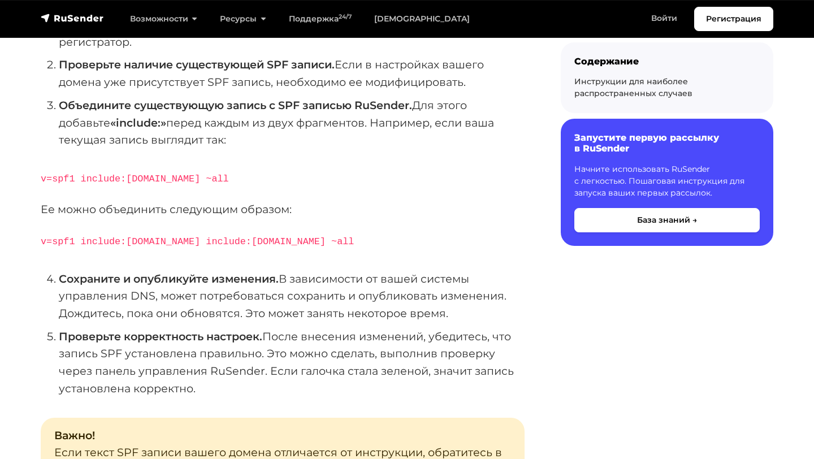
click at [190, 236] on code "v=spf1 include:[DOMAIN_NAME] include:[DOMAIN_NAME] ~all" at bounding box center [197, 241] width 313 height 11
copy code "include:[DOMAIN_NAME] ~all"
